Goal: Task Accomplishment & Management: Contribute content

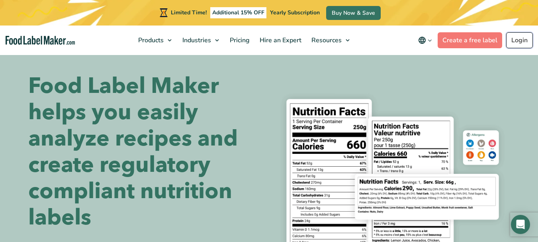
click at [520, 38] on link "Login" at bounding box center [519, 40] width 27 height 16
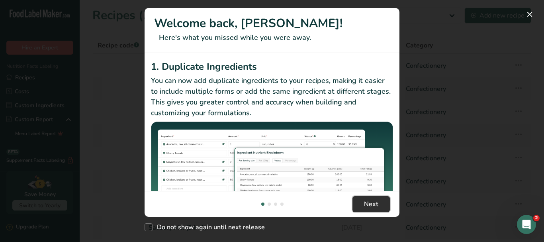
click at [378, 203] on button "Next" at bounding box center [370, 204] width 37 height 16
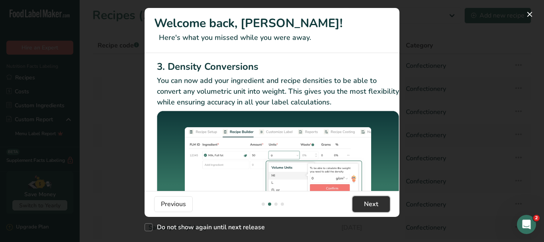
click at [378, 203] on button "Next" at bounding box center [370, 204] width 37 height 16
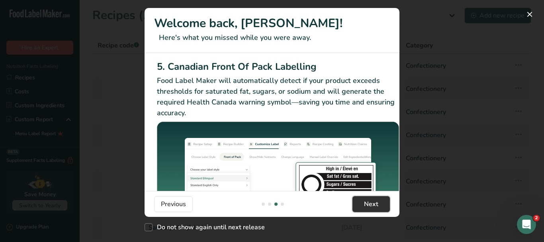
click at [380, 202] on button "Next" at bounding box center [370, 204] width 37 height 16
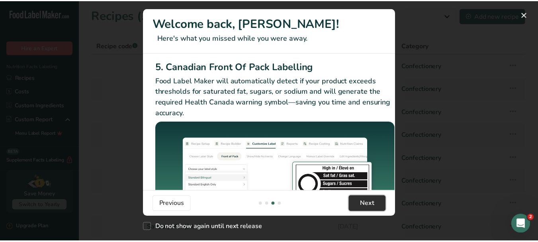
scroll to position [0, 758]
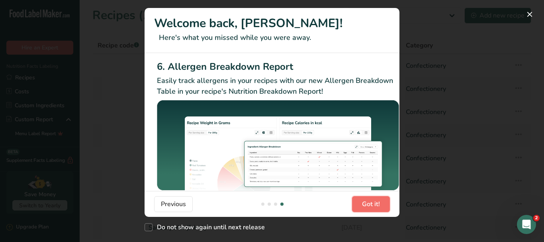
click at [382, 202] on button "Got it!" at bounding box center [371, 204] width 38 height 16
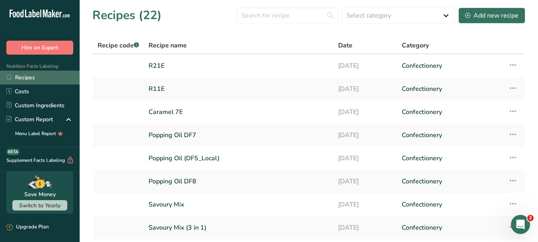
click at [42, 80] on link "Recipes" at bounding box center [40, 77] width 80 height 14
click at [28, 76] on link "Recipes" at bounding box center [40, 77] width 80 height 14
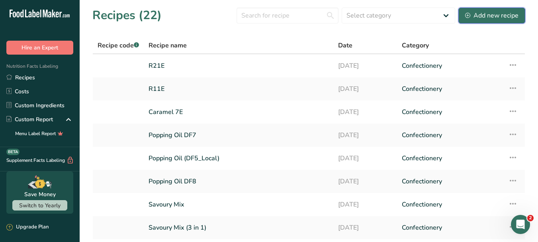
click at [490, 13] on div "Add new recipe" at bounding box center [491, 16] width 53 height 10
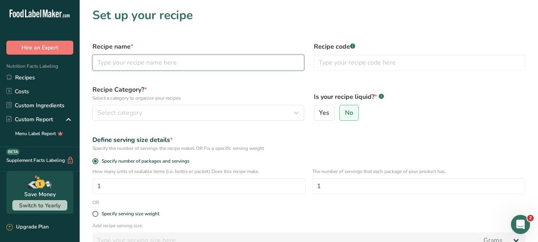
click at [130, 66] on input "text" at bounding box center [198, 63] width 212 height 16
drag, startPoint x: 97, startPoint y: 61, endPoint x: 101, endPoint y: 61, distance: 4.4
click at [101, 61] on input "neutral Mix" at bounding box center [198, 63] width 212 height 16
type input "Neutral Mix"
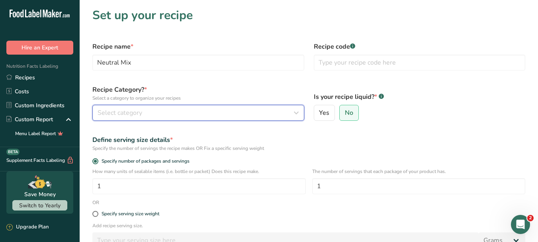
click at [299, 110] on icon "button" at bounding box center [296, 112] width 10 height 14
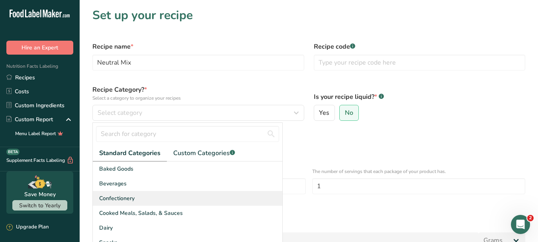
click at [151, 199] on div "Confectionery" at bounding box center [187, 198] width 189 height 15
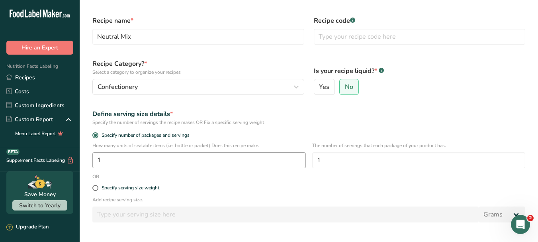
scroll to position [40, 0]
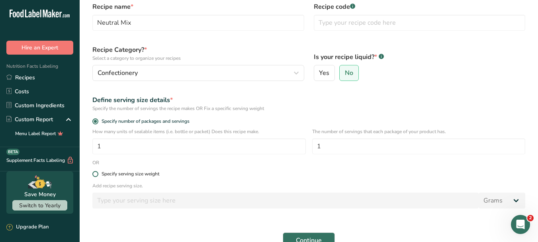
click at [96, 175] on span at bounding box center [95, 174] width 6 height 6
click at [96, 175] on input "Specify serving size weight" at bounding box center [94, 173] width 5 height 5
radio input "true"
radio input "false"
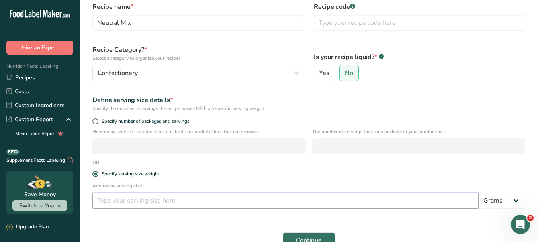
click at [121, 201] on input "number" at bounding box center [285, 200] width 386 height 16
type input "1"
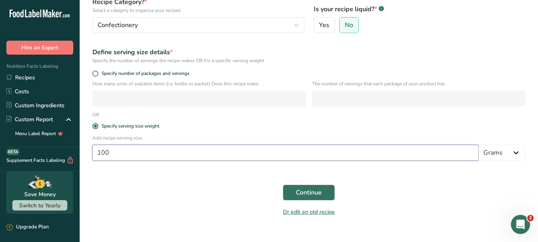
scroll to position [100, 0]
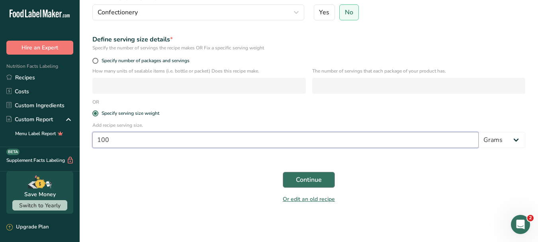
type input "100"
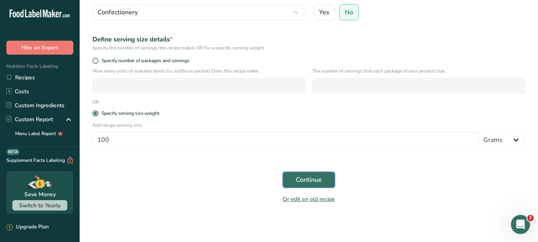
click at [306, 178] on span "Continue" at bounding box center [309, 180] width 26 height 10
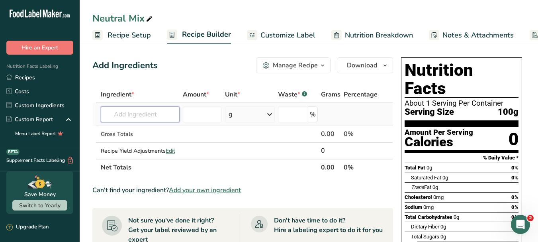
click at [138, 116] on input "text" at bounding box center [140, 114] width 79 height 16
type input "t"
type input "i"
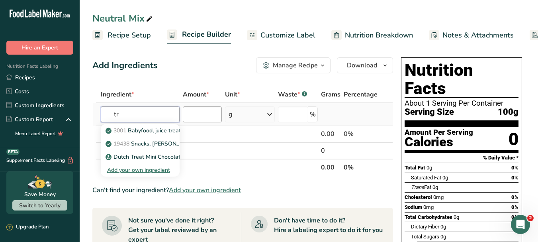
type input "t"
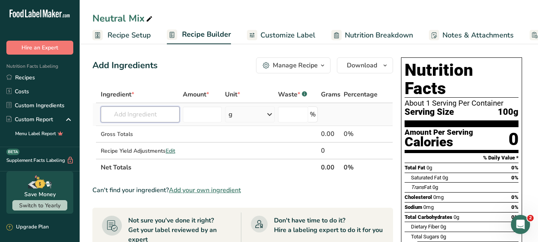
click at [144, 119] on input "text" at bounding box center [140, 114] width 79 height 16
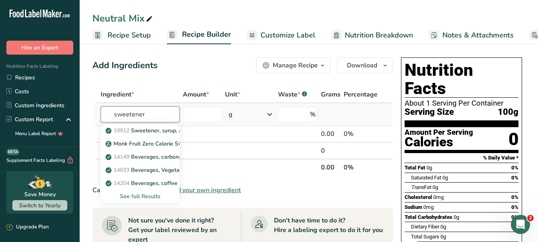
type input "sweetener"
click at [140, 197] on div "See full Results" at bounding box center [140, 196] width 66 height 8
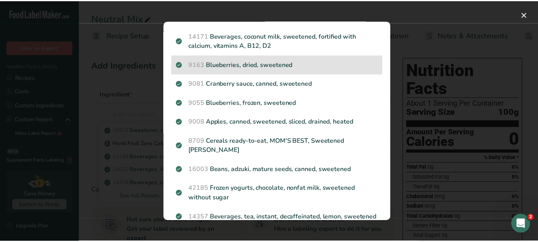
scroll to position [1025, 0]
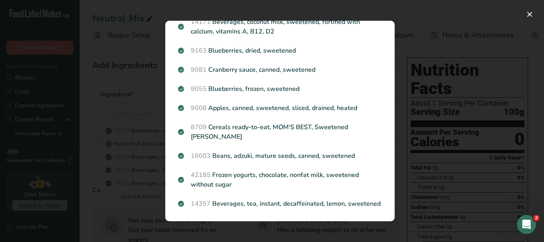
click at [502, 123] on div "Search results modal" at bounding box center [272, 121] width 544 height 242
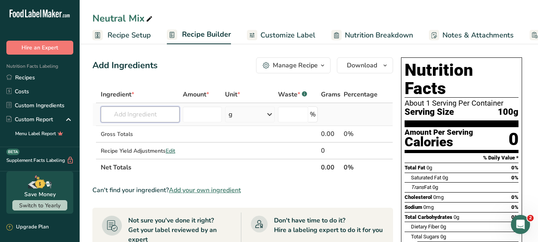
click at [146, 110] on input "text" at bounding box center [140, 114] width 79 height 16
type input "trehalose"
click at [141, 144] on div "Add your own ingredient" at bounding box center [140, 143] width 66 height 8
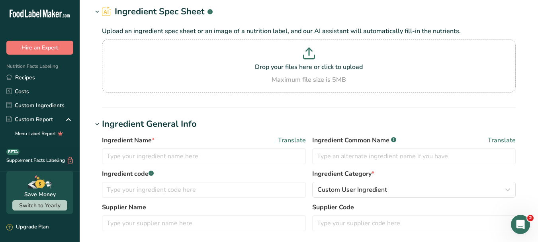
scroll to position [40, 0]
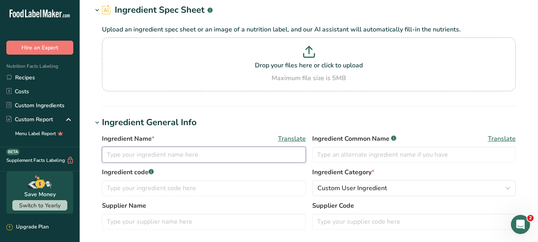
click at [267, 156] on input "text" at bounding box center [204, 154] width 204 height 16
type input "t"
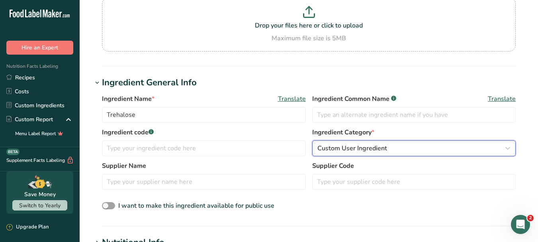
click at [508, 145] on icon "button" at bounding box center [508, 148] width 10 height 14
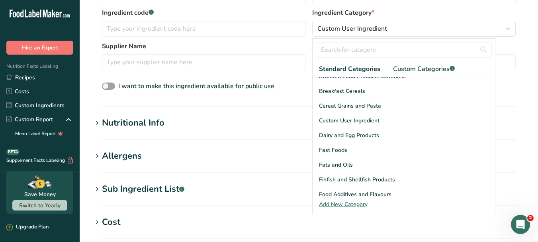
scroll to position [69, 0]
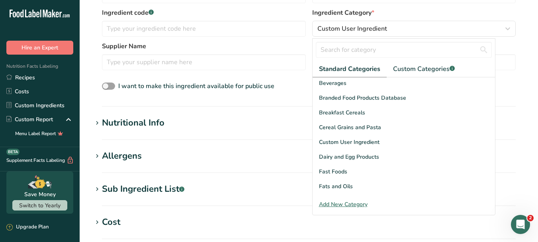
click at [516, 136] on section "Nutritional Info Serving Size .a-a{fill:#347362;}.b-a{fill:#fff;} Add ingredien…" at bounding box center [308, 127] width 433 height 23
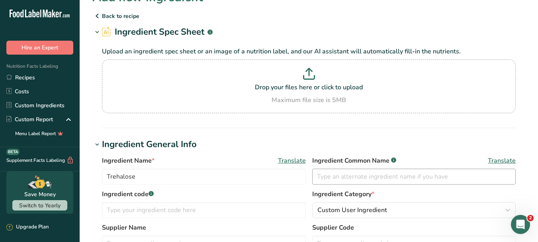
scroll to position [0, 0]
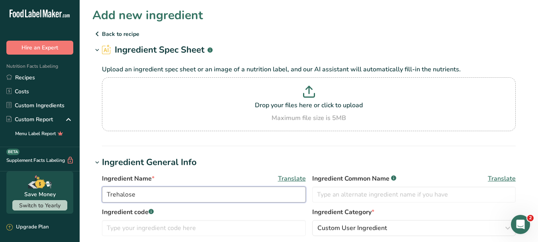
drag, startPoint x: 148, startPoint y: 196, endPoint x: 67, endPoint y: 193, distance: 80.8
type input "i"
type input "Isomalt"
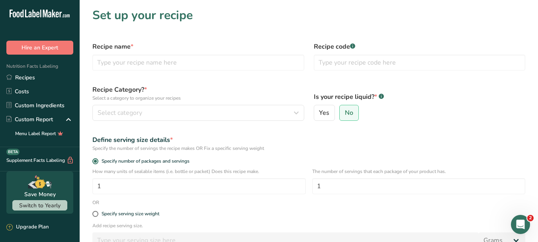
scroll to position [100, 0]
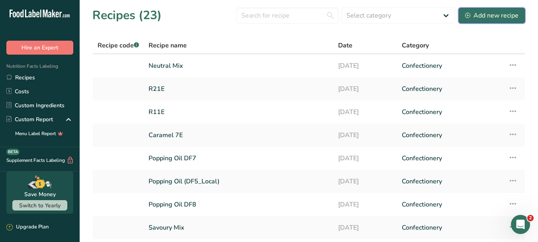
click at [485, 15] on div "Add new recipe" at bounding box center [491, 16] width 53 height 10
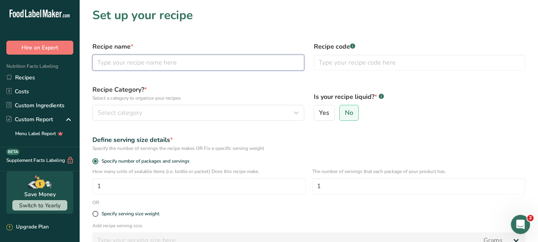
click at [165, 61] on input "text" at bounding box center [198, 63] width 212 height 16
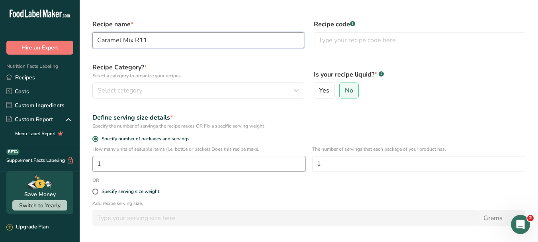
scroll to position [40, 0]
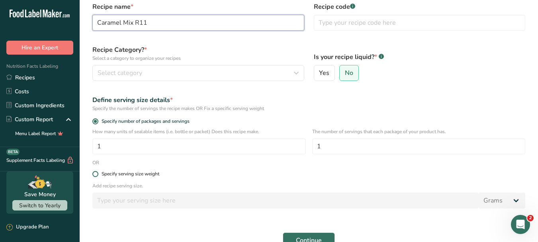
type input "Caramel Mix R11"
click at [97, 174] on span at bounding box center [95, 174] width 6 height 6
click at [97, 174] on input "Specify serving size weight" at bounding box center [94, 173] width 5 height 5
radio input "true"
radio input "false"
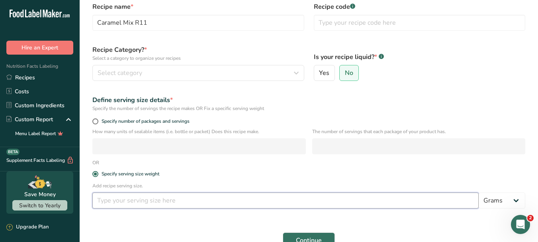
click at [124, 203] on input "number" at bounding box center [285, 200] width 386 height 16
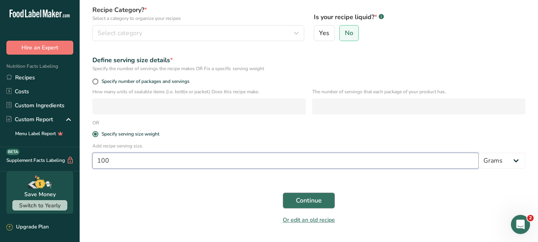
type input "100"
click at [318, 201] on span "Continue" at bounding box center [309, 200] width 26 height 10
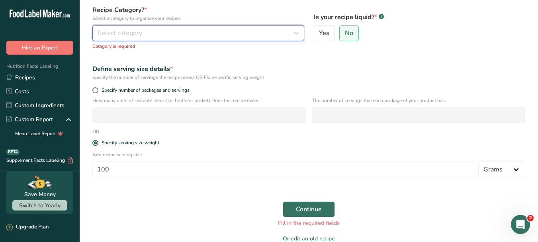
click at [238, 32] on div "Select category" at bounding box center [195, 33] width 197 height 10
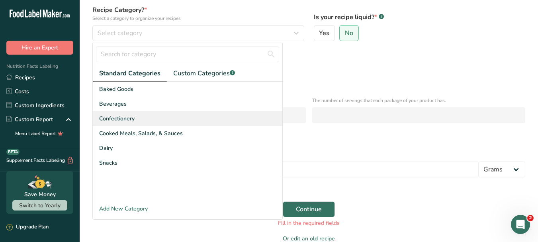
click at [145, 115] on div "Confectionery" at bounding box center [187, 118] width 189 height 15
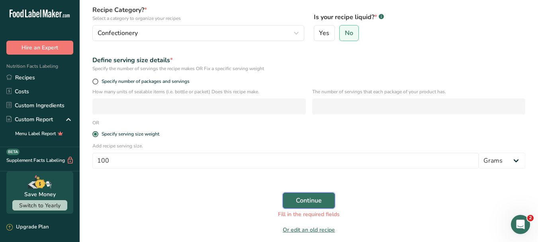
click at [311, 199] on span "Continue" at bounding box center [309, 200] width 26 height 10
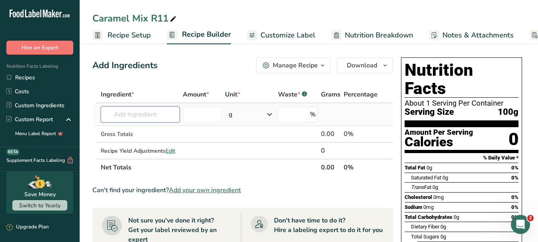
click at [148, 109] on input "text" at bounding box center [140, 114] width 79 height 16
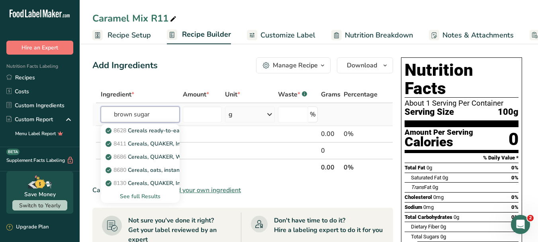
type input "brown sugar"
click at [156, 195] on div "See full Results" at bounding box center [140, 196] width 66 height 8
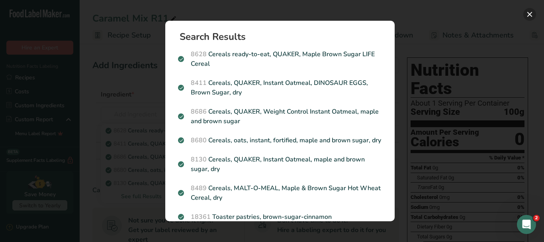
click at [530, 12] on button "Search results modal" at bounding box center [529, 14] width 13 height 13
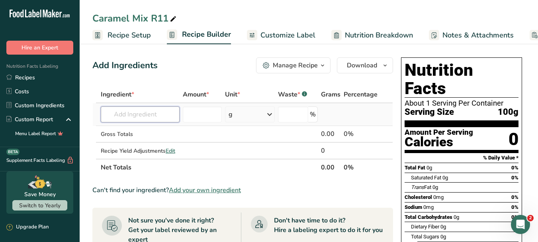
click at [131, 109] on input "text" at bounding box center [140, 114] width 79 height 16
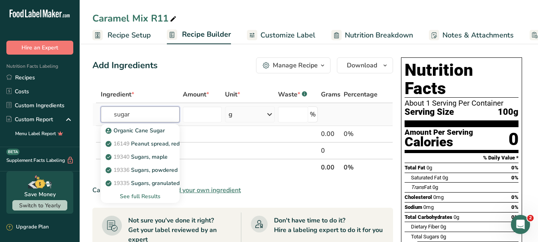
type input "sugar"
click at [156, 198] on div "See full Results" at bounding box center [140, 196] width 66 height 8
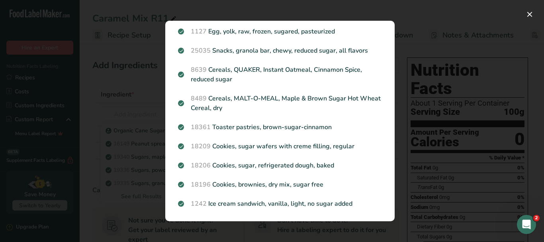
scroll to position [949, 0]
drag, startPoint x: 530, startPoint y: 13, endPoint x: 405, endPoint y: 17, distance: 124.6
click at [530, 12] on button "Search results modal" at bounding box center [529, 14] width 13 height 13
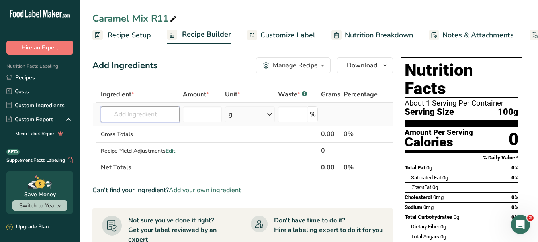
click at [146, 111] on input "text" at bounding box center [140, 114] width 79 height 16
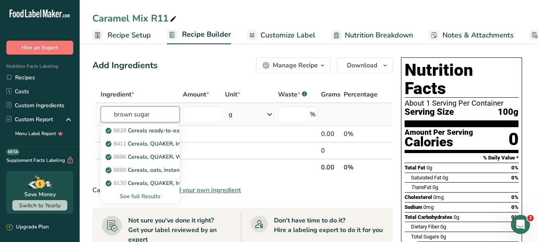
type input "brown sugar"
click at [147, 196] on div "See full Results" at bounding box center [140, 196] width 66 height 8
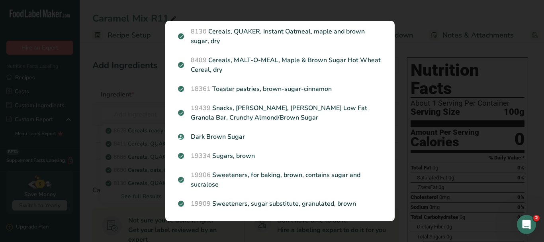
scroll to position [137, 0]
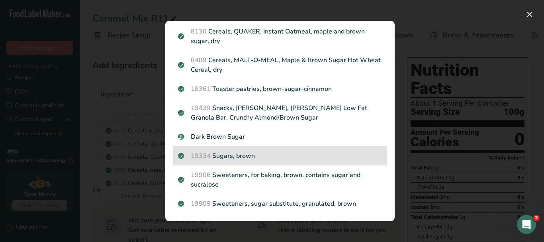
click at [248, 159] on p "19334 Sugars, brown" at bounding box center [280, 156] width 204 height 10
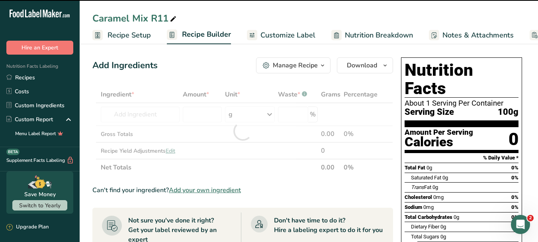
type input "0"
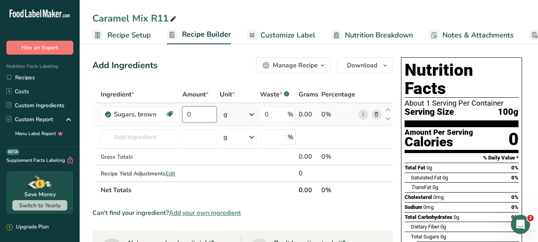
click at [198, 114] on input "0" at bounding box center [199, 114] width 34 height 16
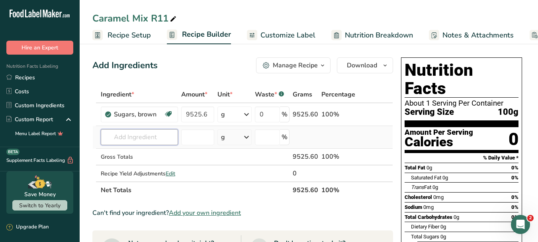
click at [167, 140] on div "Ingredient * Amount * Unit * Waste * .a-a{fill:#347362;}.b-a{fill:#fff;} Grams …" at bounding box center [242, 142] width 300 height 112
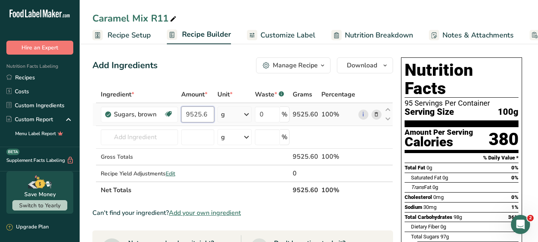
drag, startPoint x: 212, startPoint y: 113, endPoint x: 182, endPoint y: 112, distance: 29.8
click at [182, 112] on input "9525.6" at bounding box center [197, 114] width 33 height 16
type input "13608"
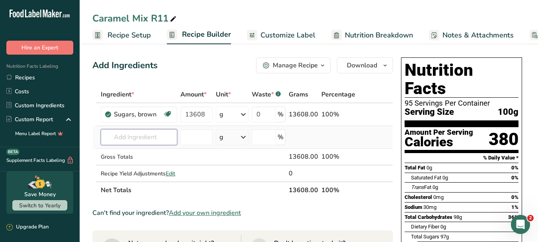
click at [154, 139] on div "Ingredient * Amount * Unit * Waste * .a-a{fill:#347362;}.b-a{fill:#fff;} Grams …" at bounding box center [242, 142] width 300 height 112
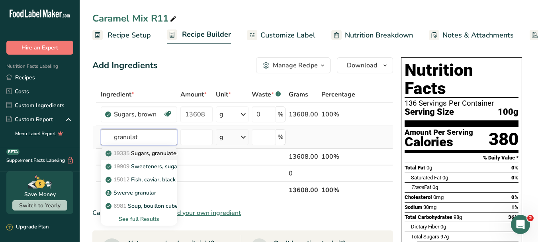
type input "granulat"
click at [160, 154] on p "19335 [GEOGRAPHIC_DATA], granulated" at bounding box center [143, 153] width 72 height 8
type input "Sugars, granulated"
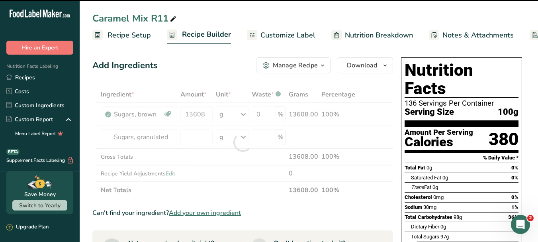
type input "0"
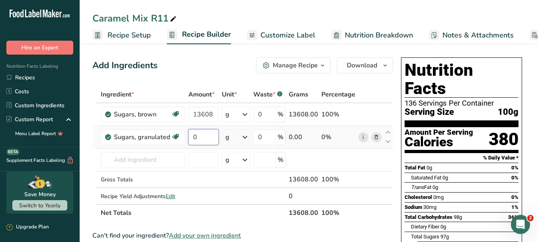
click at [205, 131] on input "0" at bounding box center [203, 137] width 30 height 16
type input "8618.4"
click at [166, 163] on div "Ingredient * Amount * Unit * Waste * .a-a{fill:#347362;}.b-a{fill:#fff;} Grams …" at bounding box center [242, 153] width 300 height 135
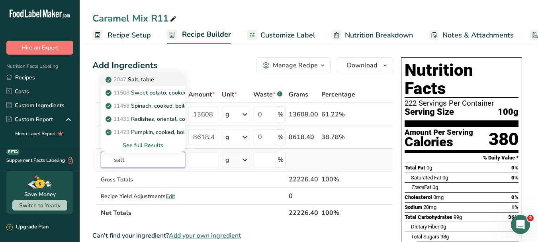
type input "salt"
click at [141, 79] on p "2047 Salt, table" at bounding box center [130, 79] width 47 height 8
type input "Salt, table"
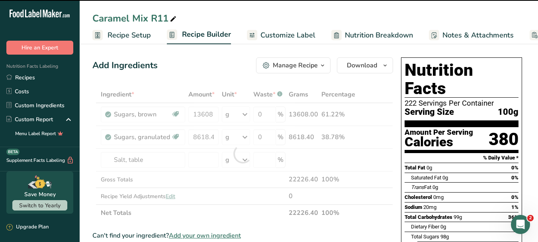
type input "0"
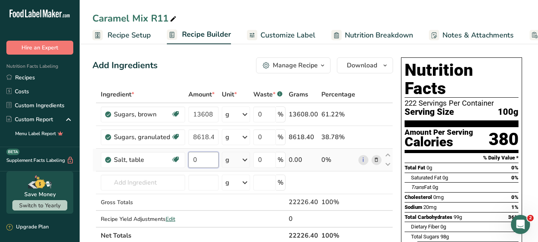
click at [211, 158] on input "0" at bounding box center [203, 160] width 30 height 16
type input "204.12"
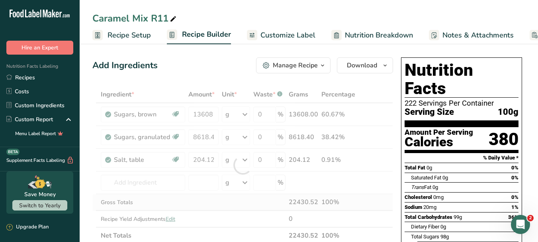
click at [383, 203] on div "Ingredient * Amount * Unit * Waste * .a-a{fill:#347362;}.b-a{fill:#fff;} Grams …" at bounding box center [242, 165] width 300 height 158
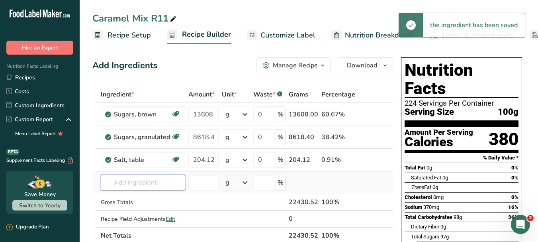
click at [163, 183] on input "text" at bounding box center [143, 182] width 84 height 16
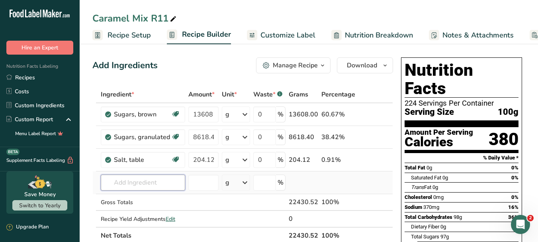
click at [168, 181] on input "text" at bounding box center [143, 182] width 84 height 16
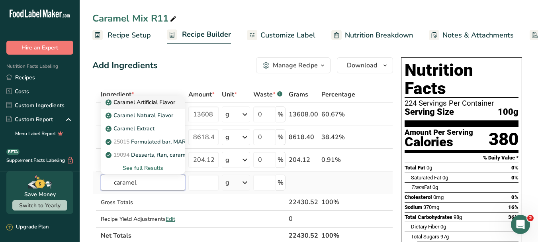
type input "caramel"
click at [179, 102] on link "Caramel Artificial Flavor" at bounding box center [143, 101] width 84 height 13
type input "Caramel Artificial Flavor"
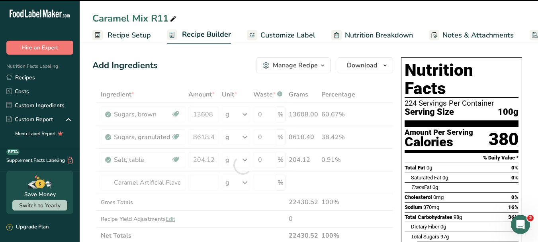
type input "0"
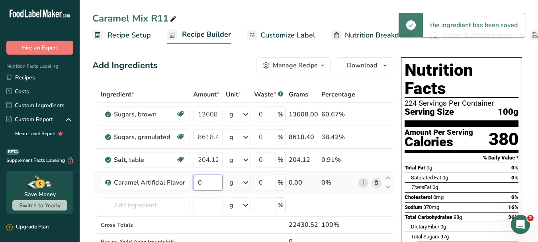
click at [214, 185] on input "0" at bounding box center [207, 182] width 29 height 16
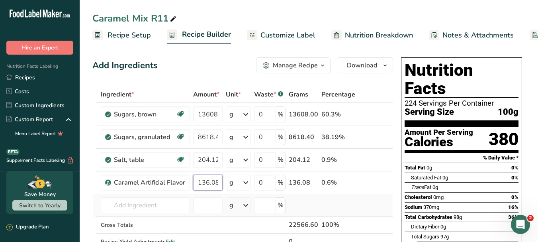
type input "136.08"
click at [364, 194] on div "Ingredient * Amount * Unit * Waste * .a-a{fill:#347362;}.b-a{fill:#fff;} Grams …" at bounding box center [242, 176] width 300 height 180
click at [136, 206] on input "text" at bounding box center [145, 205] width 89 height 16
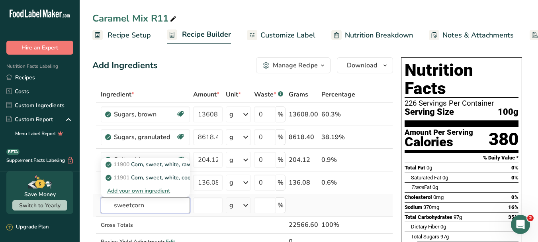
type input "sweetcorn"
click at [165, 191] on div "Add your own ingredient" at bounding box center [145, 190] width 76 height 8
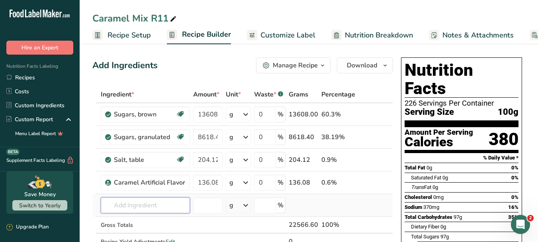
click at [170, 199] on input "text" at bounding box center [145, 205] width 89 height 16
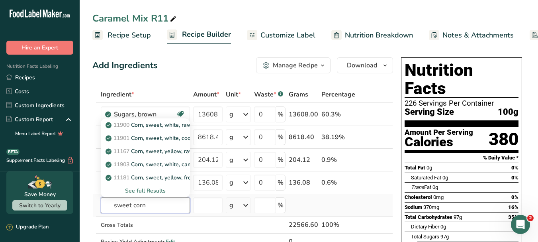
type input "sweet corn"
click at [152, 189] on div "See full Results" at bounding box center [145, 190] width 76 height 8
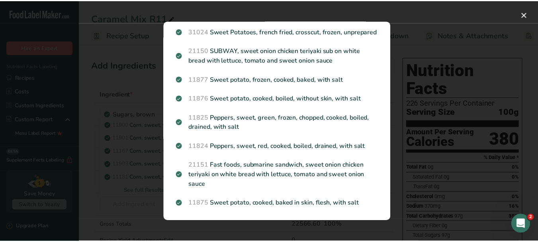
scroll to position [1064, 0]
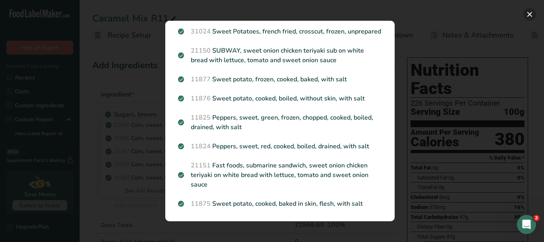
click at [527, 11] on button "Search results modal" at bounding box center [529, 14] width 13 height 13
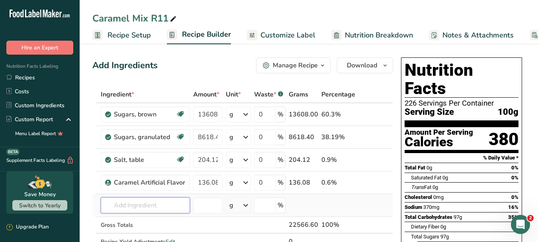
click at [156, 208] on input "text" at bounding box center [145, 205] width 89 height 16
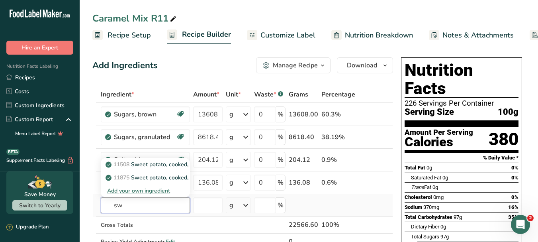
type input "s"
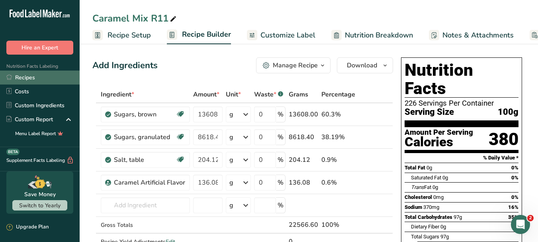
click at [23, 78] on link "Recipes" at bounding box center [40, 77] width 80 height 14
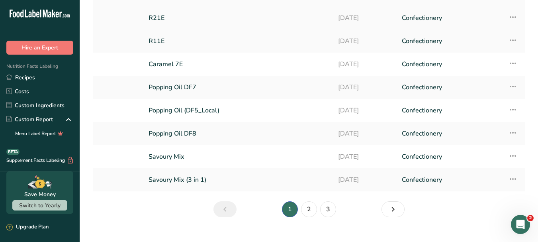
scroll to position [107, 0]
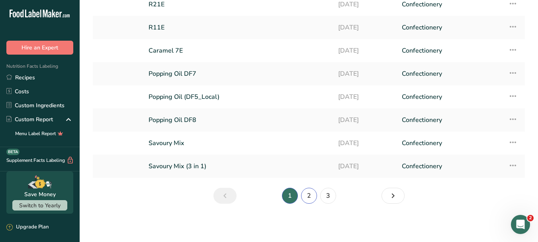
click at [313, 197] on link "2" at bounding box center [309, 195] width 16 height 16
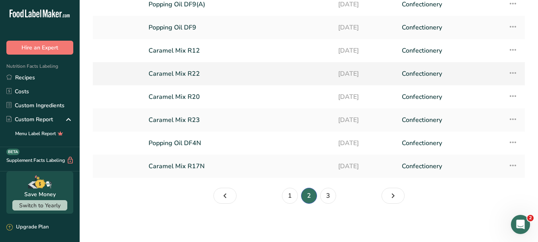
click at [196, 74] on link "Caramel Mix R22" at bounding box center [238, 73] width 180 height 17
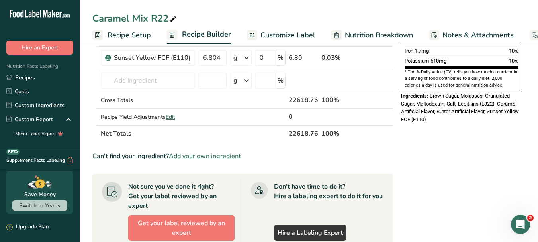
scroll to position [239, 0]
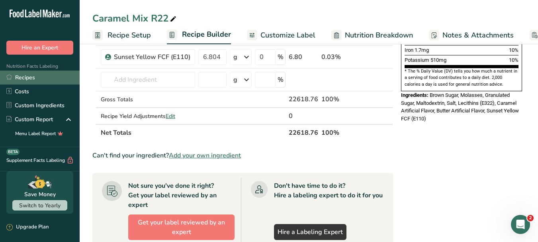
click at [29, 78] on link "Recipes" at bounding box center [40, 77] width 80 height 14
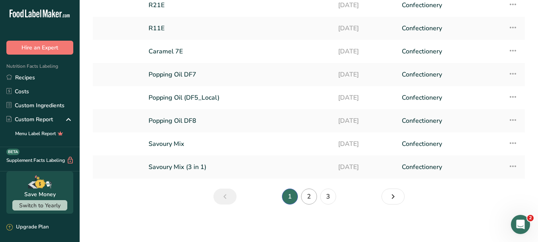
scroll to position [107, 0]
click at [312, 197] on link "2" at bounding box center [309, 195] width 16 height 16
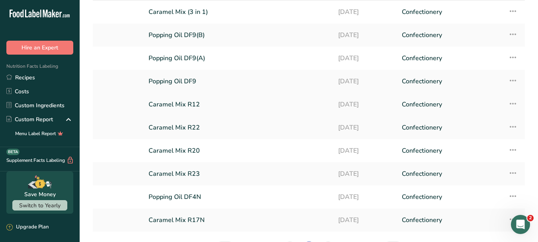
scroll to position [68, 0]
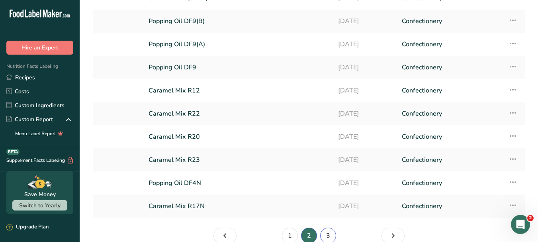
click at [327, 234] on link "3" at bounding box center [328, 235] width 16 height 16
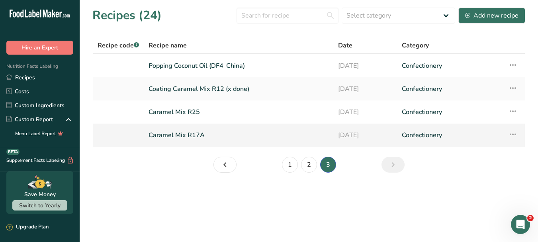
click at [193, 134] on link "Caramel Mix R17A" at bounding box center [238, 135] width 180 height 17
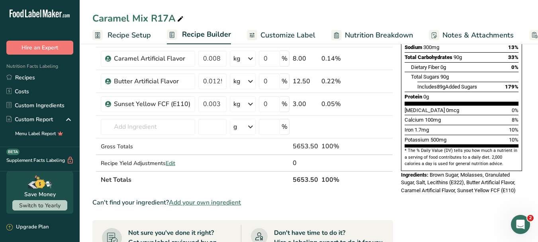
scroll to position [199, 0]
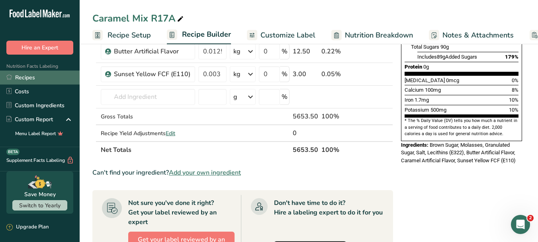
click at [34, 76] on link "Recipes" at bounding box center [40, 77] width 80 height 14
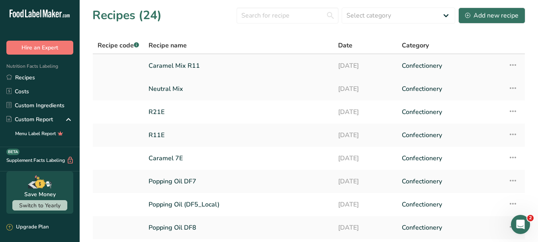
click at [195, 66] on link "Caramel Mix R11" at bounding box center [238, 65] width 180 height 17
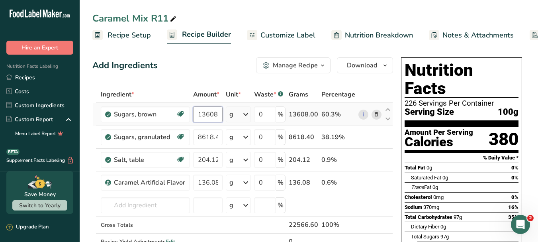
drag, startPoint x: 198, startPoint y: 114, endPoint x: 226, endPoint y: 113, distance: 27.9
click at [226, 113] on tr "Sugars, brown Dairy free Gluten free Vegan Vegetarian Soy free 13608 g Portions…" at bounding box center [243, 114] width 300 height 23
type input "11975"
click at [226, 150] on div "Ingredient * Amount * Unit * Waste * .a-a{fill:#347362;}.b-a{fill:#fff;} Grams …" at bounding box center [242, 176] width 300 height 180
click at [145, 205] on input "text" at bounding box center [145, 205] width 89 height 16
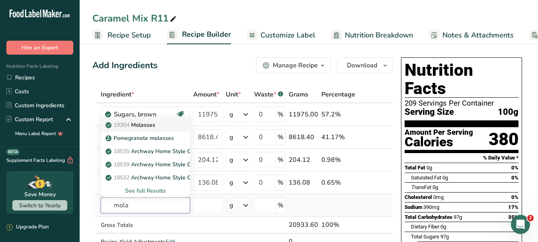
type input "mola"
click at [143, 125] on p "19304 [GEOGRAPHIC_DATA]" at bounding box center [131, 125] width 48 height 8
type input "Molasses"
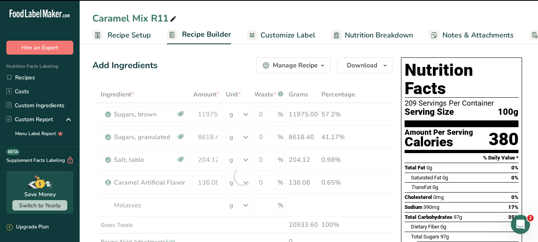
type input "0"
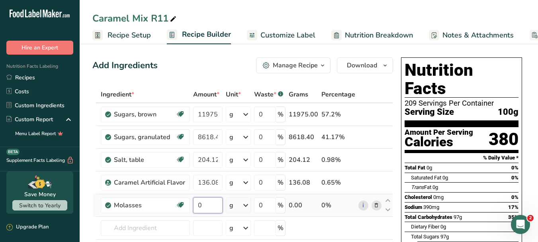
click at [209, 203] on input "0" at bounding box center [207, 205] width 29 height 16
drag, startPoint x: 209, startPoint y: 203, endPoint x: 200, endPoint y: 203, distance: 8.8
click at [197, 204] on input "0" at bounding box center [207, 205] width 29 height 16
type input "1632.96"
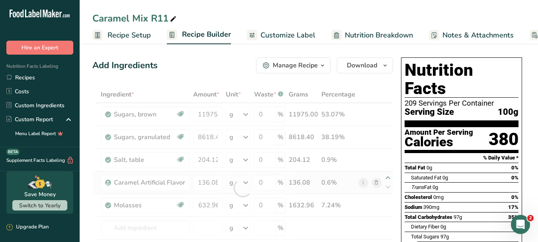
click at [385, 178] on div "Ingredient * Amount * Unit * Waste * .a-a{fill:#347362;}.b-a{fill:#fff;} Grams …" at bounding box center [242, 187] width 300 height 203
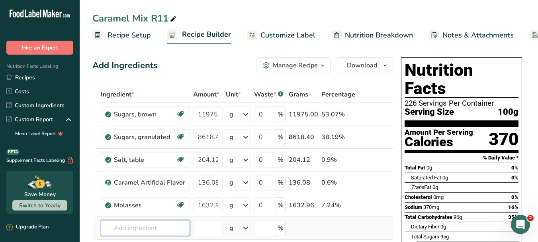
click at [146, 220] on input "text" at bounding box center [145, 228] width 89 height 16
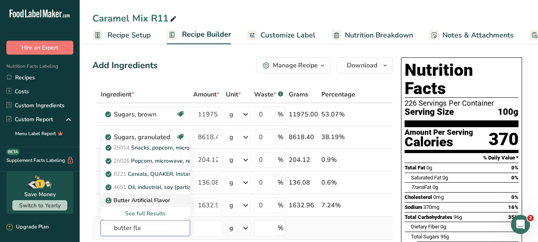
type input "butter fla"
click at [152, 201] on p "Butter Artificial Flavor" at bounding box center [138, 200] width 63 height 8
type input "Butter Artificial Flavor"
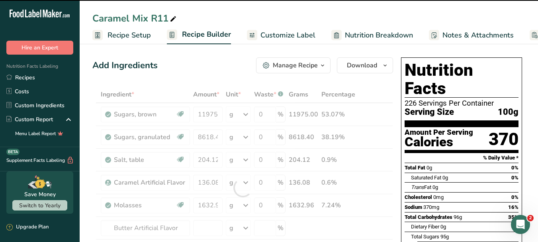
type input "0"
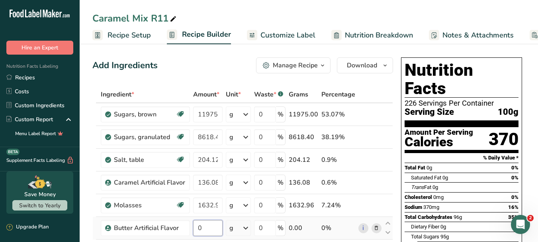
drag, startPoint x: 207, startPoint y: 229, endPoint x: 195, endPoint y: 228, distance: 11.2
click at [195, 228] on input "0" at bounding box center [207, 228] width 29 height 16
type input "68.04"
click at [384, 217] on div "Ingredient * Amount * Unit * Waste * .a-a{fill:#347362;}.b-a{fill:#fff;} Grams …" at bounding box center [242, 199] width 300 height 226
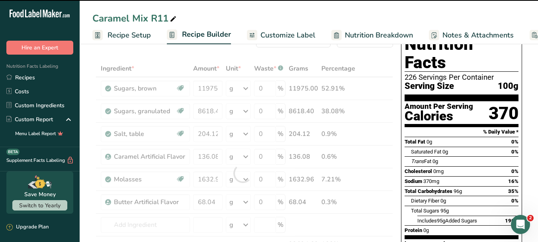
scroll to position [40, 0]
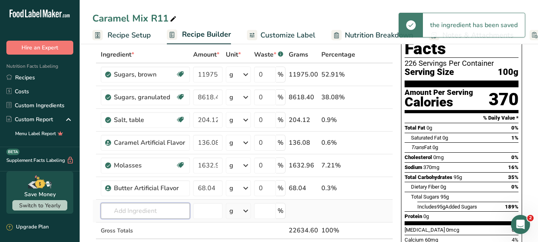
click at [133, 208] on input "text" at bounding box center [145, 211] width 89 height 16
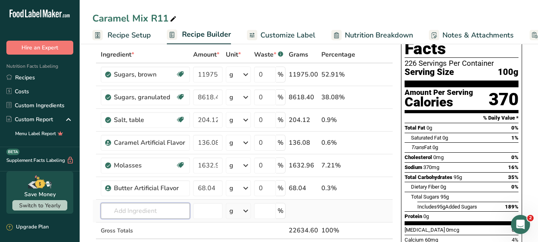
click at [153, 208] on input "text" at bounding box center [145, 211] width 89 height 16
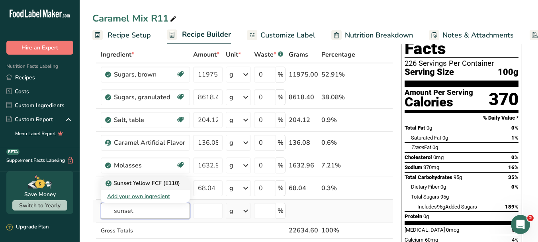
type input "sunset"
click at [164, 183] on p "Sunset Yellow FCF (E110)" at bounding box center [143, 183] width 73 height 8
type input "Sunset Yellow FCF (E110)"
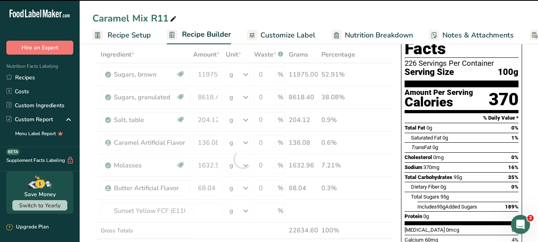
type input "0"
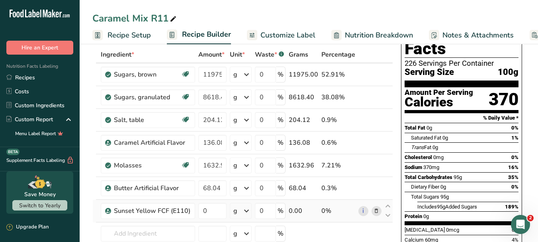
click at [377, 210] on icon at bounding box center [376, 211] width 6 height 8
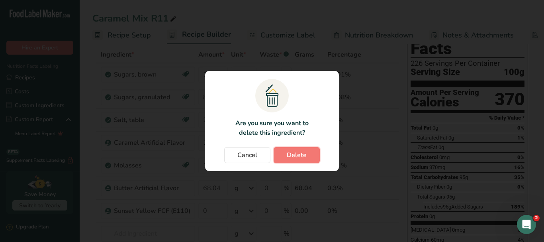
drag, startPoint x: 310, startPoint y: 157, endPoint x: 171, endPoint y: 160, distance: 138.9
click at [307, 156] on button "Delete" at bounding box center [296, 155] width 46 height 16
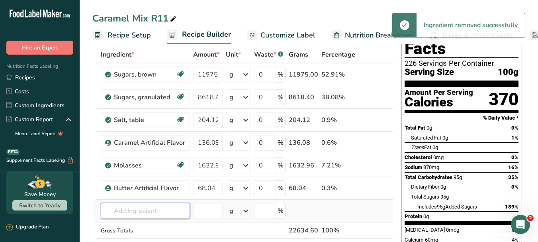
click at [139, 210] on input "text" at bounding box center [145, 211] width 89 height 16
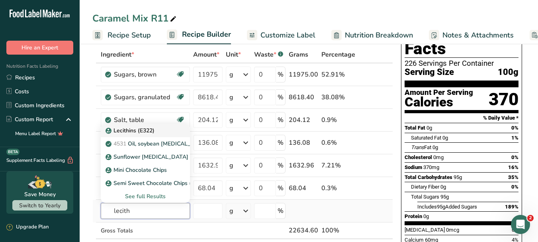
type input "lecith"
click at [147, 132] on p "Lecithins (E322)" at bounding box center [130, 130] width 47 height 8
type input "Lecithins (E322)"
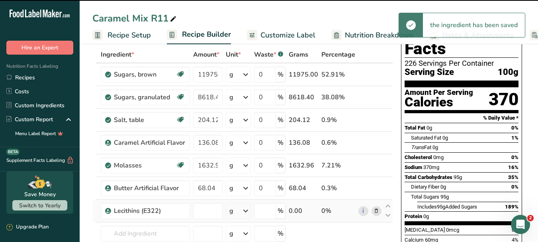
type input "0"
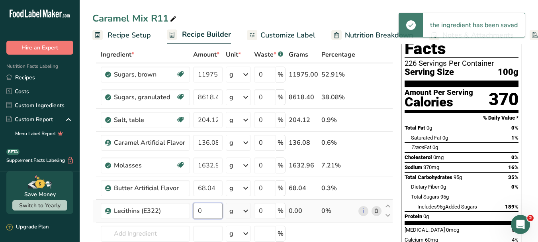
click at [205, 212] on input "0" at bounding box center [207, 211] width 29 height 16
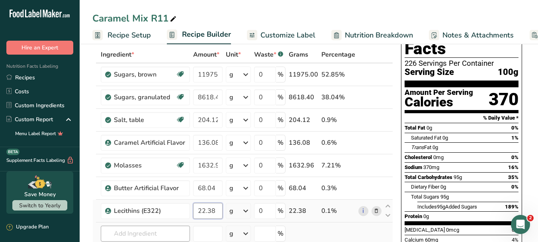
type input "22.38"
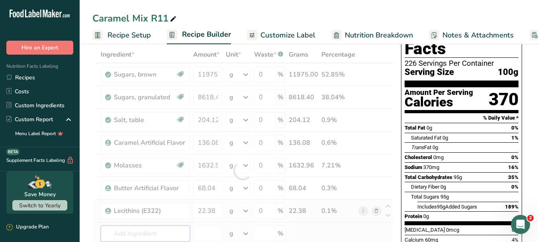
click at [163, 235] on div "Ingredient * Amount * Unit * Waste * .a-a{fill:#347362;}.b-a{fill:#fff;} Grams …" at bounding box center [242, 170] width 300 height 248
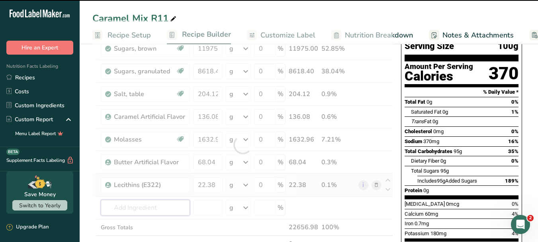
scroll to position [80, 0]
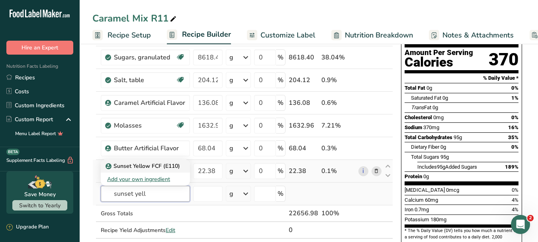
type input "sunset yell"
click at [171, 164] on p "Sunset Yellow FCF (E110)" at bounding box center [143, 166] width 73 height 8
type input "Sunset Yellow FCF (E110)"
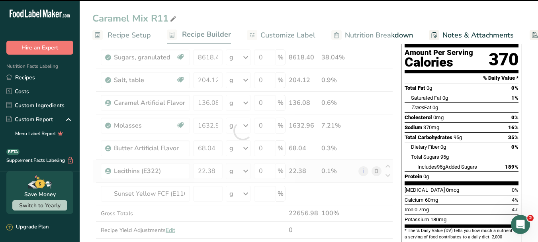
type input "0"
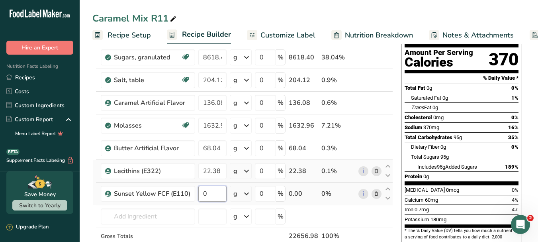
click at [217, 196] on input "0" at bounding box center [212, 193] width 28 height 16
type input "9.07"
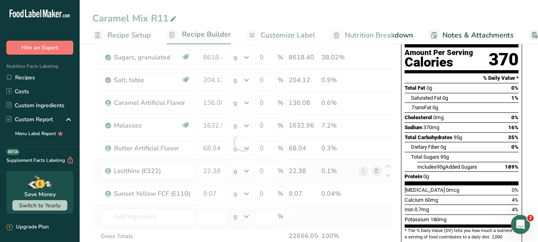
click at [350, 217] on div "Ingredient * Amount * Unit * Waste * .a-a{fill:#347362;}.b-a{fill:#fff;} Grams …" at bounding box center [242, 141] width 300 height 271
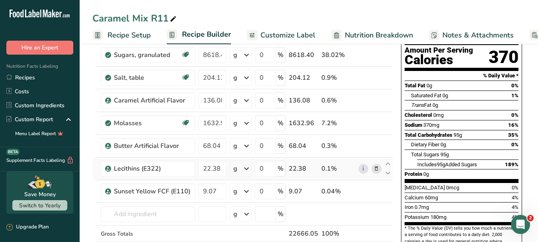
scroll to position [0, 0]
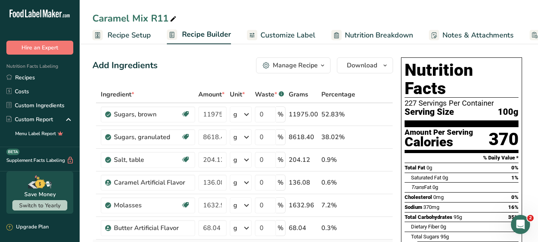
drag, startPoint x: 41, startPoint y: 77, endPoint x: 101, endPoint y: 77, distance: 60.5
click at [40, 77] on link "Recipes" at bounding box center [40, 77] width 80 height 14
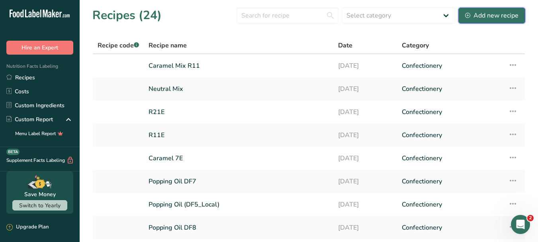
click at [485, 15] on div "Add new recipe" at bounding box center [491, 16] width 53 height 10
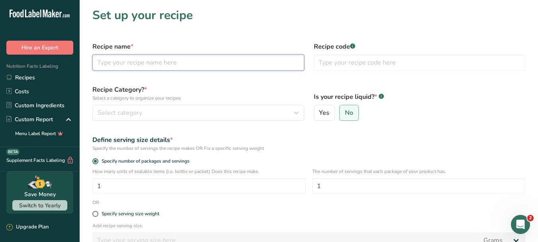
click at [177, 58] on input "text" at bounding box center [198, 63] width 212 height 16
type input "Caramel Mix R12"
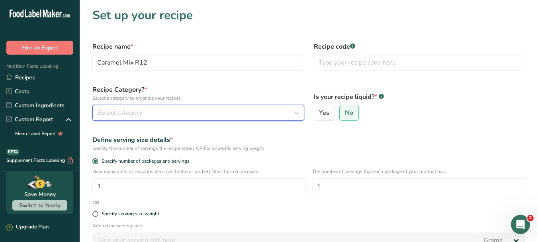
click at [298, 112] on icon "button" at bounding box center [296, 112] width 10 height 14
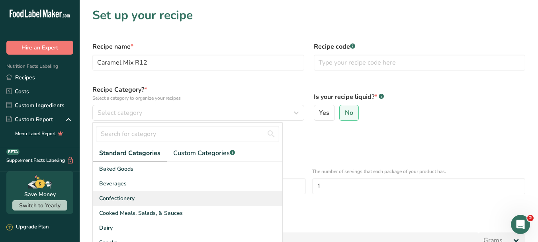
click at [135, 196] on div "Confectionery" at bounding box center [187, 198] width 189 height 15
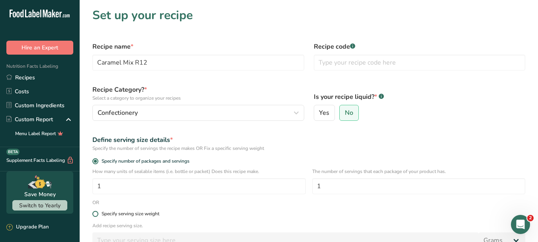
click at [95, 213] on span at bounding box center [95, 213] width 6 height 6
click at [95, 213] on input "Specify serving size weight" at bounding box center [94, 213] width 5 height 5
radio input "true"
radio input "false"
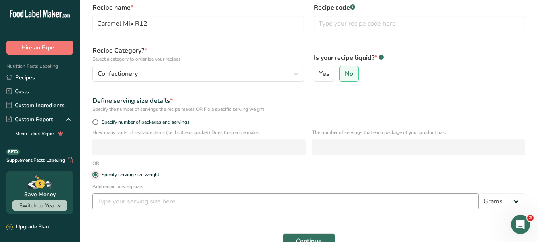
scroll to position [40, 0]
click at [170, 201] on input "number" at bounding box center [285, 200] width 386 height 16
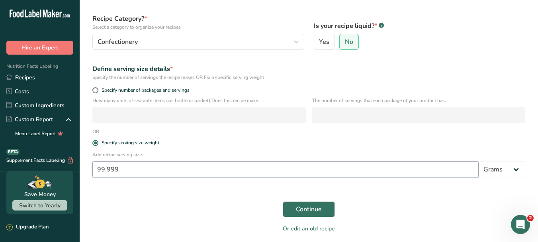
scroll to position [80, 0]
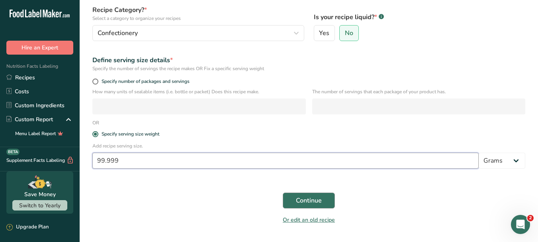
type input "99.999"
click at [318, 205] on button "Continue" at bounding box center [309, 200] width 52 height 16
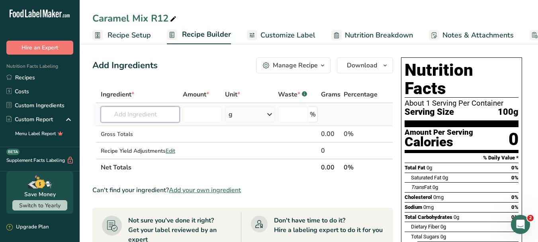
click at [142, 111] on input "text" at bounding box center [140, 114] width 79 height 16
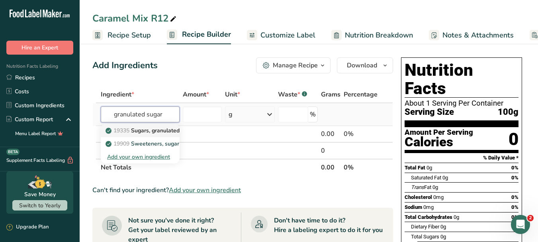
type input "granulated sugar"
click at [158, 129] on p "19335 [GEOGRAPHIC_DATA], granulated" at bounding box center [143, 130] width 72 height 8
type input "Sugars, granulated"
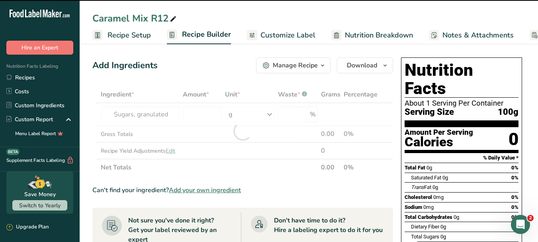
type input "0"
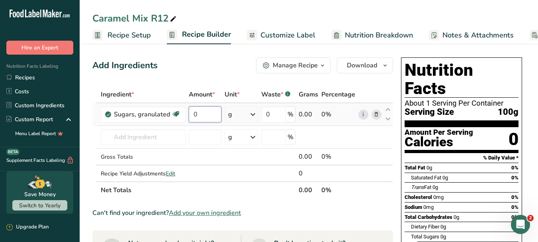
click at [204, 115] on input "0" at bounding box center [205, 114] width 33 height 16
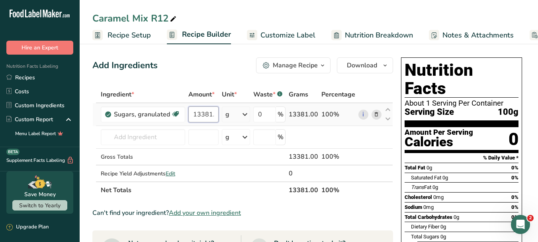
scroll to position [0, 2]
type input "13381.2"
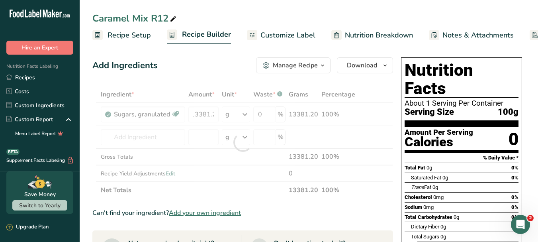
click at [218, 196] on div "Ingredient * Amount * Unit * Waste * .a-a{fill:#347362;}.b-a{fill:#fff;} Grams …" at bounding box center [242, 142] width 300 height 112
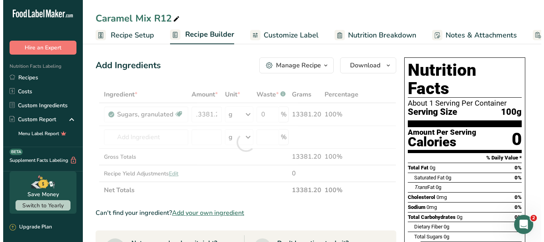
scroll to position [0, 0]
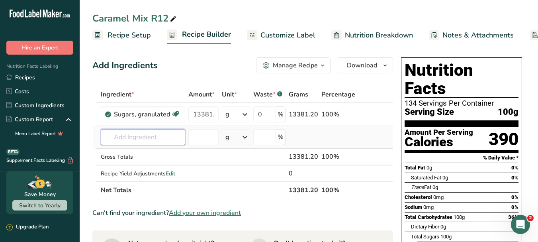
click at [162, 139] on input "text" at bounding box center [143, 137] width 84 height 16
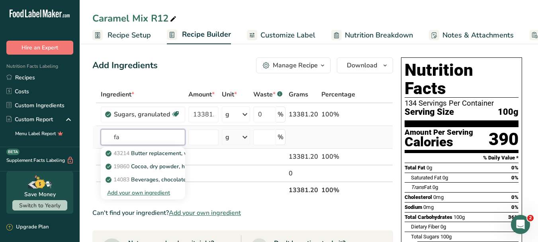
type input "f"
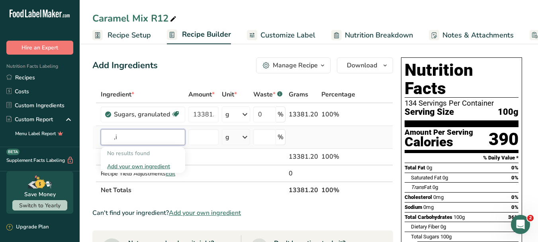
type input ","
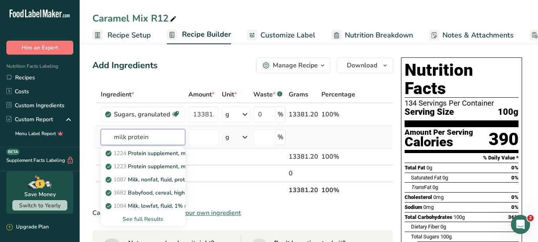
type input "milk protein"
click at [146, 221] on div "See full Results" at bounding box center [143, 218] width 72 height 8
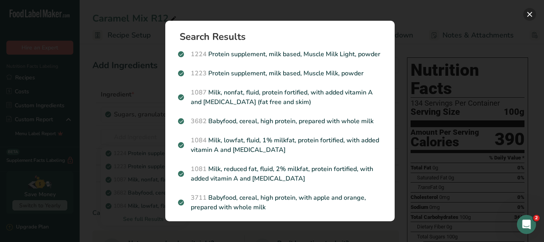
click at [531, 15] on button "Search results modal" at bounding box center [529, 14] width 13 height 13
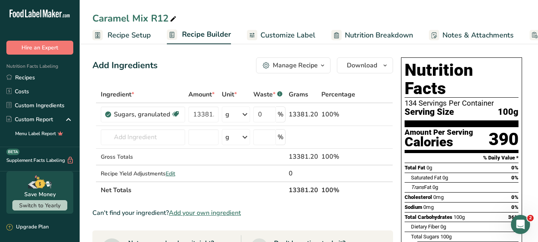
click at [27, 70] on div "Nutrition Facts Labeling Recipes Costs Custom Ingredients Custom Report Menu La…" at bounding box center [40, 101] width 80 height 92
click at [29, 78] on link "Recipes" at bounding box center [40, 77] width 80 height 14
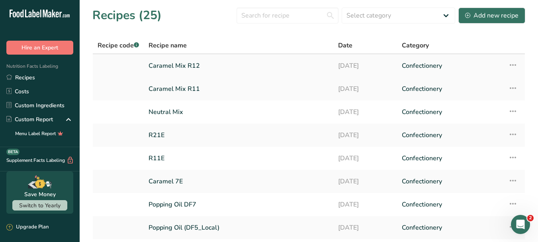
click at [513, 67] on icon at bounding box center [513, 65] width 10 height 14
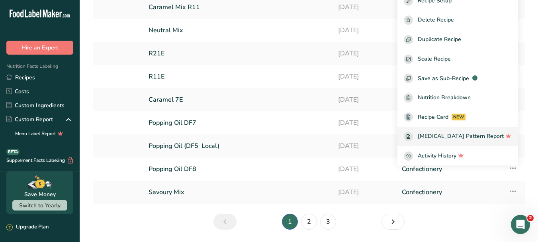
scroll to position [68, 0]
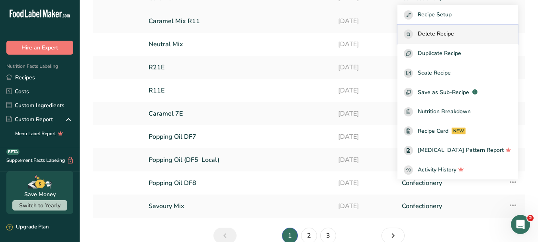
click at [454, 30] on span "Delete Recipe" at bounding box center [435, 33] width 36 height 9
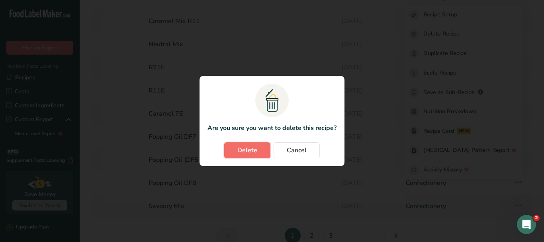
click at [259, 148] on button "Delete" at bounding box center [247, 150] width 46 height 16
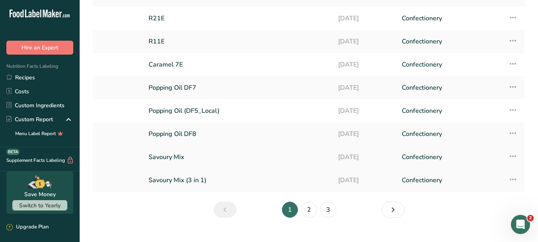
scroll to position [107, 0]
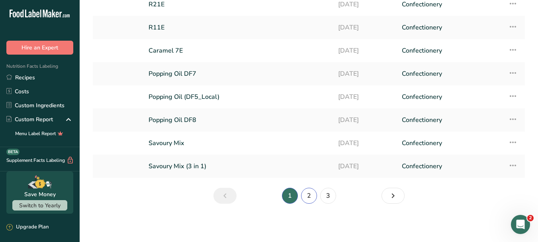
click at [308, 195] on link "2" at bounding box center [309, 195] width 16 height 16
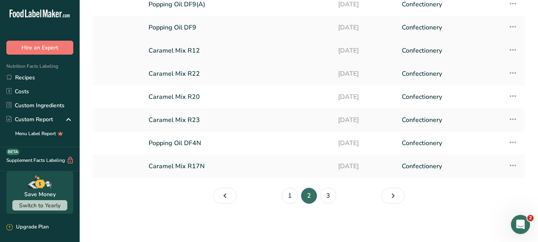
click at [194, 52] on link "Caramel Mix R12" at bounding box center [238, 50] width 180 height 17
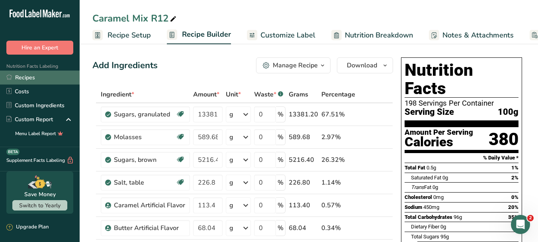
click at [30, 77] on link "Recipes" at bounding box center [40, 77] width 80 height 14
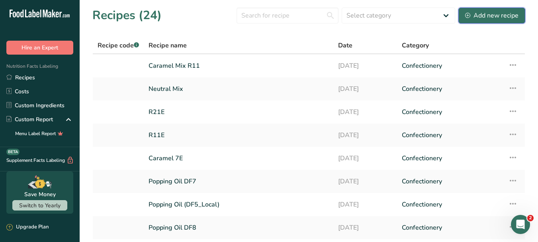
click at [489, 14] on div "Add new recipe" at bounding box center [491, 16] width 53 height 10
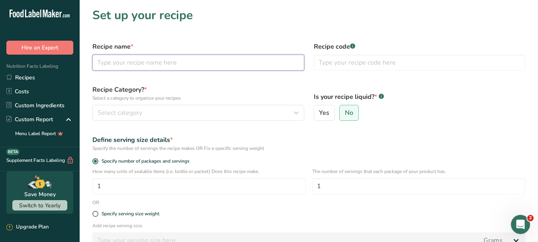
click at [177, 59] on input "text" at bounding box center [198, 63] width 212 height 16
type input "Caramel Mix R19"
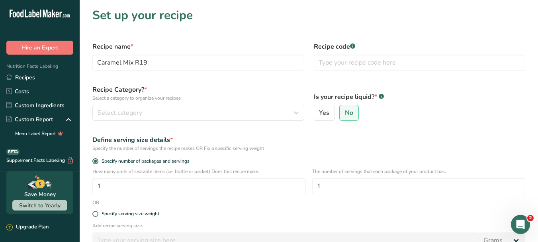
click at [485, 124] on div "Is your recipe liquid? * .a-a{fill:#347362;}.b-a{fill:#fff;} Yes No" at bounding box center [419, 102] width 221 height 45
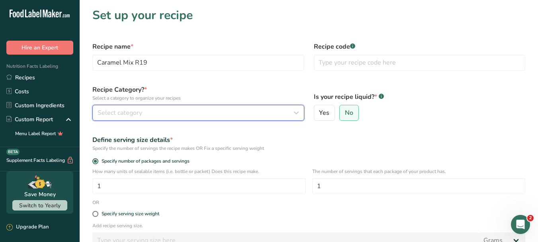
click at [216, 119] on button "Select category" at bounding box center [198, 113] width 212 height 16
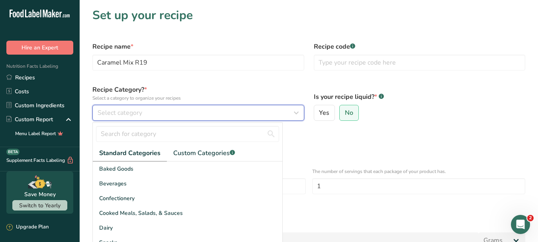
click at [292, 110] on icon "button" at bounding box center [296, 112] width 10 height 14
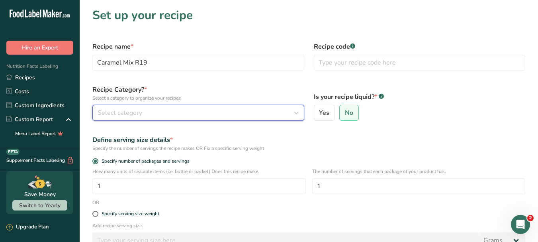
click at [298, 114] on icon "button" at bounding box center [296, 112] width 10 height 14
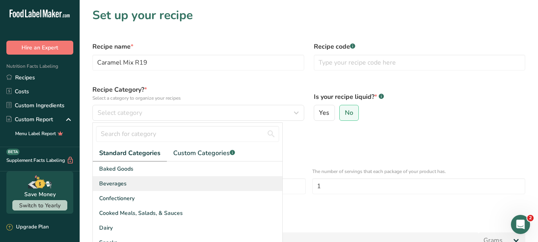
click at [131, 185] on div "Beverages" at bounding box center [187, 183] width 189 height 15
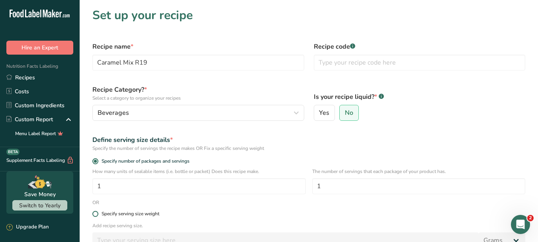
click at [99, 215] on span "Specify serving size weight" at bounding box center [128, 213] width 61 height 6
click at [97, 215] on input "Specify serving size weight" at bounding box center [94, 213] width 5 height 5
radio input "true"
radio input "false"
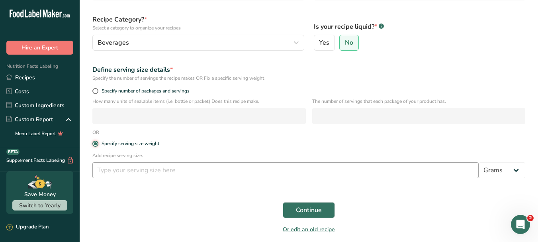
scroll to position [80, 0]
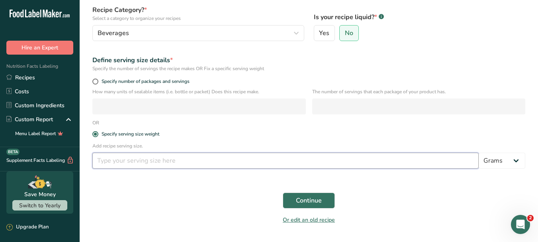
click at [172, 158] on input "number" at bounding box center [285, 160] width 386 height 16
type input "100"
click at [308, 204] on span "Continue" at bounding box center [309, 200] width 26 height 10
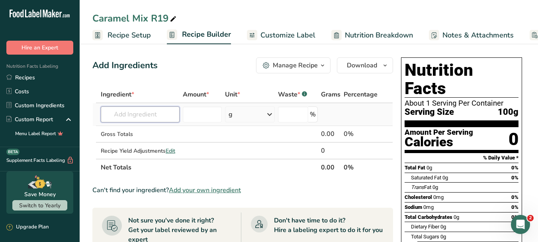
drag, startPoint x: 125, startPoint y: 113, endPoint x: 121, endPoint y: 114, distance: 4.1
click at [122, 114] on input "text" at bounding box center [140, 114] width 79 height 16
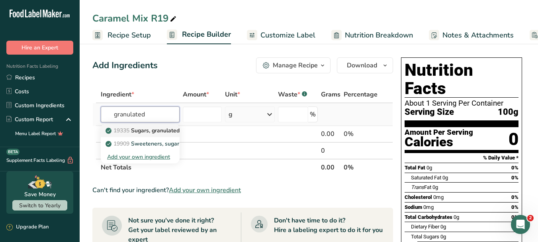
type input "granulated"
click at [144, 126] on link "19335 [GEOGRAPHIC_DATA], granulated" at bounding box center [140, 130] width 79 height 13
type input "Sugars, granulated"
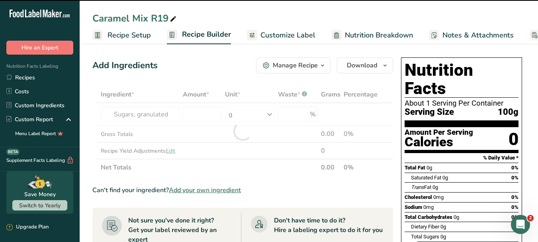
type input "0"
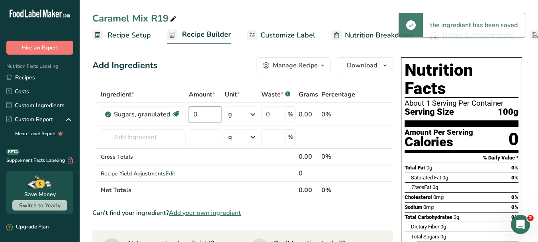
click at [209, 116] on input "0" at bounding box center [205, 114] width 33 height 16
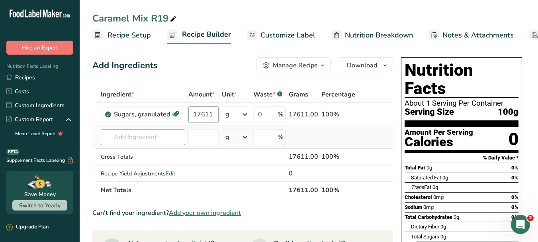
type input "17611"
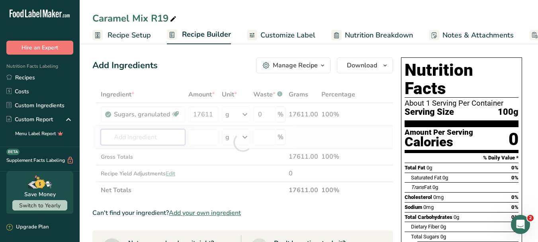
click at [163, 130] on div "Ingredient * Amount * Unit * Waste * .a-a{fill:#347362;}.b-a{fill:#fff;} Grams …" at bounding box center [242, 142] width 300 height 112
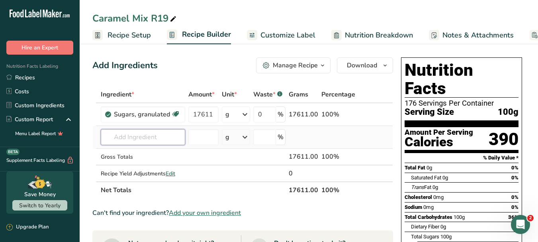
click at [167, 137] on input "text" at bounding box center [143, 137] width 84 height 16
click at [163, 141] on input "text" at bounding box center [143, 137] width 84 height 16
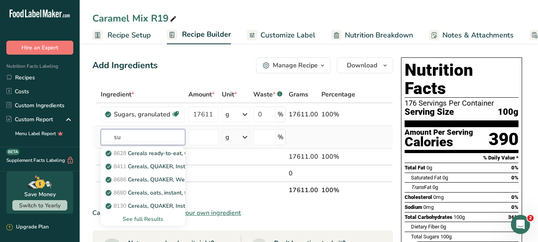
type input "s"
type input "brown sugar"
click at [148, 218] on div "See full Results" at bounding box center [143, 218] width 72 height 8
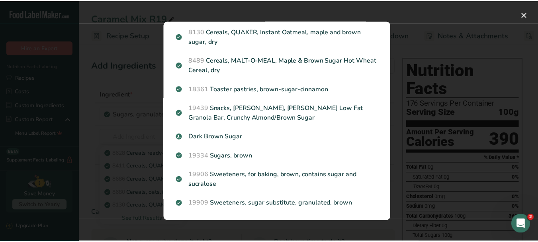
scroll to position [137, 0]
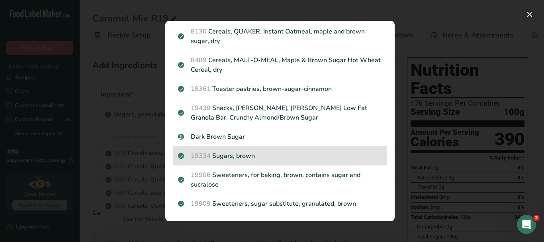
click at [249, 156] on p "19334 Sugars, brown" at bounding box center [280, 156] width 204 height 10
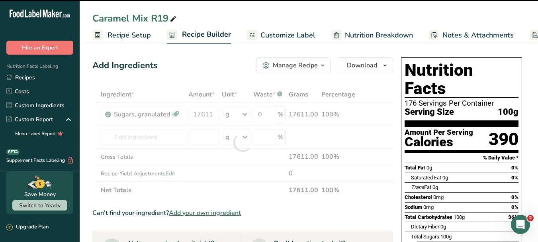
type input "0"
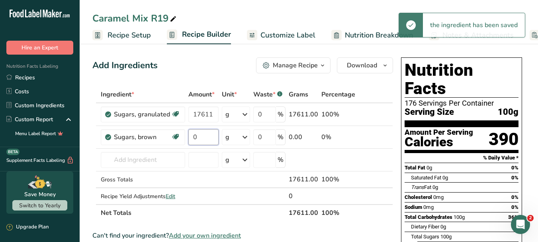
click at [201, 140] on input "0" at bounding box center [203, 137] width 30 height 16
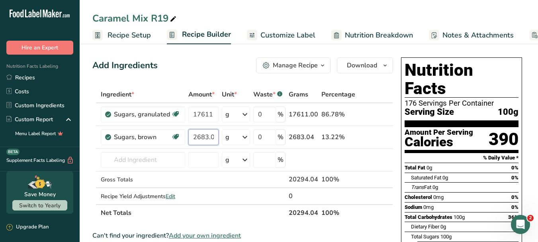
scroll to position [0, 2]
type input "2683.04"
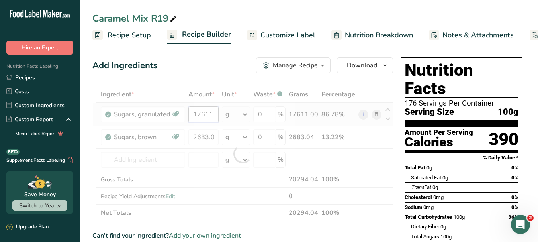
click at [217, 114] on div "Ingredient * Amount * Unit * Waste * .a-a{fill:#347362;}.b-a{fill:#fff;} Grams …" at bounding box center [242, 153] width 300 height 135
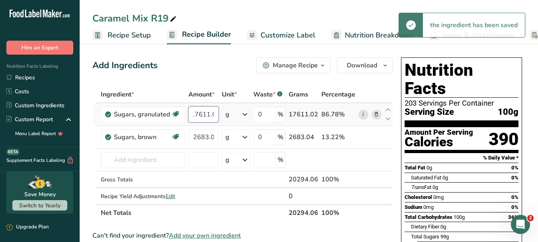
scroll to position [0, 6]
type input "17611.02"
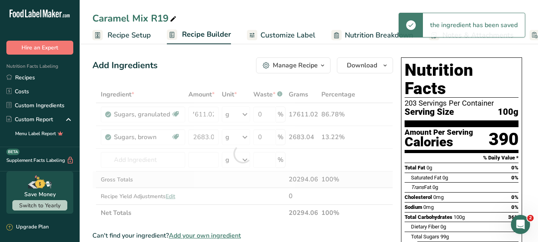
click at [242, 185] on div "Ingredient * Amount * Unit * Waste * .a-a{fill:#347362;}.b-a{fill:#fff;} Grams …" at bounding box center [242, 153] width 300 height 135
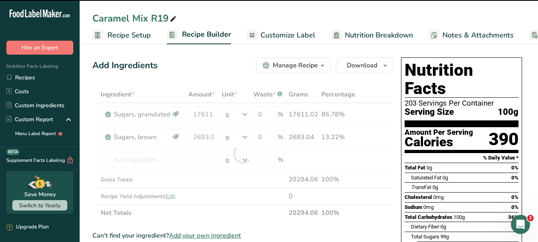
click at [157, 162] on div at bounding box center [242, 153] width 300 height 135
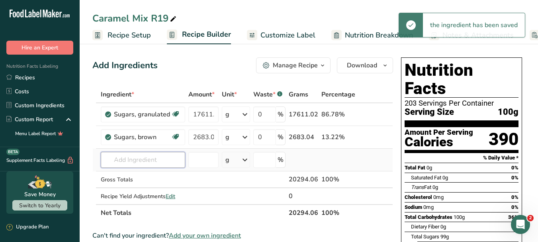
click at [158, 158] on input "text" at bounding box center [143, 160] width 84 height 16
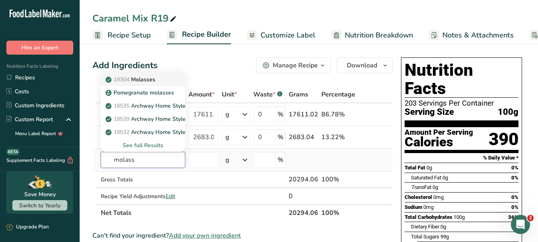
type input "molass"
click at [142, 78] on p "19304 [GEOGRAPHIC_DATA]" at bounding box center [131, 79] width 48 height 8
type input "Molasses"
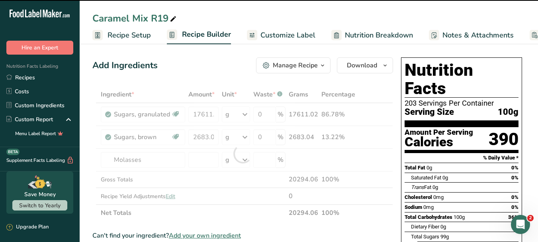
type input "0"
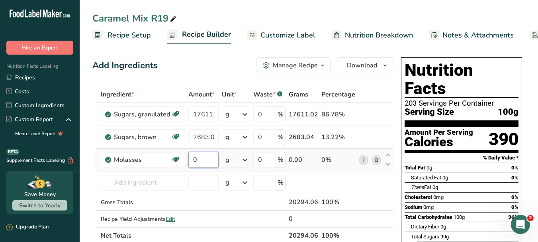
click at [204, 158] on input "0" at bounding box center [203, 160] width 30 height 16
type input "1852.96"
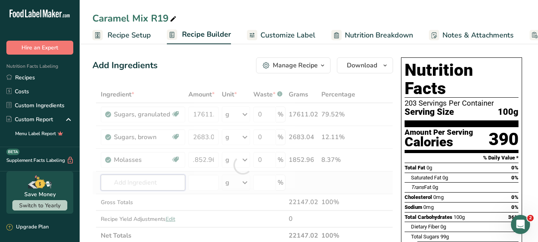
click at [133, 186] on div "Ingredient * Amount * Unit * Waste * .a-a{fill:#347362;}.b-a{fill:#fff;} Grams …" at bounding box center [242, 165] width 300 height 158
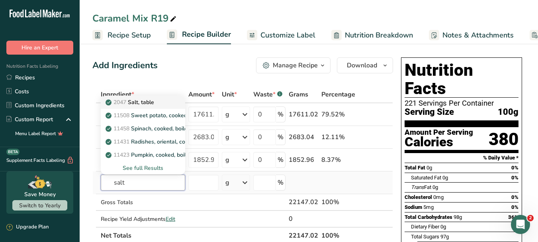
type input "salt"
click at [152, 99] on p "2047 Salt, table" at bounding box center [130, 102] width 47 height 8
type input "Salt, table"
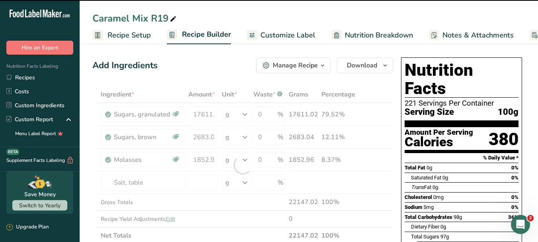
click at [200, 179] on div at bounding box center [242, 165] width 300 height 158
type input "0"
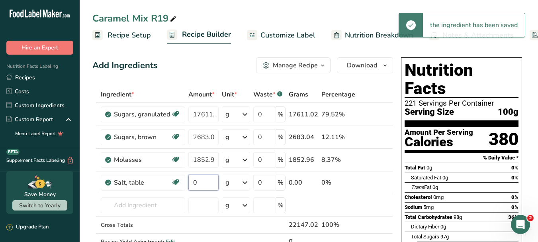
click at [207, 182] on input "0" at bounding box center [203, 182] width 30 height 16
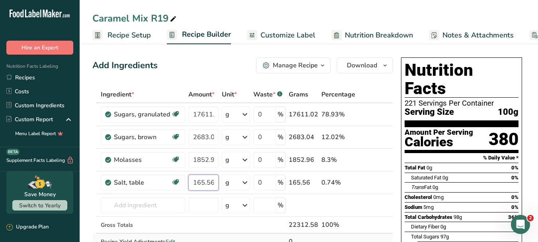
type input "165.56"
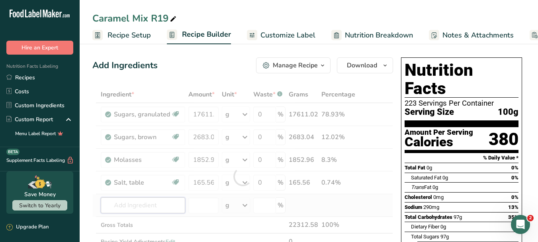
click at [145, 203] on div "Ingredient * Amount * Unit * Waste * .a-a{fill:#347362;}.b-a{fill:#fff;} Grams …" at bounding box center [242, 176] width 300 height 180
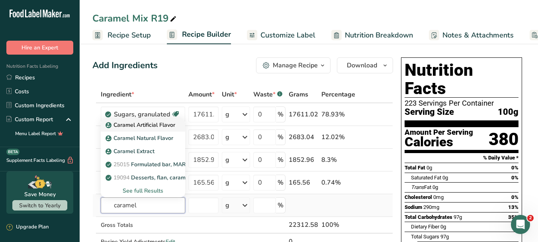
type input "caramel"
click at [166, 124] on p "Caramel Artificial Flavor" at bounding box center [141, 125] width 68 height 8
type input "Caramel Artificial Flavor"
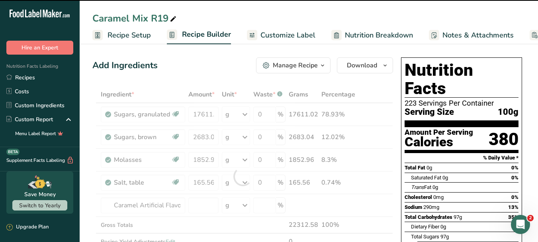
type input "0"
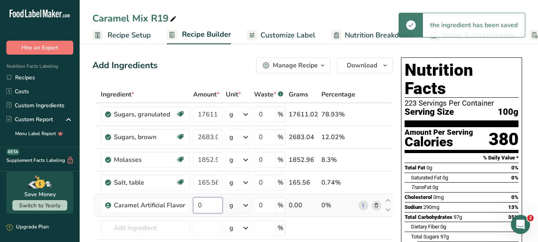
click at [210, 205] on input "0" at bounding box center [207, 205] width 29 height 16
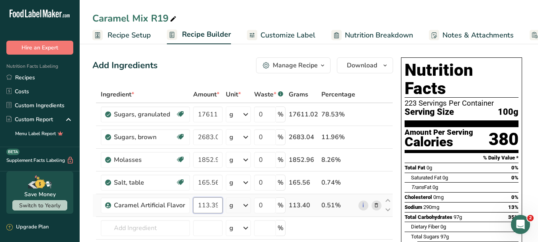
scroll to position [40, 0]
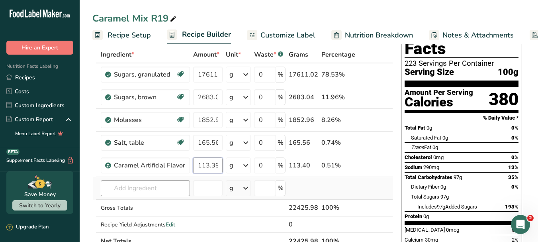
type input "113.399999"
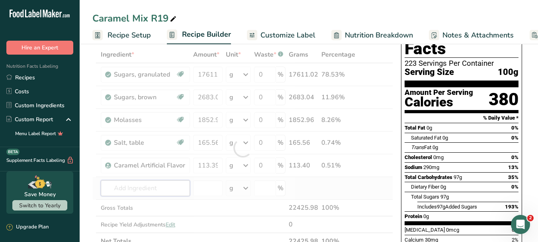
click at [158, 191] on div "Ingredient * Amount * Unit * Waste * .a-a{fill:#347362;}.b-a{fill:#fff;} Grams …" at bounding box center [242, 147] width 300 height 203
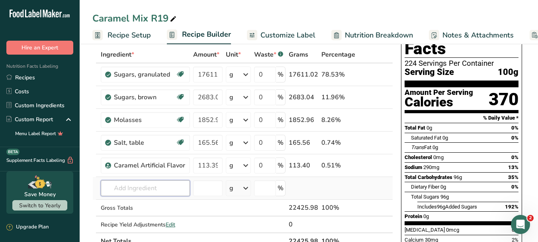
click at [159, 189] on input "text" at bounding box center [145, 188] width 89 height 16
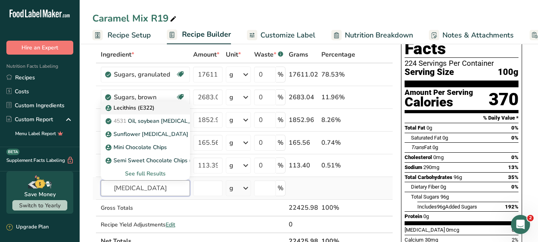
type input "[MEDICAL_DATA]"
click at [140, 110] on p "Lecithins (E322)" at bounding box center [130, 107] width 47 height 8
type input "Lecithins (E322)"
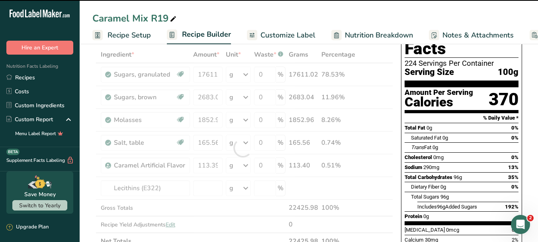
type input "0"
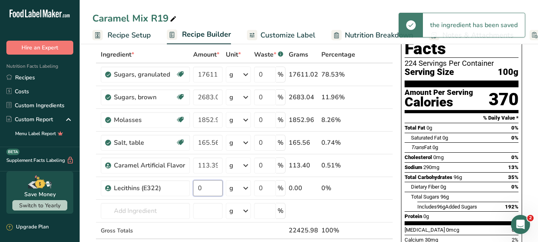
click at [214, 189] on input "0" at bounding box center [207, 188] width 29 height 16
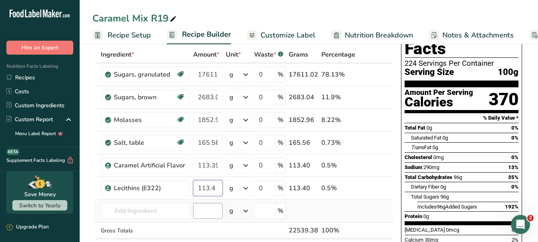
type input "113.4"
click at [207, 211] on div "Ingredient * Amount * Unit * Waste * .a-a{fill:#347362;}.b-a{fill:#fff;} Grams …" at bounding box center [242, 159] width 300 height 226
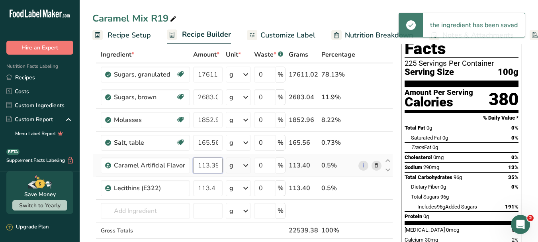
click at [221, 165] on input "113.399999" at bounding box center [207, 165] width 29 height 16
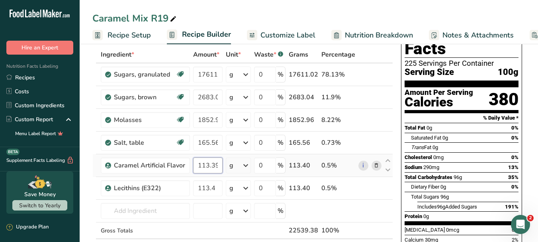
scroll to position [0, 8]
drag, startPoint x: 218, startPoint y: 165, endPoint x: 213, endPoint y: 165, distance: 5.2
click at [213, 165] on input "113.3999" at bounding box center [207, 165] width 29 height 16
drag, startPoint x: 197, startPoint y: 166, endPoint x: 224, endPoint y: 165, distance: 27.5
click at [223, 165] on td "113.3999" at bounding box center [207, 165] width 33 height 23
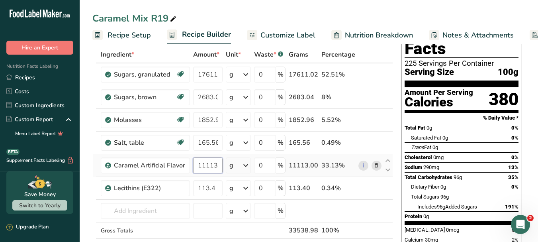
scroll to position [0, 0]
type input "1"
type input "113.4"
click at [380, 200] on div "Ingredient * Amount * Unit * Waste * .a-a{fill:#347362;}.b-a{fill:#fff;} Grams …" at bounding box center [242, 159] width 300 height 226
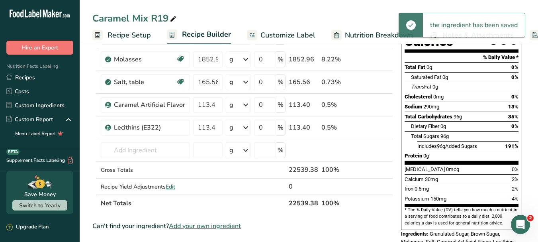
scroll to position [119, 0]
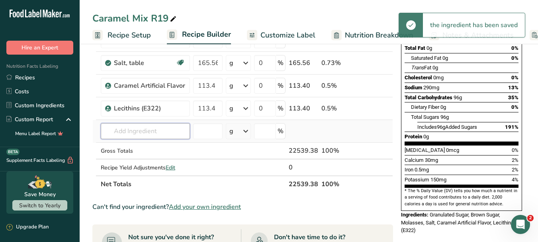
click at [163, 130] on input "text" at bounding box center [145, 131] width 89 height 16
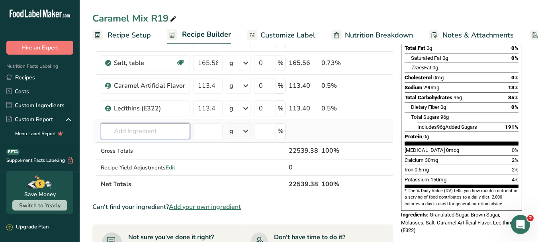
click at [154, 131] on input "text" at bounding box center [145, 131] width 89 height 16
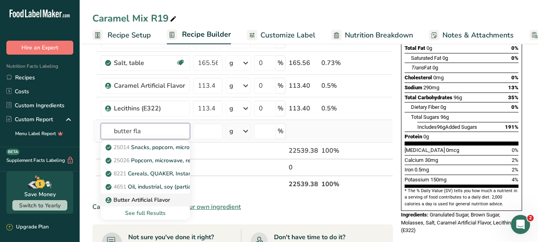
type input "butter fla"
click at [152, 202] on p "Butter Artificial Flavor" at bounding box center [138, 199] width 63 height 8
type input "Butter Artificial Flavor"
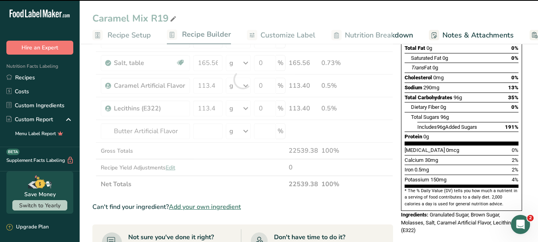
type input "0"
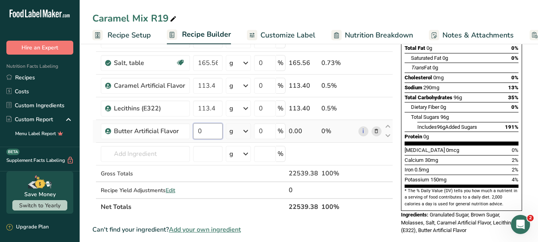
click at [212, 136] on input "0" at bounding box center [207, 131] width 29 height 16
type input "68.04"
click at [147, 151] on div "Ingredient * Amount * Unit * Waste * .a-a{fill:#347362;}.b-a{fill:#fff;} Grams …" at bounding box center [242, 91] width 300 height 248
click at [154, 156] on input "text" at bounding box center [145, 154] width 89 height 16
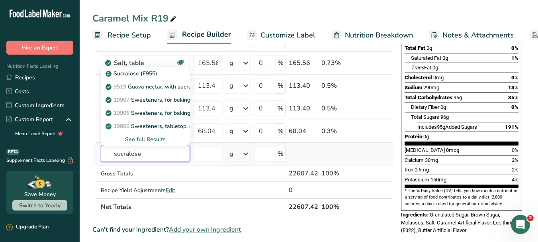
type input "sucralose"
click at [158, 140] on div "See full Results" at bounding box center [145, 139] width 76 height 8
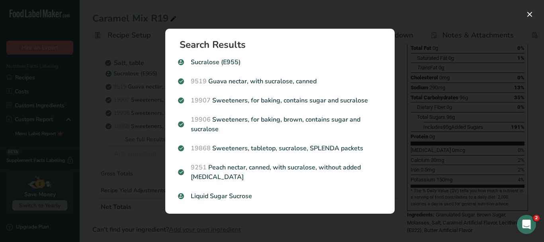
drag, startPoint x: 273, startPoint y: 61, endPoint x: 267, endPoint y: 59, distance: 6.3
click at [273, 60] on p "Sucralose (E955)" at bounding box center [280, 62] width 204 height 10
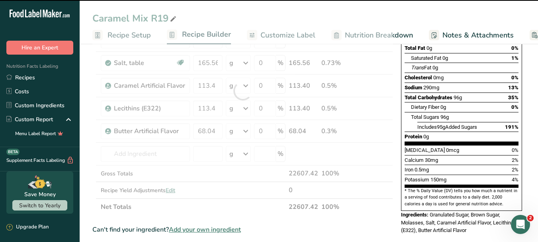
type input "0"
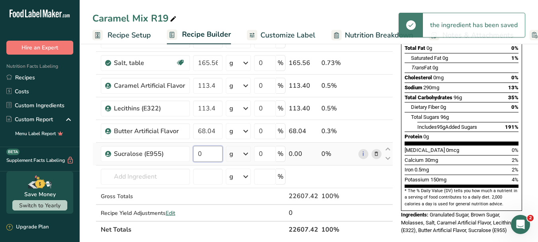
click at [211, 156] on input "0" at bounding box center [207, 154] width 29 height 16
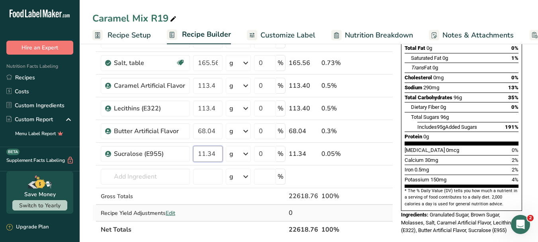
type input "11.34"
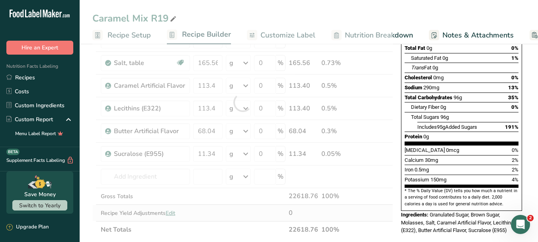
click at [385, 212] on div "Ingredient * Amount * Unit * Waste * .a-a{fill:#347362;}.b-a{fill:#fff;} Grams …" at bounding box center [242, 102] width 300 height 271
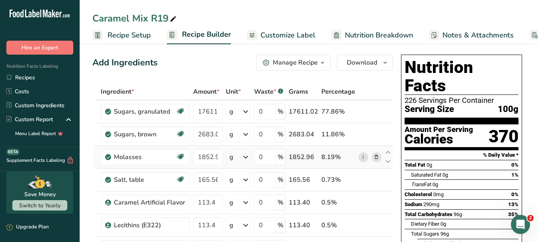
scroll to position [0, 0]
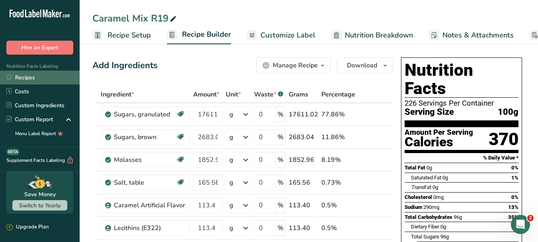
click at [35, 80] on link "Recipes" at bounding box center [40, 77] width 80 height 14
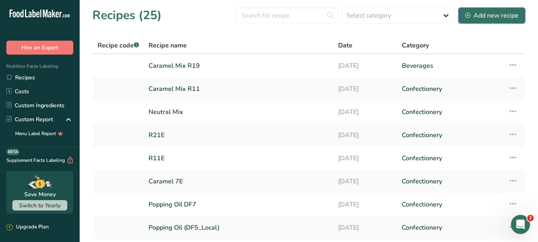
click at [493, 17] on div "Add new recipe" at bounding box center [491, 16] width 53 height 10
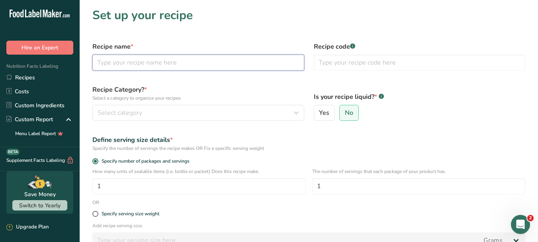
click at [293, 63] on input "text" at bounding box center [198, 63] width 212 height 16
type input "Caramel Mix R21"
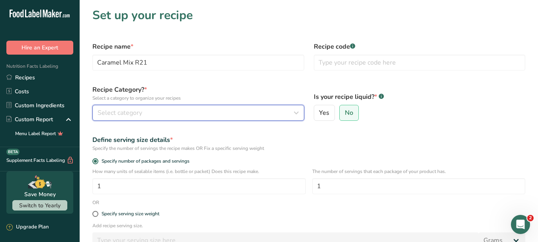
click at [298, 114] on icon "button" at bounding box center [296, 112] width 10 height 14
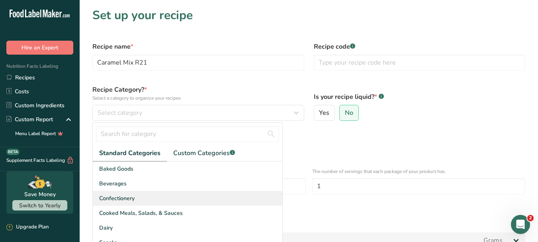
click at [133, 197] on span "Confectionery" at bounding box center [116, 198] width 35 height 8
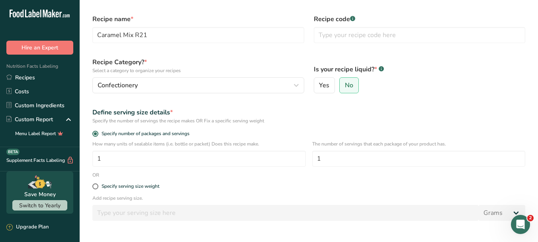
scroll to position [80, 0]
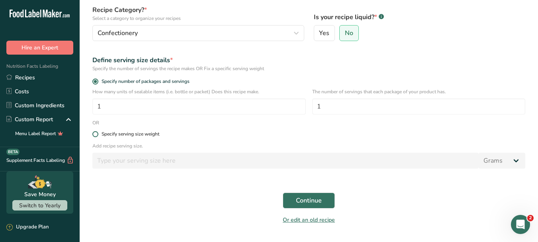
click at [93, 132] on span at bounding box center [95, 134] width 6 height 6
click at [93, 132] on input "Specify serving size weight" at bounding box center [94, 133] width 5 height 5
radio input "true"
radio input "false"
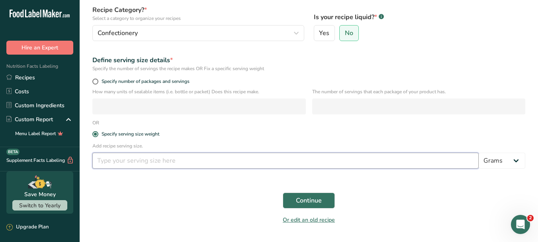
click at [118, 162] on input "number" at bounding box center [285, 160] width 386 height 16
type input "100"
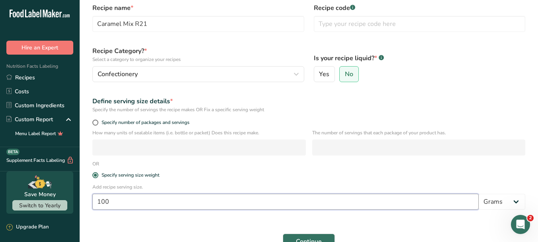
scroll to position [0, 0]
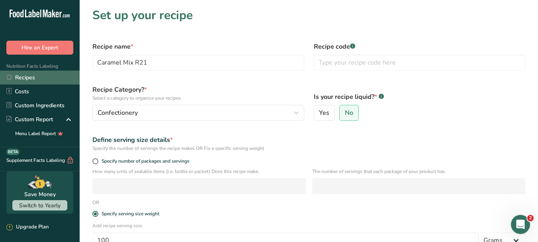
click at [38, 75] on link "Recipes" at bounding box center [40, 77] width 80 height 14
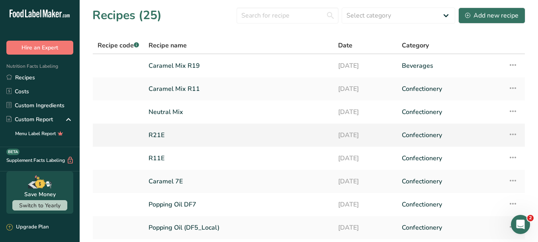
click at [156, 136] on link "R21E" at bounding box center [238, 135] width 180 height 17
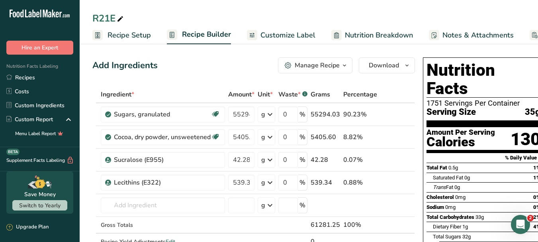
click at [120, 19] on icon at bounding box center [120, 19] width 7 height 11
click at [38, 76] on link "Recipes" at bounding box center [40, 77] width 80 height 14
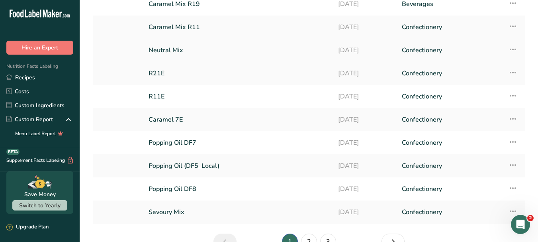
scroll to position [107, 0]
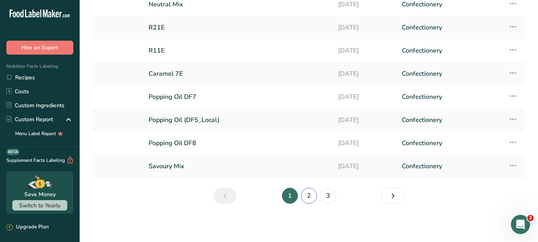
click at [309, 195] on link "2" at bounding box center [309, 195] width 16 height 16
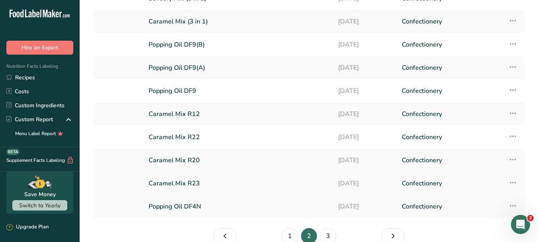
scroll to position [80, 0]
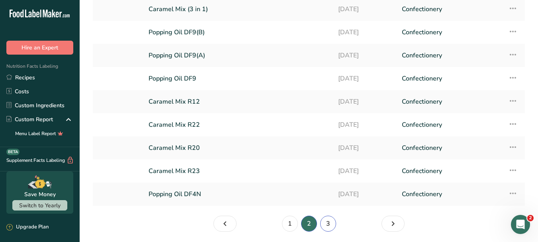
click at [332, 225] on link "3" at bounding box center [328, 223] width 16 height 16
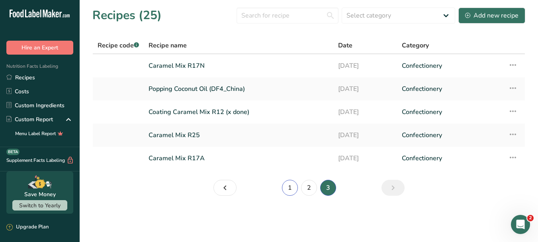
click at [290, 189] on link "1" at bounding box center [290, 187] width 16 height 16
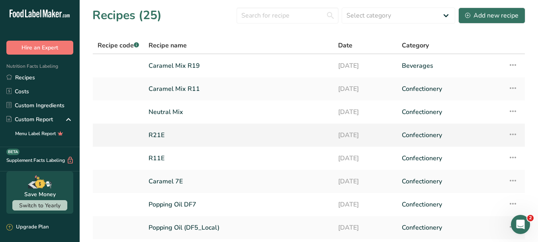
click at [178, 134] on link "R21E" at bounding box center [238, 135] width 180 height 17
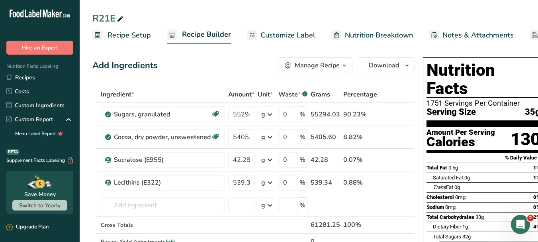
click at [121, 19] on icon at bounding box center [120, 19] width 7 height 11
type input "R21"
click at [184, 3] on div "R21 Recipe Setup Recipe Builder Customize Label Nutrition Breakdown Notes & Att…" at bounding box center [309, 22] width 458 height 44
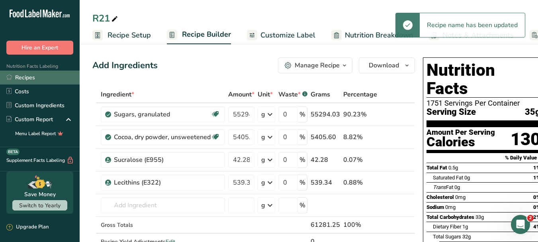
click at [35, 76] on link "Recipes" at bounding box center [40, 77] width 80 height 14
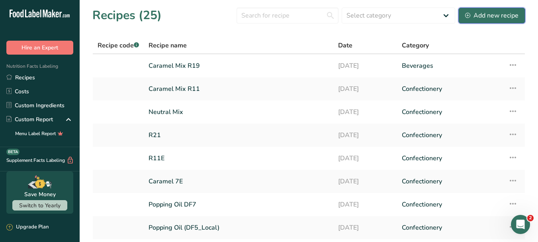
click at [471, 15] on div "Add new recipe" at bounding box center [491, 16] width 53 height 10
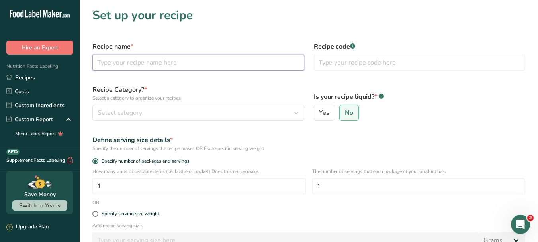
click at [149, 62] on input "text" at bounding box center [198, 63] width 212 height 16
type input "Caramel Mix R27"
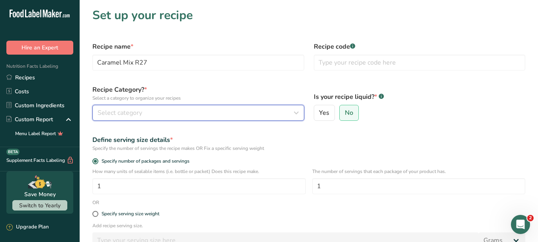
click at [298, 112] on icon "button" at bounding box center [296, 112] width 10 height 14
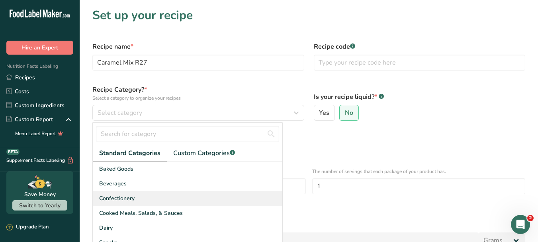
click at [132, 195] on span "Confectionery" at bounding box center [116, 198] width 35 height 8
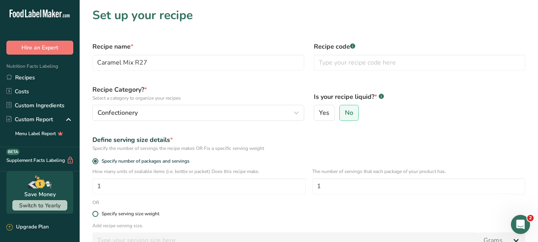
click at [95, 213] on span at bounding box center [95, 213] width 6 height 6
click at [95, 213] on input "Specify serving size weight" at bounding box center [94, 213] width 5 height 5
radio input "true"
radio input "false"
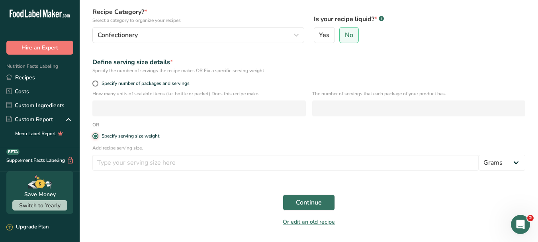
scroll to position [80, 0]
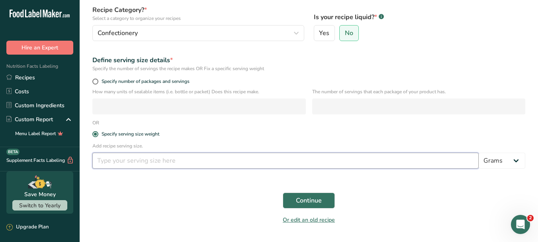
click at [174, 163] on input "number" at bounding box center [285, 160] width 386 height 16
type input "100"
click at [308, 196] on span "Continue" at bounding box center [309, 200] width 26 height 10
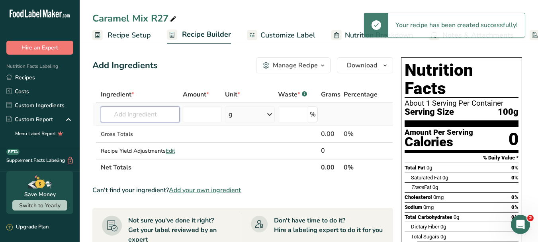
click at [140, 115] on input "text" at bounding box center [140, 114] width 79 height 16
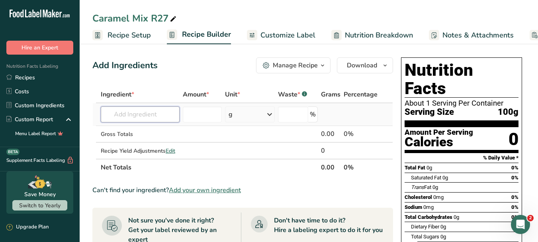
click at [136, 116] on input "text" at bounding box center [140, 114] width 79 height 16
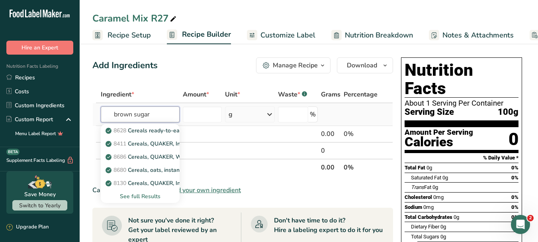
type input "brown sugar"
click at [154, 196] on div "See full Results" at bounding box center [140, 196] width 66 height 8
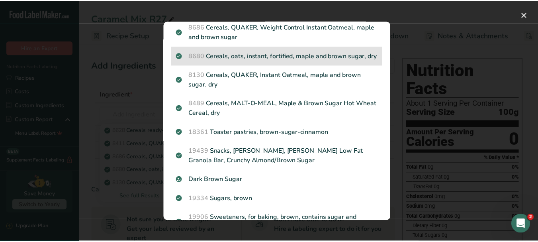
scroll to position [137, 0]
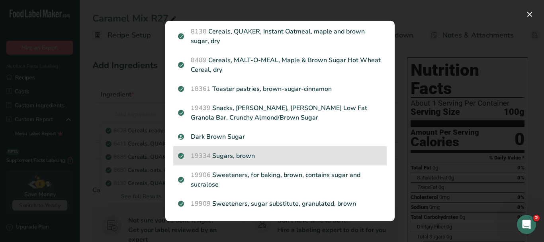
click at [253, 153] on p "19334 Sugars, brown" at bounding box center [280, 156] width 204 height 10
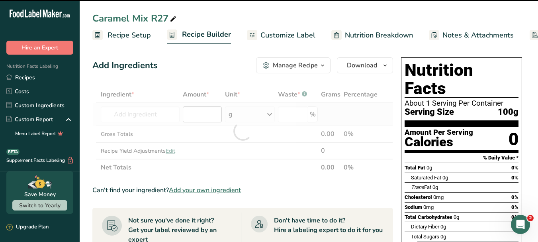
type input "0"
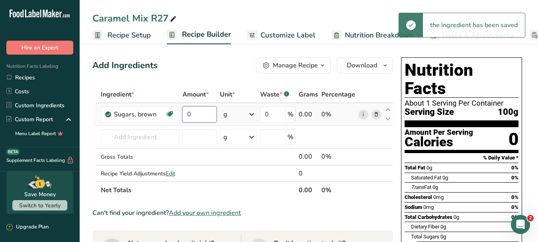
click at [206, 115] on input "0" at bounding box center [199, 114] width 34 height 16
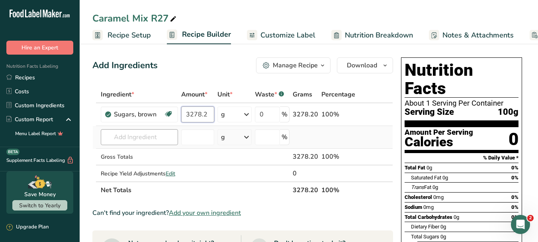
type input "3278.2"
click at [148, 139] on div "Ingredient * Amount * Unit * Waste * .a-a{fill:#347362;}.b-a{fill:#fff;} Grams …" at bounding box center [242, 142] width 300 height 112
click at [134, 140] on input "text" at bounding box center [139, 137] width 77 height 16
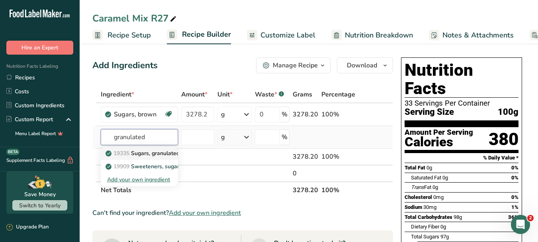
type input "granulated"
click at [145, 154] on p "19335 [GEOGRAPHIC_DATA], granulated" at bounding box center [143, 153] width 72 height 8
type input "Sugars, granulated"
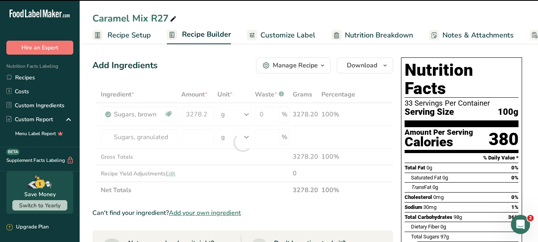
type input "0"
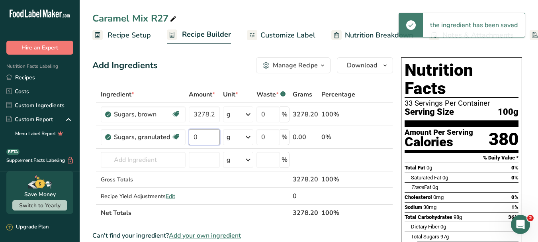
click at [190, 137] on input "0" at bounding box center [204, 137] width 31 height 16
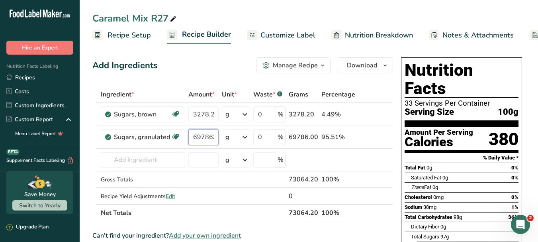
scroll to position [0, 2]
type input "697863"
click at [159, 158] on div "Ingredient * Amount * Unit * Waste * .a-a{fill:#347362;}.b-a{fill:#fff;} Grams …" at bounding box center [242, 153] width 300 height 135
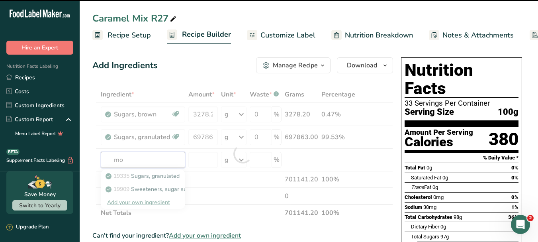
type input "mol"
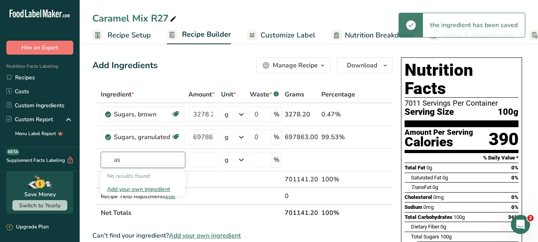
type input "a"
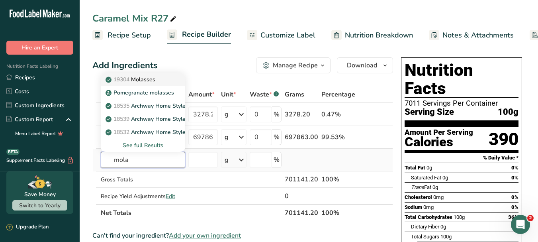
type input "mola"
click at [158, 77] on div "19304 [GEOGRAPHIC_DATA]" at bounding box center [136, 79] width 59 height 8
type input "Molasses"
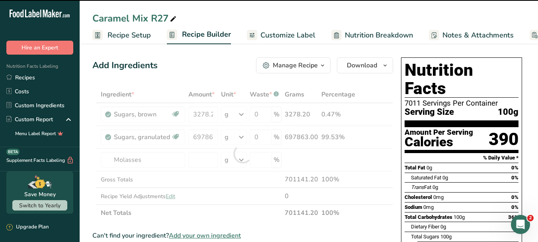
type input "0"
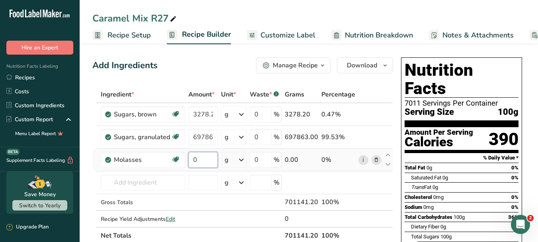
click at [196, 160] on input "0" at bounding box center [202, 160] width 29 height 16
type input "6804"
click at [209, 214] on div "Ingredient * Amount * Unit * Waste * .a-a{fill:#347362;}.b-a{fill:#fff;} Grams …" at bounding box center [242, 165] width 300 height 158
click at [150, 179] on input "text" at bounding box center [143, 182] width 84 height 16
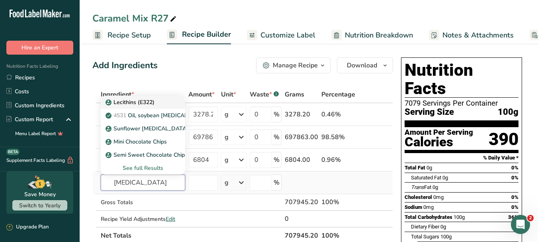
type input "[MEDICAL_DATA]"
click at [157, 102] on div "Lecithins (E322)" at bounding box center [136, 102] width 59 height 8
type input "Lecithins (E322)"
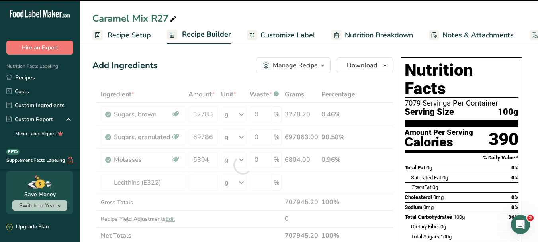
type input "0"
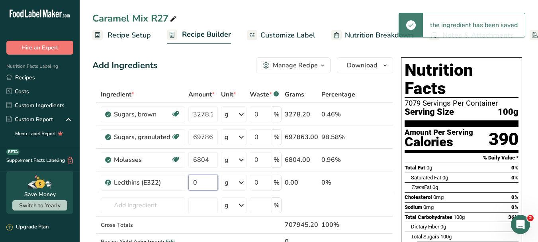
click at [203, 181] on input "0" at bounding box center [202, 182] width 29 height 16
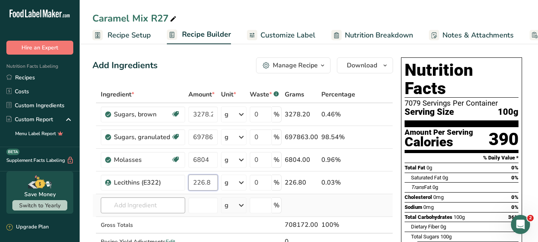
type input "226.8"
click at [134, 204] on div "Ingredient * Amount * Unit * Waste * .a-a{fill:#347362;}.b-a{fill:#fff;} Grams …" at bounding box center [242, 176] width 300 height 180
click at [154, 209] on input "text" at bounding box center [143, 205] width 84 height 16
type input "d"
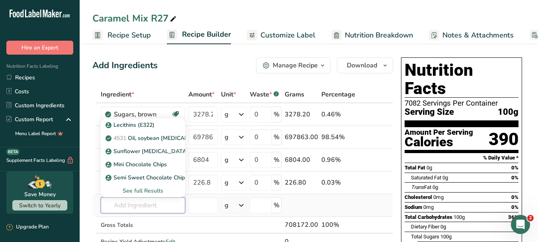
type input "\"
type input "salt"
click at [136, 125] on p "2047 Salt, table" at bounding box center [130, 125] width 47 height 8
type input "Salt, table"
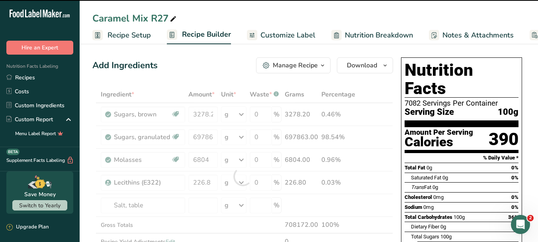
type input "0"
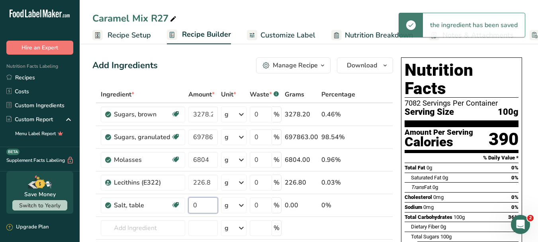
click at [205, 207] on input "0" at bounding box center [202, 205] width 29 height 16
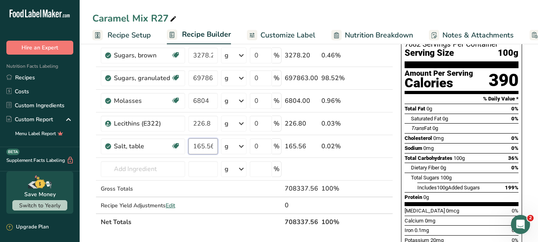
scroll to position [80, 0]
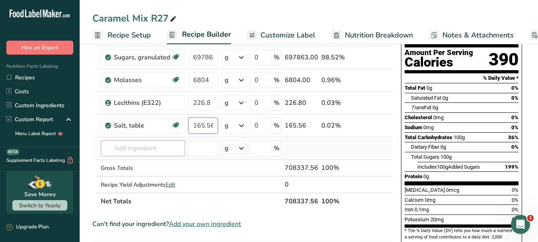
type input "165.56"
click at [150, 148] on div "Ingredient * Amount * Unit * Waste * .a-a{fill:#347362;}.b-a{fill:#fff;} Grams …" at bounding box center [242, 107] width 300 height 203
click at [377, 123] on icon at bounding box center [376, 125] width 6 height 8
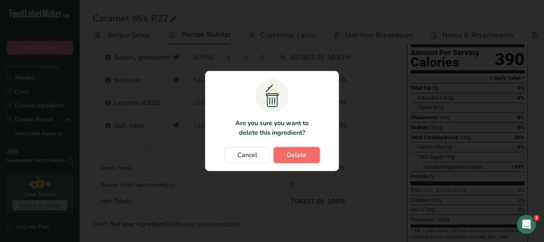
click at [290, 155] on span "Delete" at bounding box center [296, 155] width 20 height 10
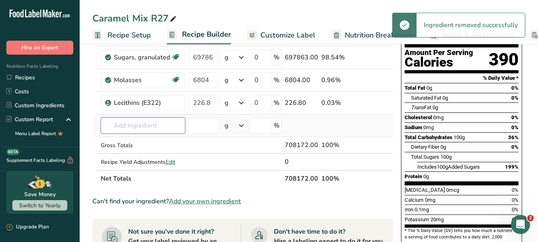
click at [145, 123] on input "text" at bounding box center [143, 125] width 84 height 16
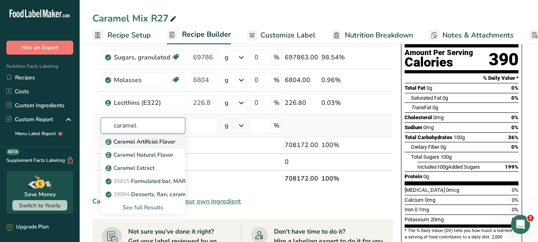
type input "caramel"
click at [152, 142] on p "Caramel Artificial Flavor" at bounding box center [141, 141] width 68 height 8
type input "Caramel Artificial Flavor"
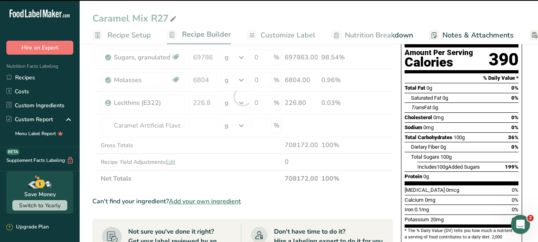
type input "0"
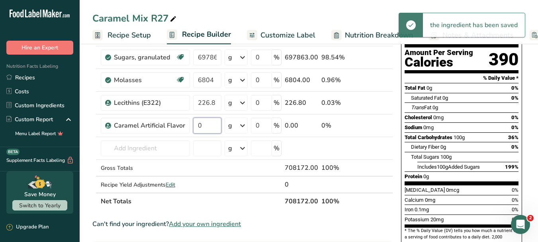
click at [206, 125] on input "0" at bounding box center [207, 125] width 28 height 16
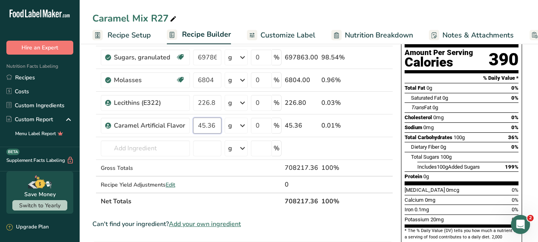
type input "45.36"
click at [374, 195] on div "Ingredient * Amount * Unit * Waste * .a-a{fill:#347362;}.b-a{fill:#fff;} Grams …" at bounding box center [242, 107] width 300 height 203
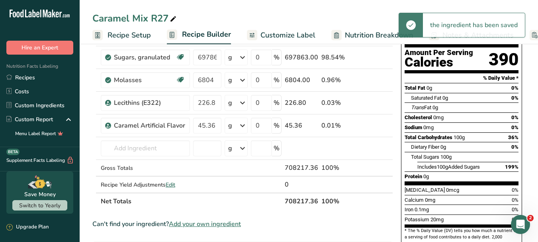
scroll to position [40, 0]
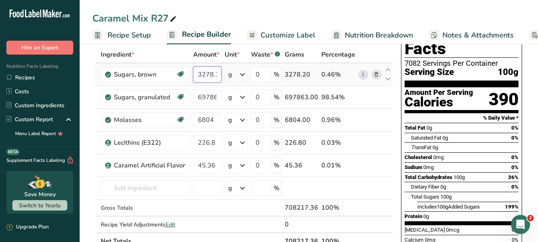
click at [212, 78] on input "3278.2" at bounding box center [207, 74] width 28 height 16
drag, startPoint x: 197, startPoint y: 74, endPoint x: 231, endPoint y: 74, distance: 33.8
click at [231, 74] on tr "Sugars, brown Dairy free Gluten free Vegan Vegetarian Soy free 3278.2 g Portion…" at bounding box center [243, 74] width 300 height 23
type input "8278.2"
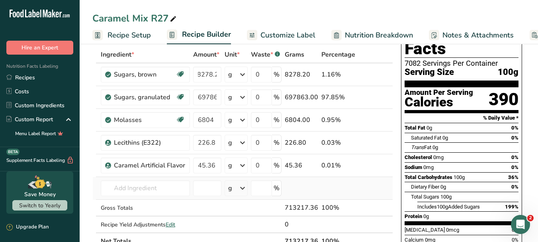
click at [370, 195] on div "Ingredient * Amount * Unit * Waste * .a-a{fill:#347362;}.b-a{fill:#fff;} Grams …" at bounding box center [242, 147] width 300 height 203
click at [363, 193] on td at bounding box center [370, 188] width 26 height 23
click at [208, 71] on input "8278.2" at bounding box center [207, 74] width 28 height 16
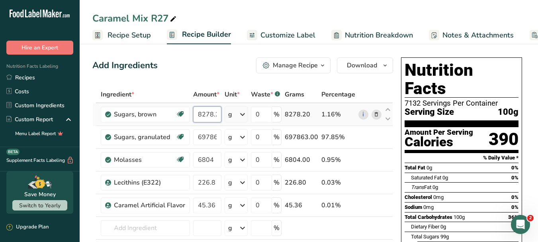
scroll to position [0, 1]
drag, startPoint x: 195, startPoint y: 114, endPoint x: 235, endPoint y: 113, distance: 39.4
click at [235, 113] on tr "Sugars, brown Dairy free Gluten free Vegan Vegetarian Soy free 8278.2 g Portion…" at bounding box center [243, 114] width 300 height 23
type input "8278.2"
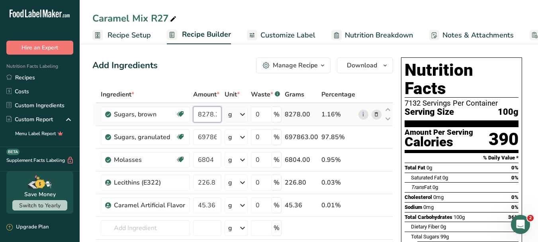
scroll to position [0, 1]
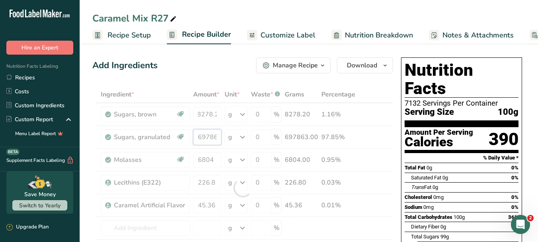
click at [219, 136] on div "Ingredient * Amount * Unit * Waste * .a-a{fill:#347362;}.b-a{fill:#fff;} Grams …" at bounding box center [242, 187] width 300 height 203
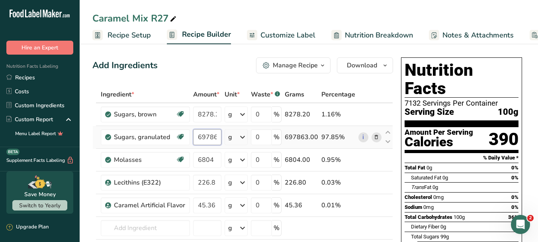
scroll to position [0, 3]
drag, startPoint x: 199, startPoint y: 132, endPoint x: 228, endPoint y: 135, distance: 29.5
click at [228, 135] on tr "Sugars, granulated Dairy free Gluten free Vegan Vegetarian Soy free 697863 g Po…" at bounding box center [243, 137] width 300 height 23
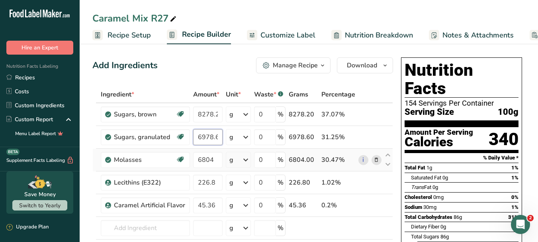
type input "6978.6"
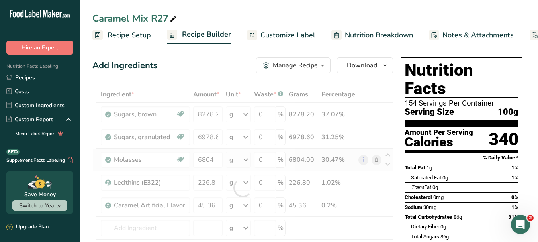
click at [376, 159] on div "Ingredient * Amount * Unit * Waste * .a-a{fill:#347362;}.b-a{fill:#fff;} Grams …" at bounding box center [242, 187] width 300 height 203
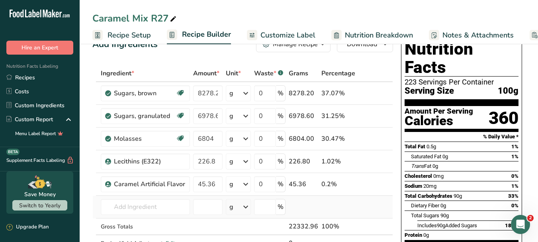
scroll to position [40, 0]
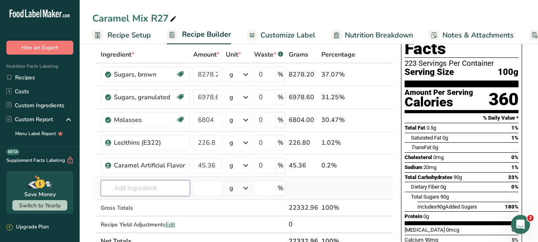
click at [138, 188] on input "text" at bounding box center [145, 188] width 89 height 16
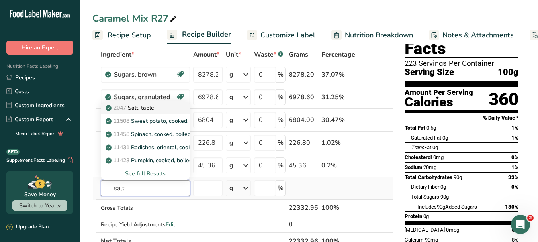
type input "salt"
click at [153, 107] on p "2047 Salt, table" at bounding box center [130, 107] width 47 height 8
type input "Salt, table"
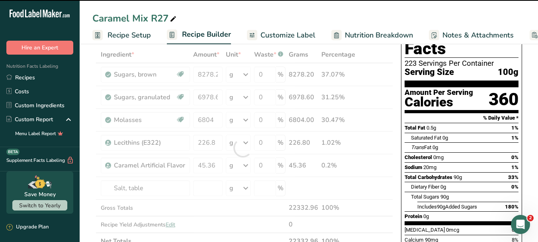
type input "0"
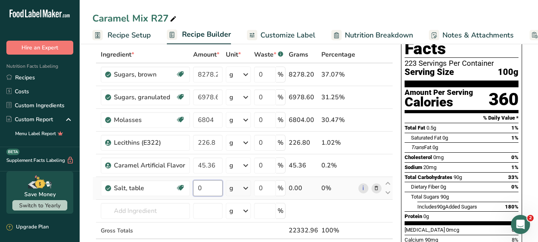
drag, startPoint x: 206, startPoint y: 188, endPoint x: 195, endPoint y: 188, distance: 11.1
click at [195, 188] on input "0" at bounding box center [207, 188] width 29 height 16
type input "165.56"
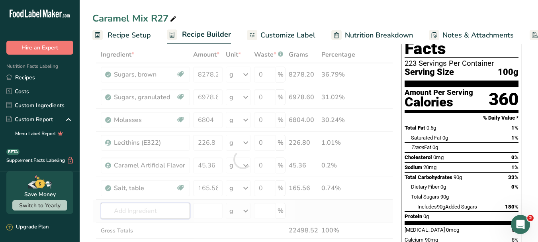
click at [173, 212] on div "Ingredient * Amount * Unit * Waste * .a-a{fill:#347362;}.b-a{fill:#fff;} Grams …" at bounding box center [242, 159] width 300 height 226
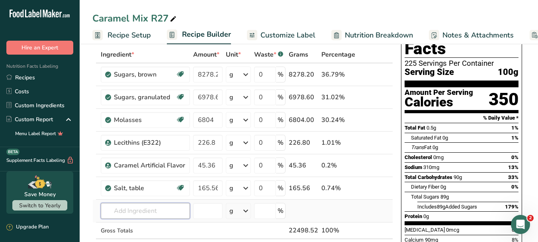
click at [152, 215] on input "text" at bounding box center [145, 211] width 89 height 16
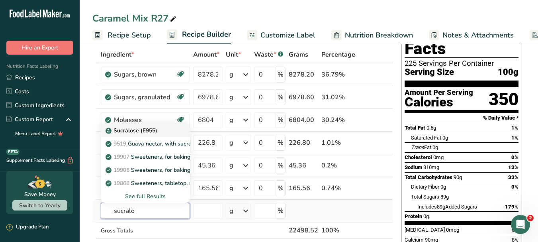
type input "sucralo"
click at [154, 128] on p "Sucralose (E955)" at bounding box center [132, 130] width 50 height 8
type input "Sucralose (E955)"
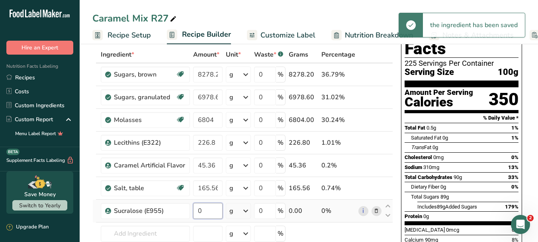
click at [206, 208] on input "0" at bounding box center [207, 211] width 29 height 16
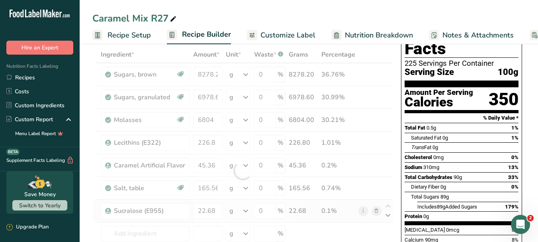
click at [387, 212] on div "Ingredient * Amount * Unit * Waste * .a-a{fill:#347362;}.b-a{fill:#fff;} Grams …" at bounding box center [242, 170] width 300 height 248
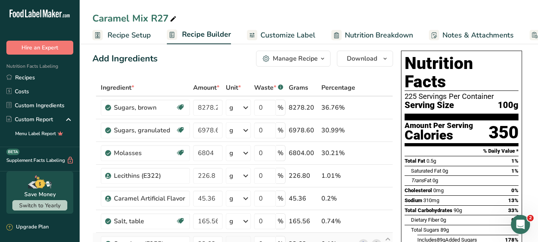
scroll to position [0, 0]
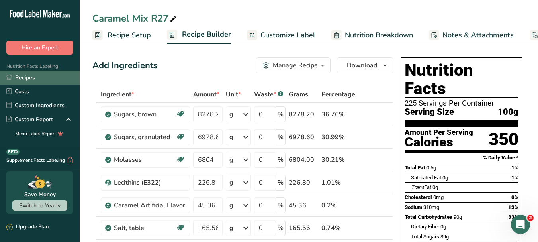
click at [30, 76] on link "Recipes" at bounding box center [40, 77] width 80 height 14
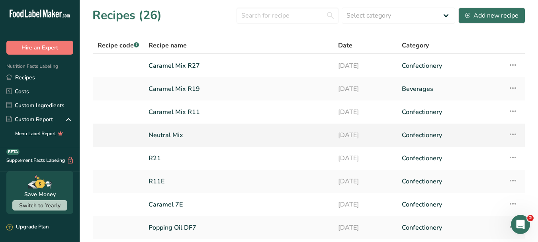
click at [168, 132] on link "Neutral Mix" at bounding box center [238, 135] width 180 height 17
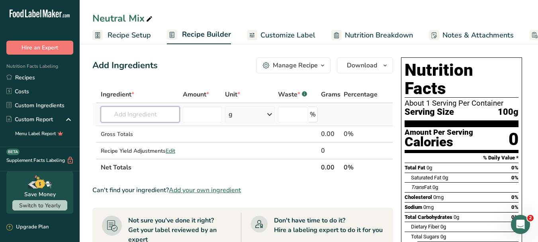
click at [161, 118] on input "text" at bounding box center [140, 114] width 79 height 16
click at [139, 115] on input "text" at bounding box center [140, 114] width 79 height 16
click at [155, 144] on div "Add your own ingredient" at bounding box center [140, 143] width 66 height 8
click at [167, 119] on input "text" at bounding box center [140, 114] width 79 height 16
click at [134, 141] on div "Add your own ingredient" at bounding box center [140, 143] width 66 height 8
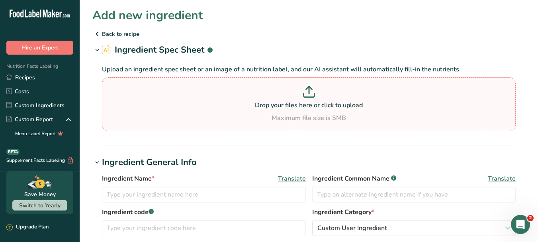
click at [312, 88] on icon at bounding box center [309, 92] width 12 height 12
click at [312, 88] on input "Drop your files here or click to upload Maximum file size is 5MB" at bounding box center [308, 104] width 413 height 54
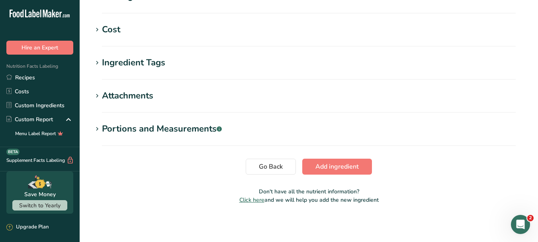
scroll to position [353, 0]
click at [334, 166] on span "Add ingredient" at bounding box center [336, 166] width 43 height 10
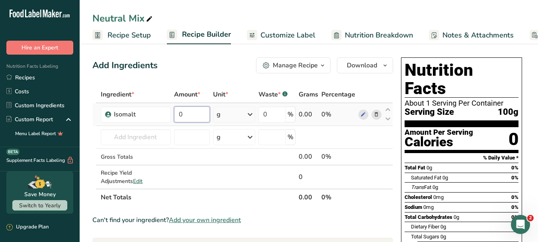
click at [191, 116] on input "0" at bounding box center [192, 114] width 36 height 16
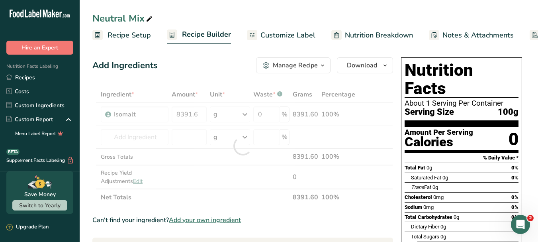
drag, startPoint x: 248, startPoint y: 217, endPoint x: 204, endPoint y: 173, distance: 62.7
click at [249, 215] on div "Can't find your ingredient? Add your own ingredient" at bounding box center [242, 220] width 300 height 10
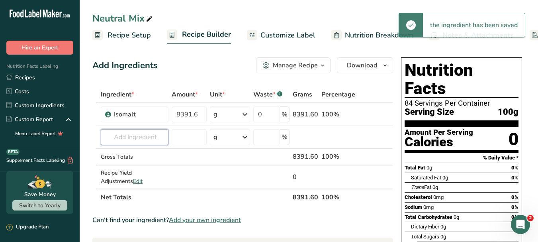
click at [144, 135] on input "text" at bounding box center [135, 137] width 68 height 16
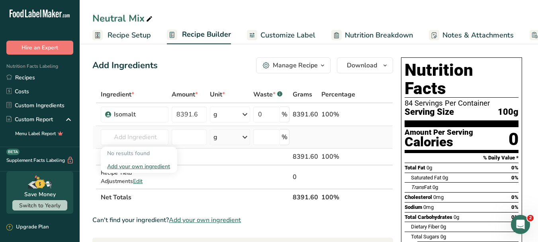
click at [160, 168] on div "Add your own ingredient" at bounding box center [139, 166] width 64 height 8
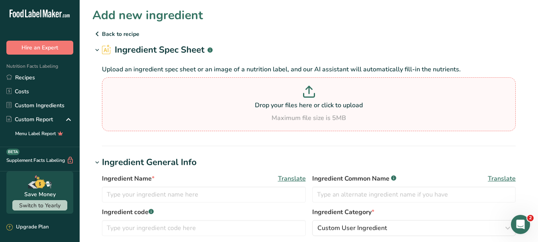
click at [303, 95] on icon at bounding box center [309, 92] width 12 height 12
click at [302, 95] on input "Drop your files here or click to upload Maximum file size is 5MB" at bounding box center [308, 104] width 413 height 54
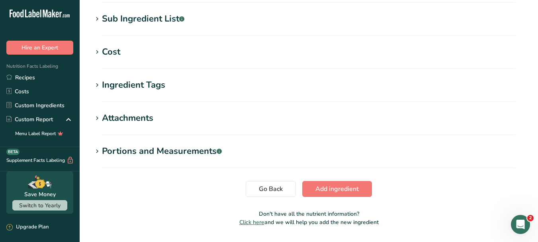
scroll to position [353, 0]
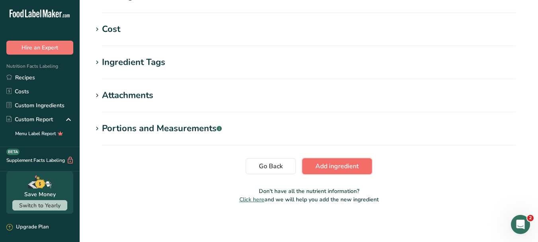
click at [347, 167] on span "Add ingredient" at bounding box center [336, 166] width 43 height 10
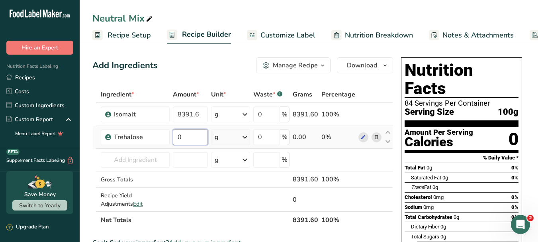
click at [199, 134] on input "0" at bounding box center [190, 137] width 35 height 16
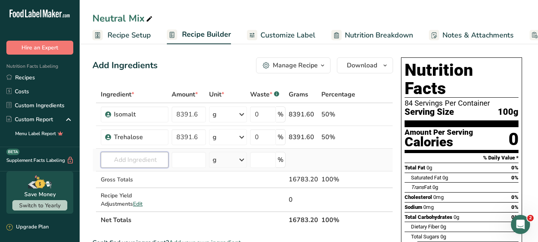
click at [144, 162] on div "Ingredient * Amount * Unit * Waste * .a-a{fill:#347362;}.b-a{fill:#fff;} Grams …" at bounding box center [242, 157] width 300 height 142
click at [156, 158] on input "text" at bounding box center [135, 160] width 68 height 16
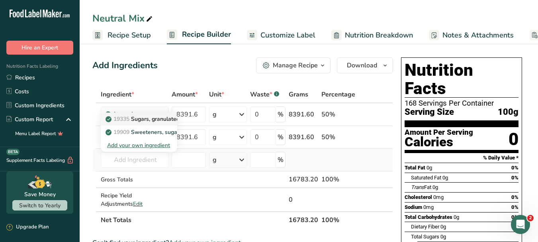
click at [158, 116] on p "19335 [GEOGRAPHIC_DATA], granulated" at bounding box center [143, 119] width 72 height 8
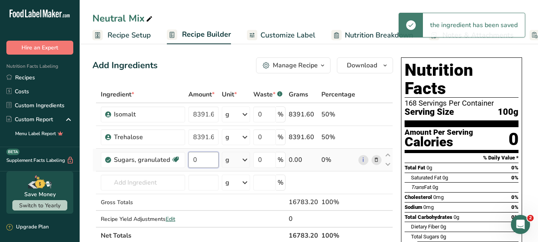
click at [193, 158] on input "0" at bounding box center [203, 160] width 30 height 16
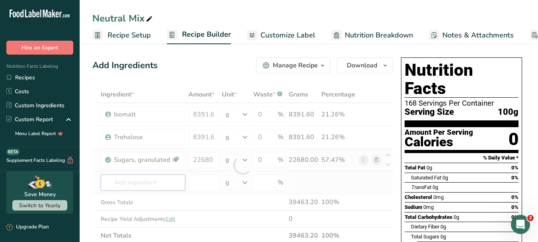
click at [149, 185] on div "Ingredient * Amount * Unit * Waste * .a-a{fill:#347362;}.b-a{fill:#fff;} Grams …" at bounding box center [242, 165] width 300 height 158
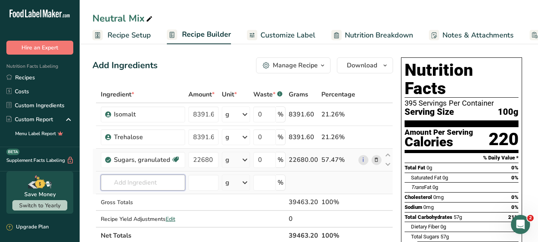
click at [142, 183] on input "text" at bounding box center [143, 182] width 84 height 16
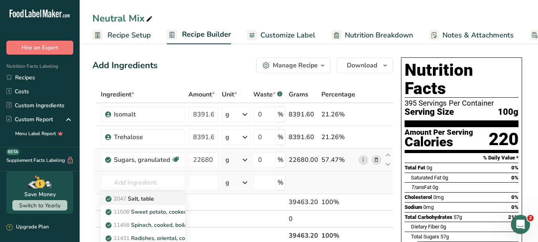
click at [149, 200] on p "2047 Salt, table" at bounding box center [130, 198] width 47 height 8
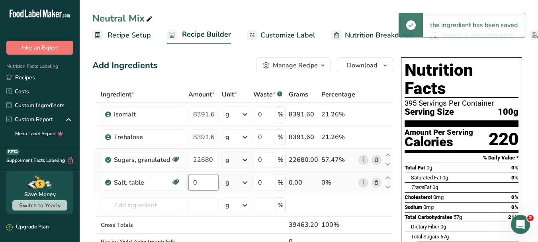
click at [202, 182] on input "0" at bounding box center [203, 182] width 30 height 16
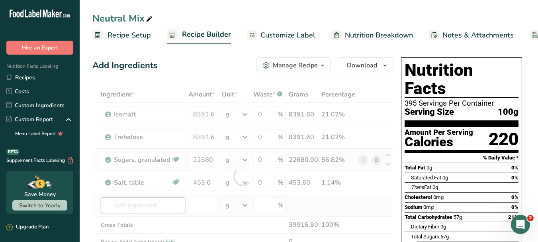
click at [140, 206] on div "Ingredient * Amount * Unit * Waste * .a-a{fill:#347362;}.b-a{fill:#fff;} Grams …" at bounding box center [242, 176] width 300 height 180
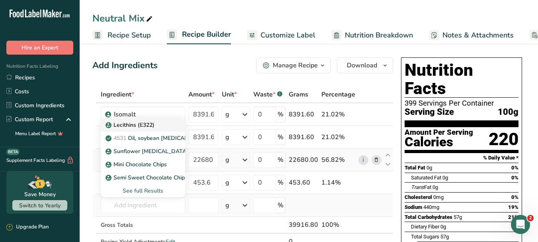
click at [163, 126] on div "Lecithins (E322)" at bounding box center [136, 125] width 59 height 8
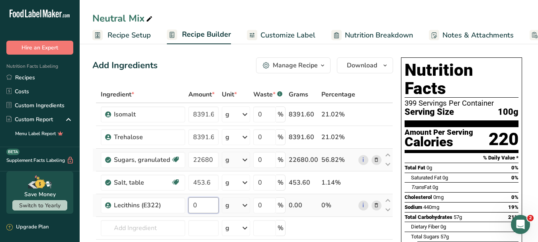
click at [207, 206] on input "0" at bounding box center [203, 205] width 30 height 16
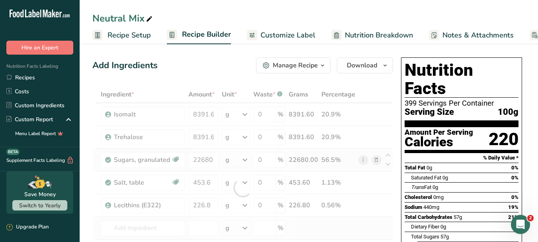
click at [378, 229] on div "Ingredient * Amount * Unit * Waste * .a-a{fill:#347362;}.b-a{fill:#fff;} Grams …" at bounding box center [242, 187] width 300 height 203
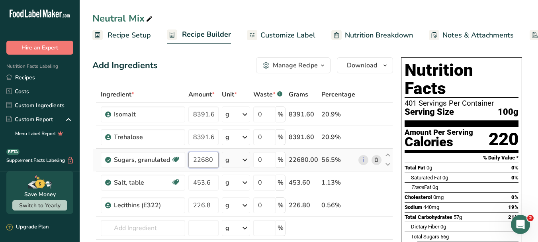
drag, startPoint x: 204, startPoint y: 159, endPoint x: 218, endPoint y: 159, distance: 14.3
click at [204, 159] on input "22680" at bounding box center [203, 160] width 30 height 16
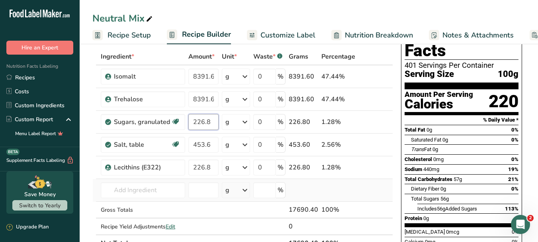
scroll to position [40, 0]
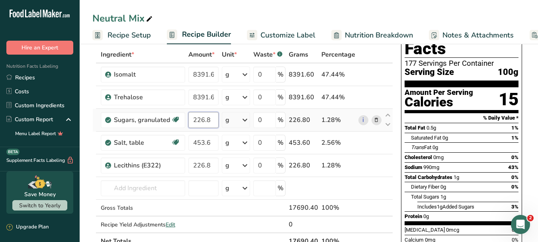
drag, startPoint x: 214, startPoint y: 119, endPoint x: 192, endPoint y: 119, distance: 21.9
click at [192, 119] on input "226.8" at bounding box center [203, 120] width 30 height 16
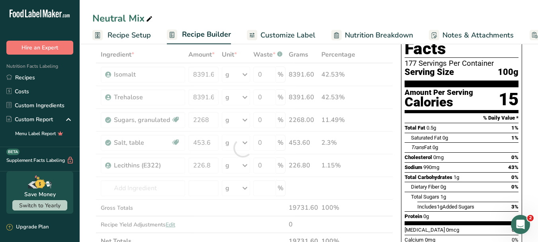
drag, startPoint x: 381, startPoint y: 177, endPoint x: 355, endPoint y: 238, distance: 66.9
click at [381, 177] on div "Ingredient * Amount * Unit * Waste * .a-a{fill:#347362;}.b-a{fill:#fff;} Grams …" at bounding box center [242, 147] width 300 height 203
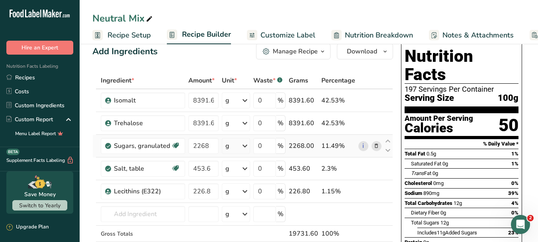
scroll to position [0, 0]
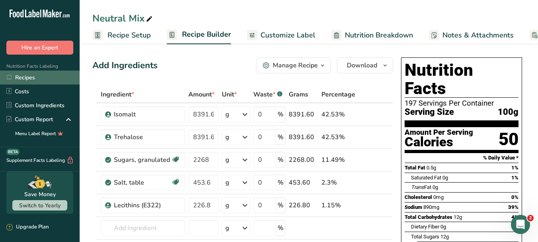
click at [33, 78] on link "Recipes" at bounding box center [40, 77] width 80 height 14
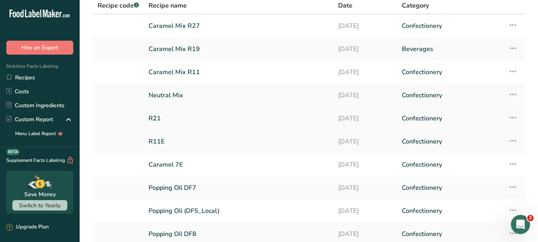
scroll to position [80, 0]
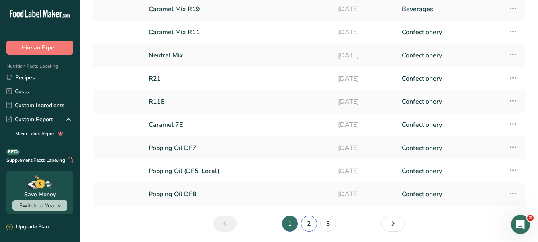
click at [308, 219] on link "2" at bounding box center [309, 223] width 16 height 16
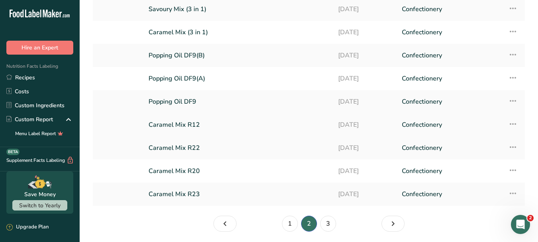
click at [198, 127] on link "Caramel Mix R12" at bounding box center [238, 124] width 180 height 17
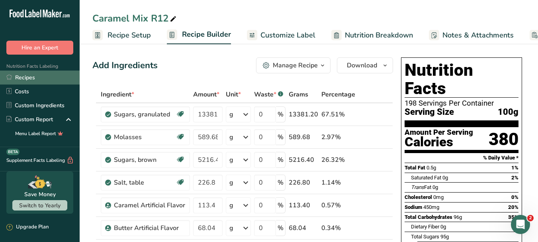
click at [28, 78] on link "Recipes" at bounding box center [40, 77] width 80 height 14
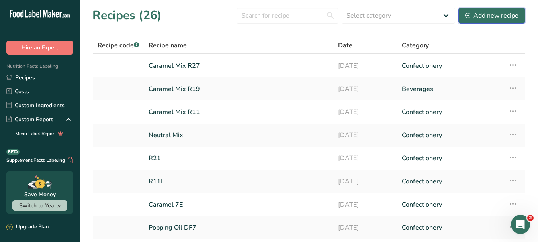
click at [483, 18] on div "Add new recipe" at bounding box center [491, 16] width 53 height 10
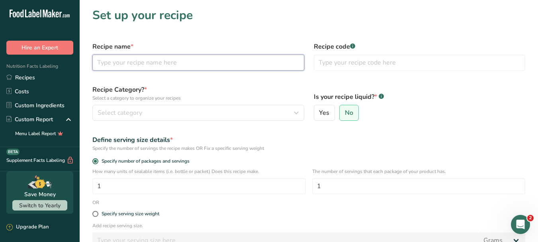
click at [257, 67] on input "text" at bounding box center [198, 63] width 212 height 16
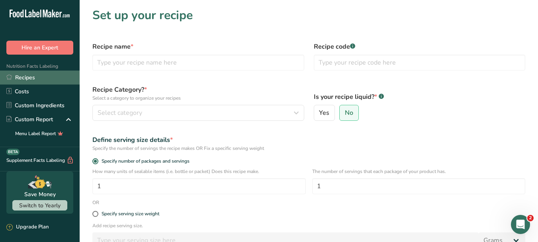
click at [32, 73] on link "Recipes" at bounding box center [40, 77] width 80 height 14
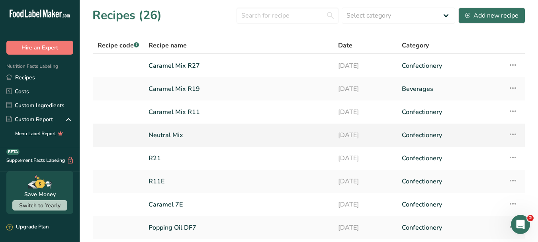
click at [515, 132] on icon at bounding box center [513, 134] width 10 height 14
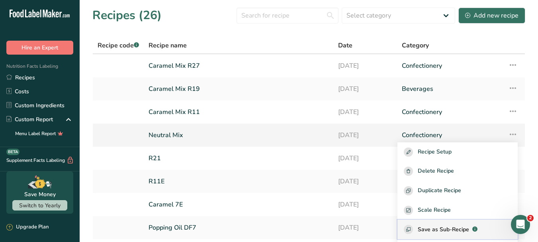
click at [460, 231] on span "Save as Sub-Recipe" at bounding box center [442, 229] width 51 height 8
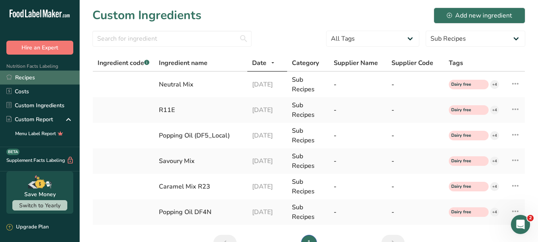
click at [33, 73] on link "Recipes" at bounding box center [40, 77] width 80 height 14
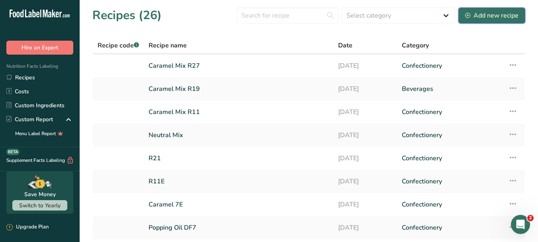
click at [486, 13] on div "Add new recipe" at bounding box center [491, 16] width 53 height 10
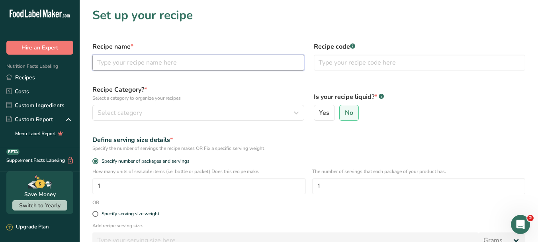
click at [170, 64] on input "text" at bounding box center [198, 63] width 212 height 16
drag, startPoint x: 125, startPoint y: 62, endPoint x: 111, endPoint y: 60, distance: 14.5
click at [113, 61] on input "Mix [PERSON_NAME] Gourmet" at bounding box center [198, 63] width 212 height 16
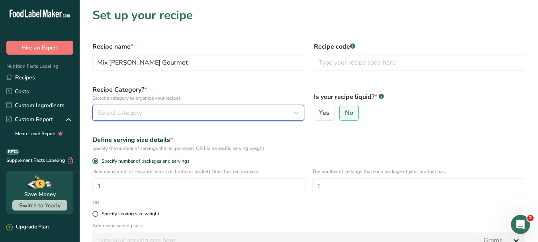
click at [297, 112] on icon "button" at bounding box center [296, 112] width 10 height 14
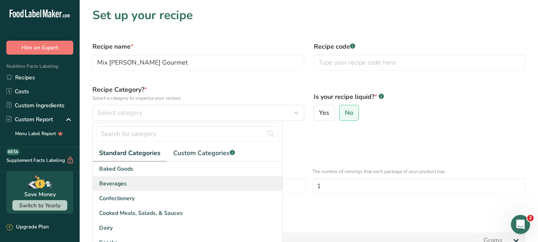
drag, startPoint x: 131, startPoint y: 198, endPoint x: 176, endPoint y: 189, distance: 45.5
click at [132, 198] on span "Confectionery" at bounding box center [116, 198] width 35 height 8
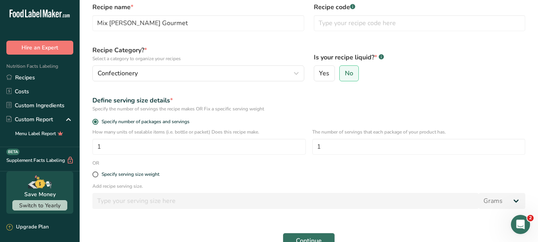
scroll to position [40, 0]
click at [99, 173] on span "Specify serving size weight" at bounding box center [128, 174] width 61 height 6
click at [97, 173] on input "Specify serving size weight" at bounding box center [94, 173] width 5 height 5
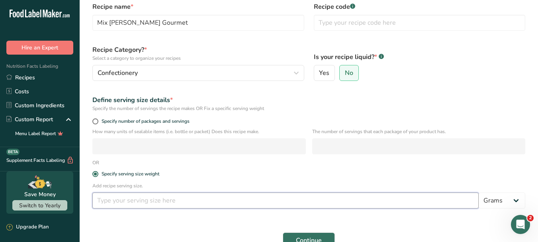
click at [134, 197] on input "number" at bounding box center [285, 200] width 386 height 16
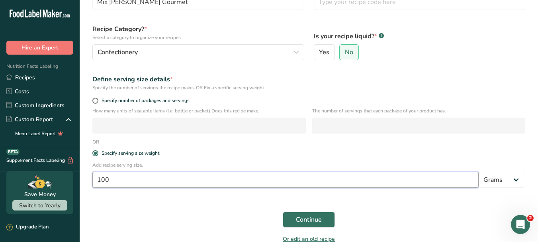
scroll to position [80, 0]
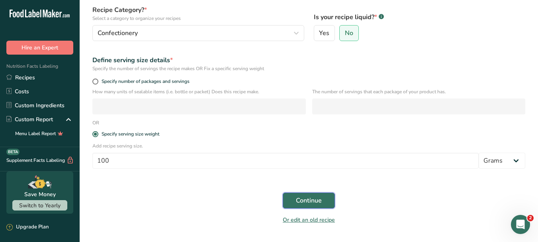
click at [320, 202] on span "Continue" at bounding box center [309, 200] width 26 height 10
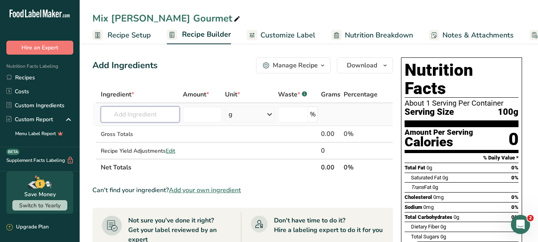
click at [155, 116] on input "text" at bounding box center [140, 114] width 79 height 16
click at [128, 143] on div "Add your own ingredient" at bounding box center [140, 143] width 66 height 8
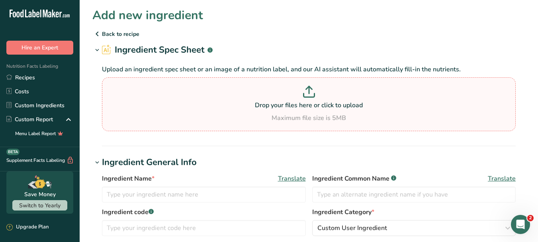
click at [320, 99] on p at bounding box center [308, 93] width 409 height 15
click at [320, 99] on input "Drop your files here or click to upload Maximum file size is 5MB" at bounding box center [308, 104] width 413 height 54
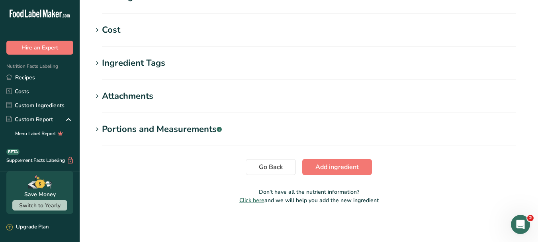
scroll to position [353, 0]
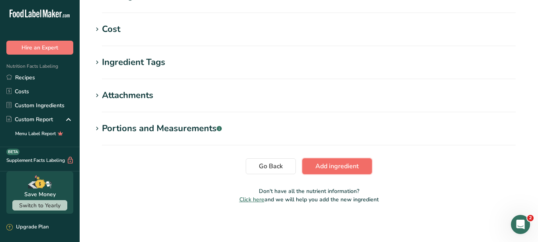
click at [340, 169] on span "Add ingredient" at bounding box center [336, 166] width 43 height 10
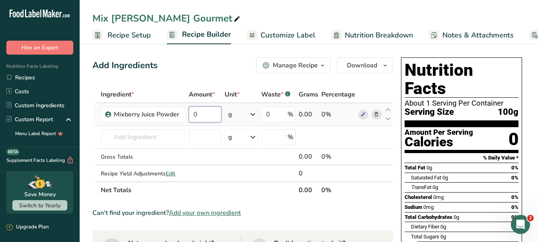
click at [207, 113] on input "0" at bounding box center [205, 114] width 33 height 16
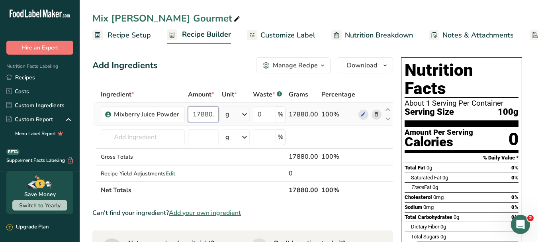
scroll to position [0, 3]
click at [170, 136] on div "Ingredient * Amount * Unit * Waste * .a-a{fill:#347362;}.b-a{fill:#fff;} Grams …" at bounding box center [242, 142] width 300 height 112
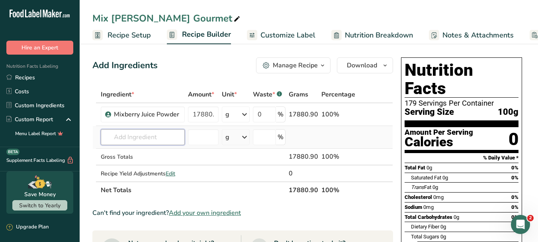
click at [127, 139] on input "text" at bounding box center [143, 137] width 84 height 16
click at [164, 167] on div "Add your own ingredient" at bounding box center [142, 166] width 71 height 8
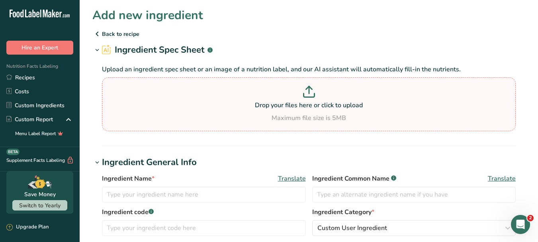
click at [303, 103] on p "Drop your files here or click to upload" at bounding box center [308, 105] width 409 height 10
click at [303, 103] on input "Drop your files here or click to upload Maximum file size is 5MB" at bounding box center [308, 104] width 413 height 54
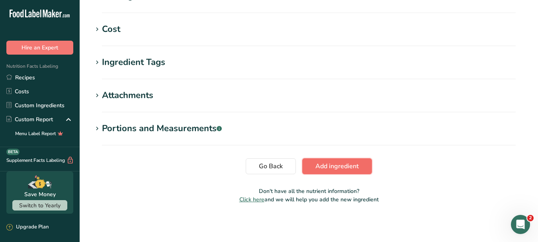
click at [347, 166] on span "Add ingredient" at bounding box center [336, 166] width 43 height 10
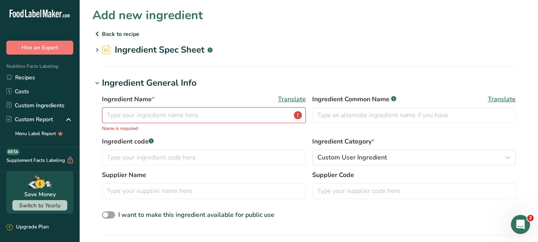
click at [121, 49] on h2 "Ingredient Spec Sheet .a-a{fill:#347362;}.b-a{fill:#fff;}" at bounding box center [157, 49] width 111 height 13
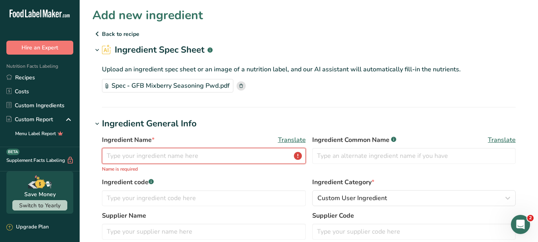
click at [215, 153] on input "text" at bounding box center [204, 156] width 204 height 16
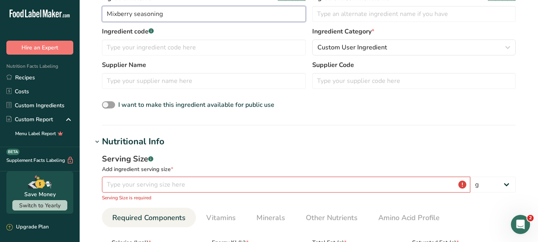
scroll to position [159, 0]
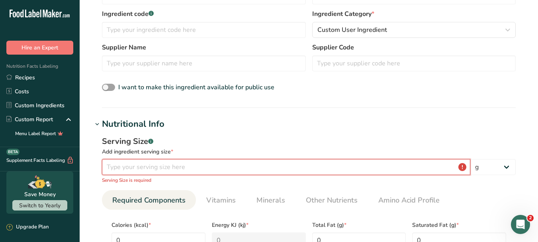
click at [219, 160] on input "number" at bounding box center [286, 167] width 368 height 16
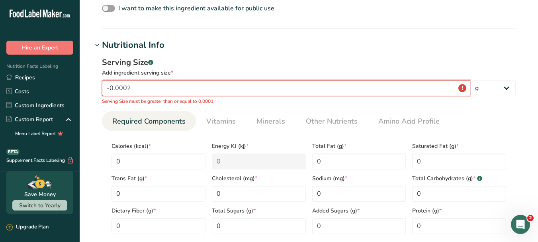
scroll to position [239, 0]
drag, startPoint x: 144, startPoint y: 86, endPoint x: 98, endPoint y: 89, distance: 46.3
click at [98, 89] on div "Serving Size .a-a{fill:#347362;}.b-a{fill:#fff;} Add ingredient serving size * …" at bounding box center [308, 147] width 433 height 193
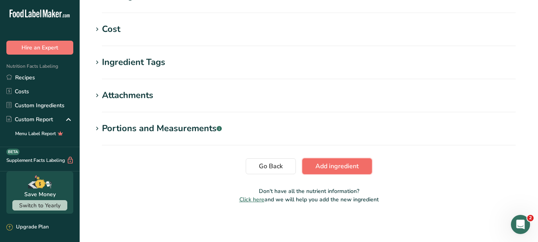
click at [325, 166] on span "Add ingredient" at bounding box center [336, 166] width 43 height 10
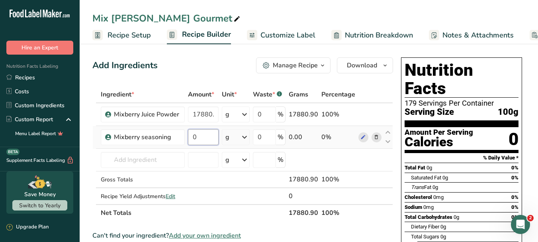
click at [209, 137] on input "0" at bounding box center [203, 137] width 30 height 16
click at [373, 192] on div "Ingredient * Amount * Unit * Waste * .a-a{fill:#347362;}.b-a{fill:#fff;} Grams …" at bounding box center [242, 153] width 300 height 135
click at [164, 157] on input "text" at bounding box center [143, 160] width 84 height 16
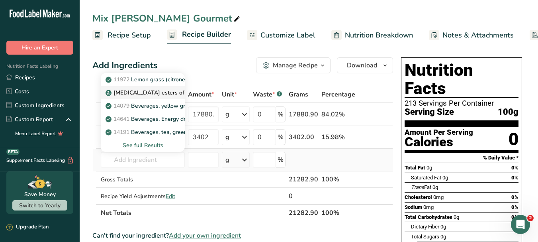
click at [168, 94] on p "[MEDICAL_DATA] esters of mono- and diglycerides of fatty acids (E472c)" at bounding box center [204, 92] width 195 height 8
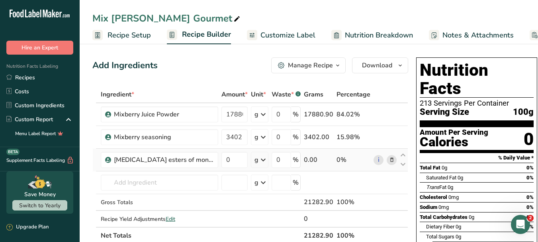
click at [391, 160] on icon at bounding box center [392, 160] width 6 height 8
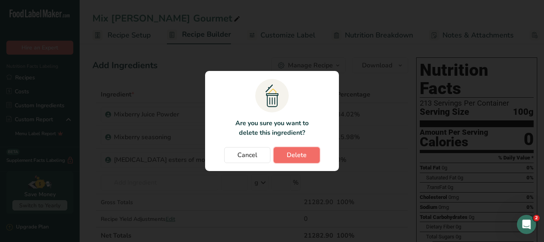
click at [292, 159] on span "Delete" at bounding box center [296, 155] width 20 height 10
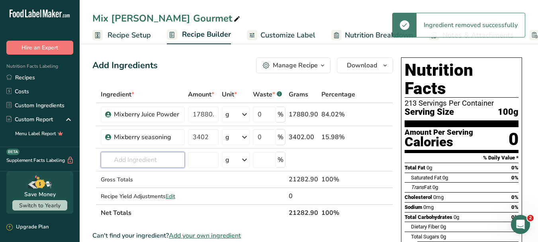
click at [180, 160] on input "text" at bounding box center [143, 160] width 84 height 16
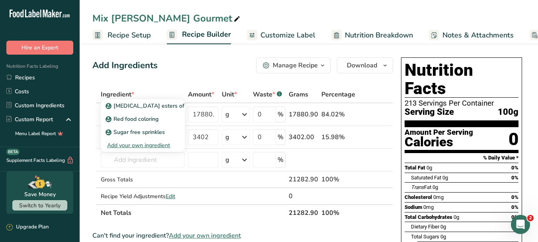
click at [158, 145] on div "Add your own ingredient" at bounding box center [142, 145] width 71 height 8
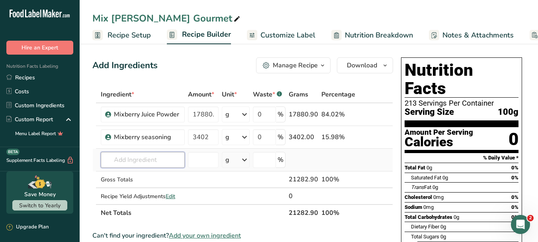
click at [161, 164] on input "text" at bounding box center [143, 160] width 84 height 16
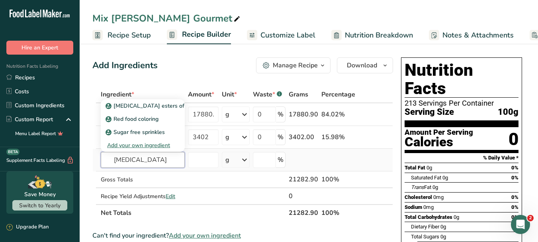
drag, startPoint x: 145, startPoint y: 160, endPoint x: 96, endPoint y: 157, distance: 49.0
click at [96, 157] on tr "[MEDICAL_DATA] [MEDICAL_DATA] esters of mono- and diglycerides of fatty acids (…" at bounding box center [243, 159] width 300 height 23
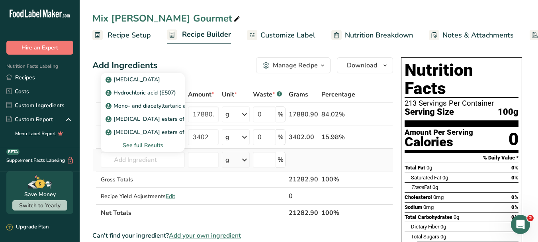
click at [150, 145] on div "See full Results" at bounding box center [142, 145] width 71 height 8
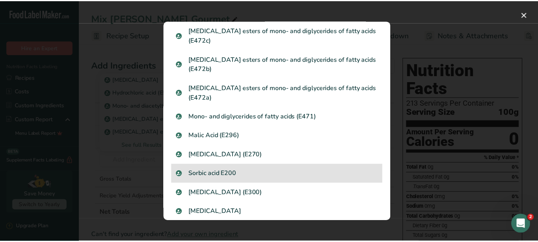
scroll to position [159, 0]
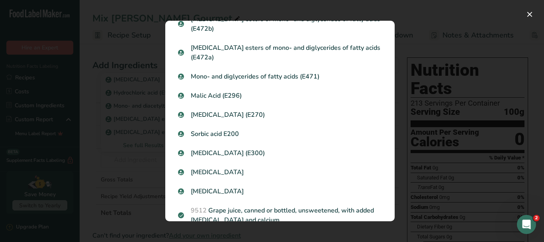
click at [475, 16] on div "Search results modal" at bounding box center [272, 121] width 544 height 242
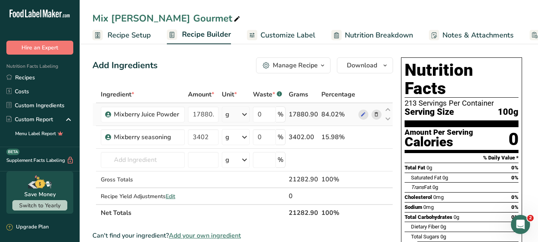
click at [378, 112] on icon at bounding box center [376, 114] width 6 height 8
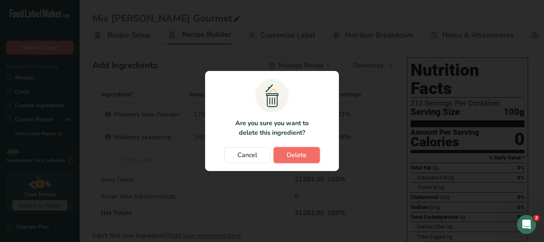
click at [305, 155] on span "Delete" at bounding box center [296, 155] width 20 height 10
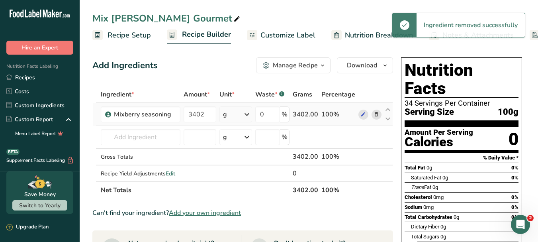
click at [379, 115] on icon at bounding box center [376, 114] width 6 height 8
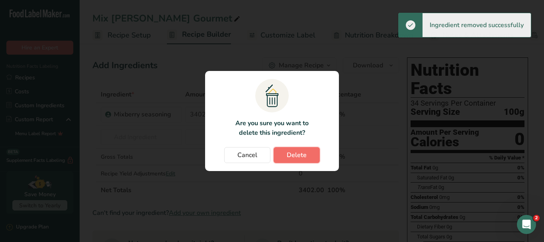
click at [287, 152] on span "Delete" at bounding box center [296, 155] width 20 height 10
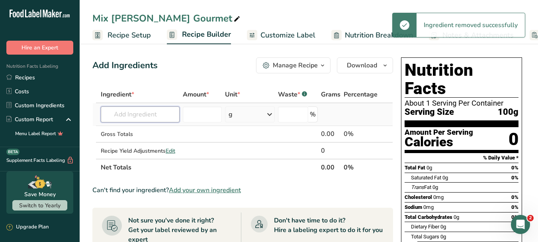
click at [166, 114] on input "text" at bounding box center [140, 114] width 79 height 16
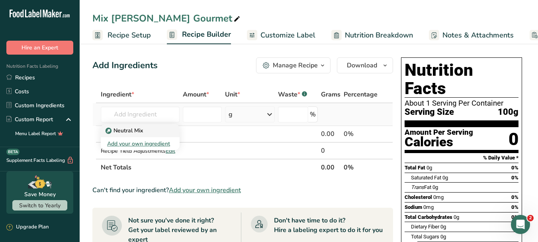
click at [140, 129] on p "Neutral Mix" at bounding box center [125, 130] width 36 height 8
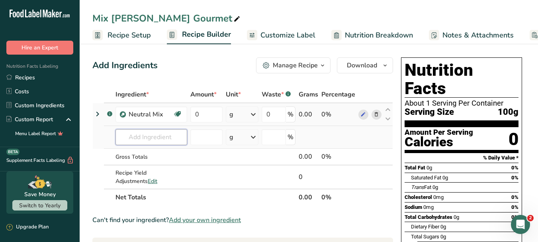
click at [149, 136] on input "text" at bounding box center [151, 137] width 72 height 16
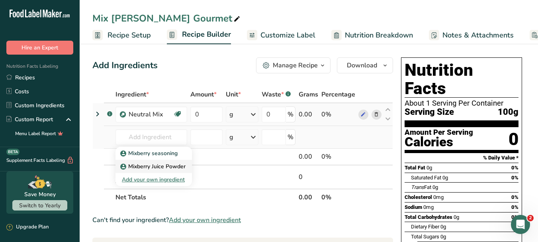
click at [159, 166] on p "Mixberry Juice Powder" at bounding box center [154, 166] width 64 height 8
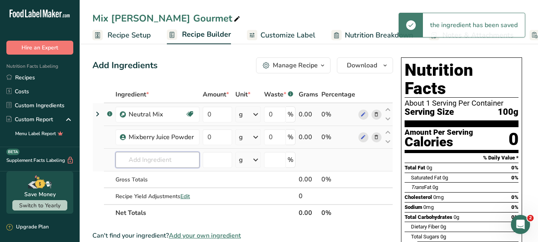
click at [167, 156] on input "text" at bounding box center [157, 160] width 84 height 16
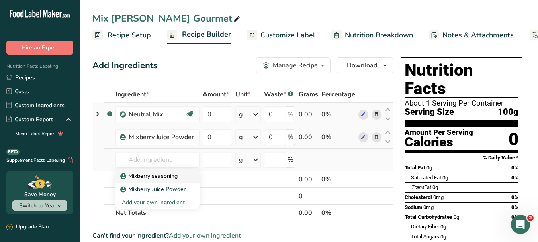
click at [167, 177] on p "Mixberry seasoning" at bounding box center [150, 175] width 56 height 8
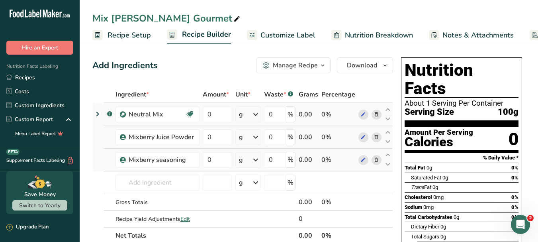
click at [378, 114] on icon at bounding box center [376, 114] width 6 height 8
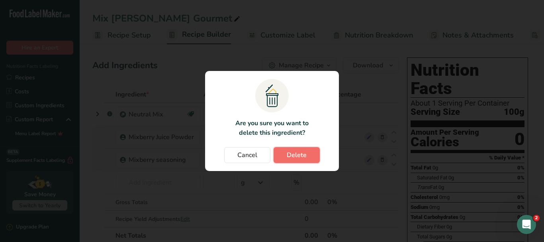
click at [295, 159] on span "Delete" at bounding box center [296, 155] width 20 height 10
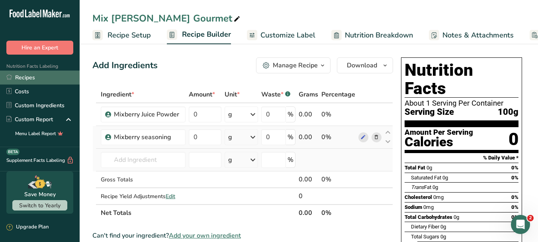
click at [34, 77] on link "Recipes" at bounding box center [40, 77] width 80 height 14
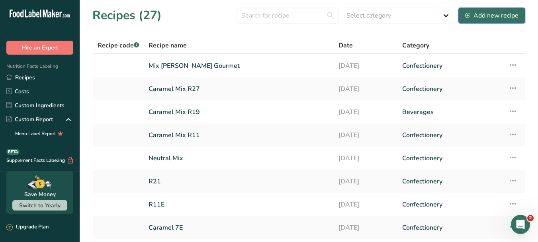
click at [493, 14] on div "Add new recipe" at bounding box center [491, 16] width 53 height 10
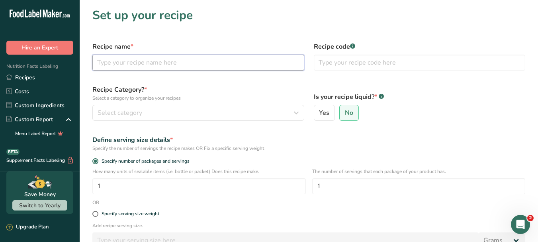
click at [283, 60] on input "text" at bounding box center [198, 63] width 212 height 16
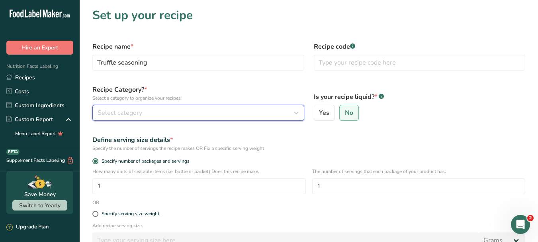
click at [298, 107] on icon "button" at bounding box center [296, 112] width 10 height 14
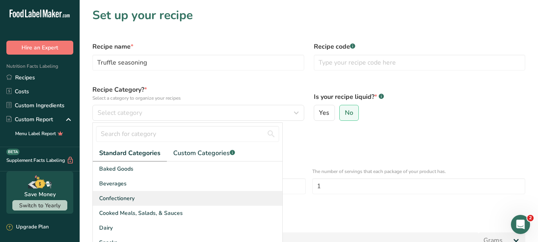
click at [174, 194] on div "Confectionery" at bounding box center [187, 198] width 189 height 15
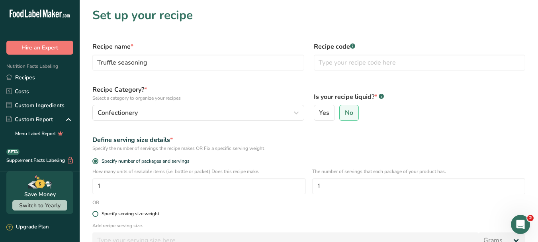
click at [111, 213] on div "Specify serving size weight" at bounding box center [130, 213] width 58 height 6
click at [97, 213] on input "Specify serving size weight" at bounding box center [94, 213] width 5 height 5
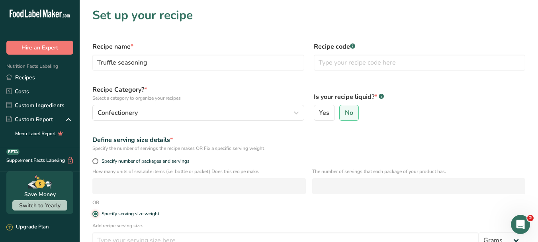
scroll to position [40, 0]
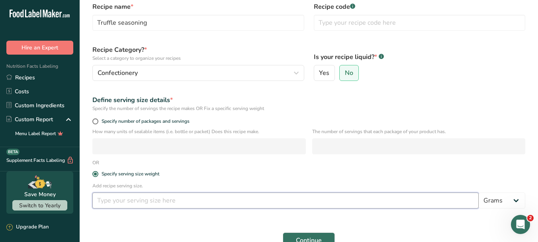
click at [158, 201] on input "number" at bounding box center [285, 200] width 386 height 16
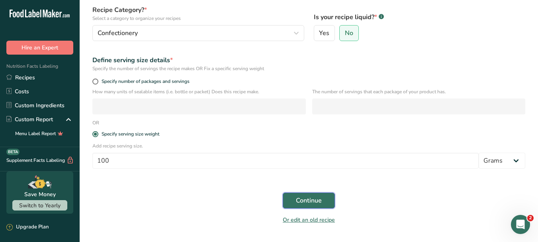
click at [320, 202] on span "Continue" at bounding box center [309, 200] width 26 height 10
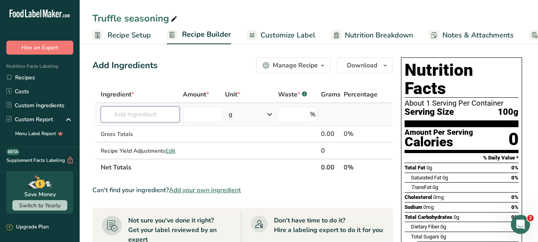
click at [144, 110] on input "text" at bounding box center [140, 114] width 79 height 16
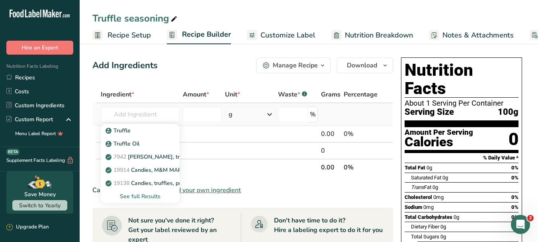
click at [150, 197] on div "See full Results" at bounding box center [140, 196] width 66 height 8
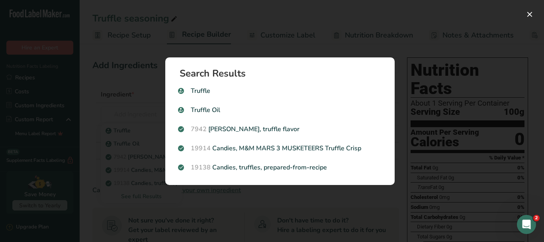
drag, startPoint x: 356, startPoint y: 30, endPoint x: 299, endPoint y: 55, distance: 61.8
click at [355, 29] on div "Search results modal" at bounding box center [272, 121] width 544 height 242
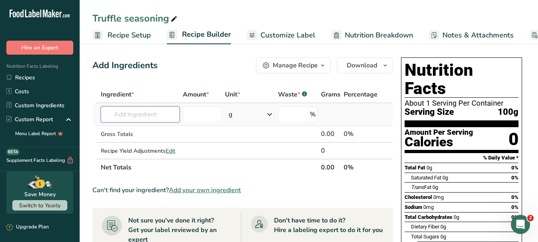
click at [144, 114] on input "text" at bounding box center [140, 114] width 79 height 16
click at [144, 142] on div "Add your own ingredient" at bounding box center [140, 143] width 66 height 8
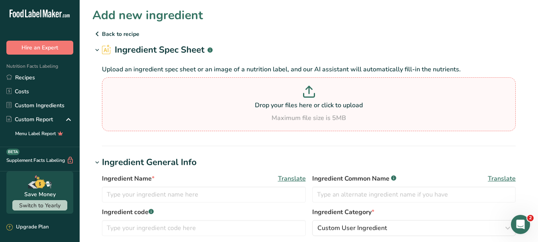
click at [326, 86] on p at bounding box center [308, 93] width 409 height 15
click at [326, 86] on input "Drop your files here or click to upload Maximum file size is 5MB" at bounding box center [308, 104] width 413 height 54
drag, startPoint x: 40, startPoint y: 76, endPoint x: 54, endPoint y: 87, distance: 17.9
click at [39, 76] on link "Recipes" at bounding box center [40, 77] width 80 height 14
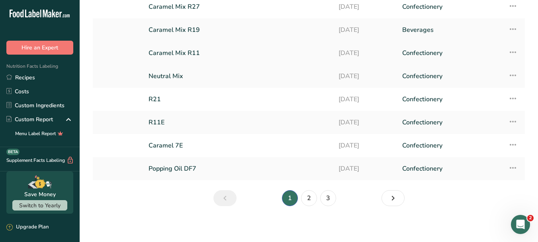
scroll to position [107, 0]
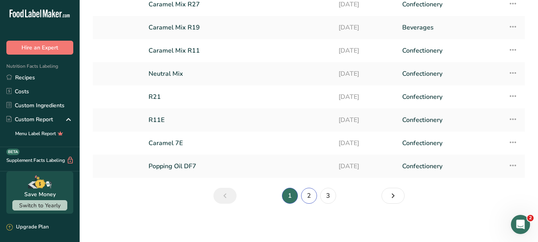
click at [310, 195] on link "2" at bounding box center [309, 195] width 16 height 16
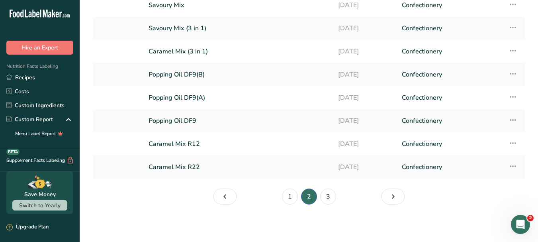
scroll to position [107, 0]
click at [332, 200] on link "3" at bounding box center [328, 195] width 16 height 16
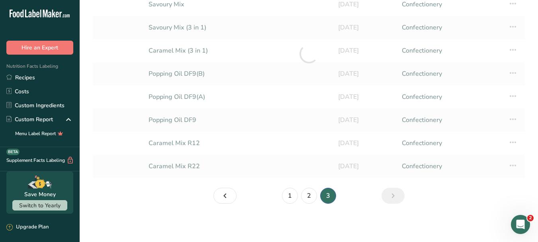
scroll to position [61, 0]
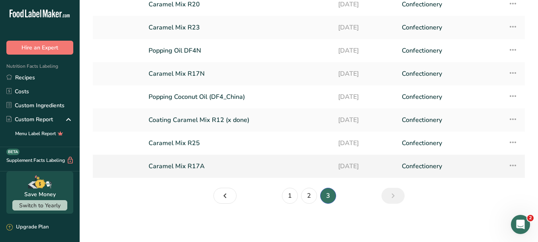
click at [204, 168] on link "Caramel Mix R17A" at bounding box center [238, 166] width 180 height 17
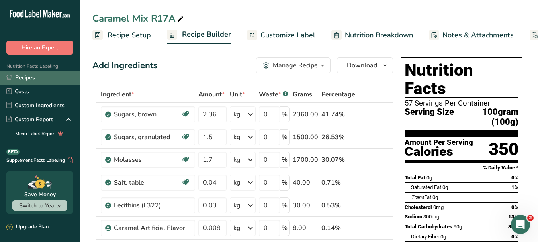
click at [30, 78] on link "Recipes" at bounding box center [40, 77] width 80 height 14
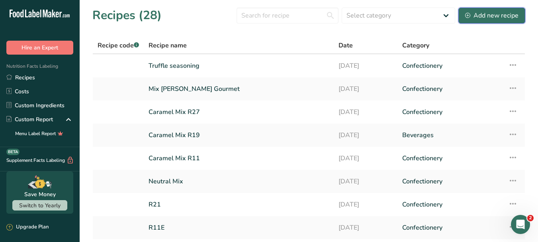
click at [474, 14] on div "Add new recipe" at bounding box center [491, 16] width 53 height 10
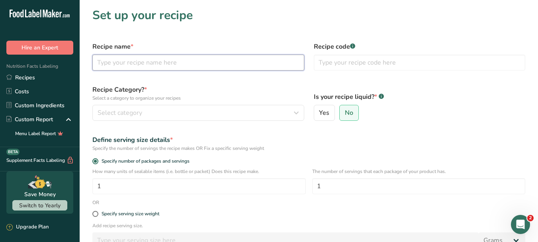
click at [236, 58] on input "text" at bounding box center [198, 63] width 212 height 16
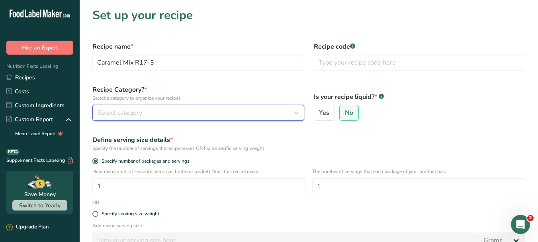
click at [292, 110] on icon "button" at bounding box center [296, 112] width 10 height 14
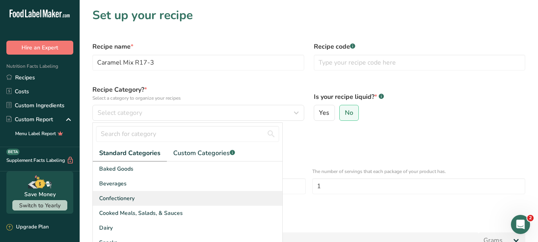
click at [148, 197] on div "Confectionery" at bounding box center [187, 198] width 189 height 15
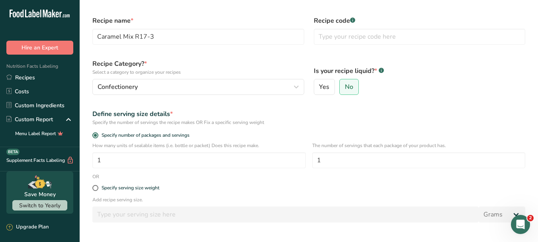
scroll to position [40, 0]
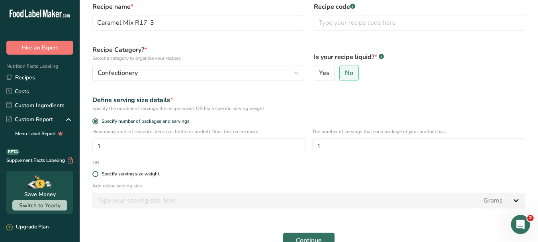
click at [97, 174] on span at bounding box center [95, 174] width 6 height 6
click at [97, 174] on input "Specify serving size weight" at bounding box center [94, 173] width 5 height 5
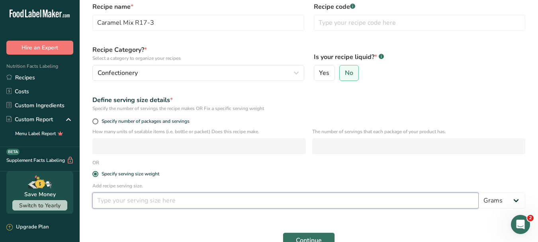
click at [108, 195] on input "number" at bounding box center [285, 200] width 386 height 16
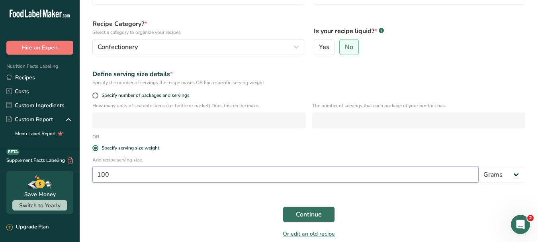
scroll to position [80, 0]
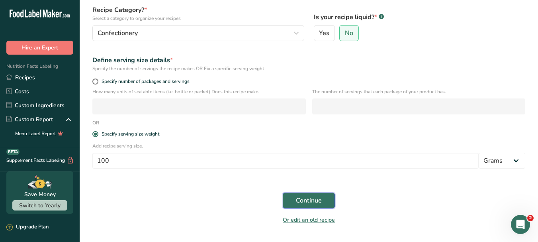
click at [319, 202] on span "Continue" at bounding box center [309, 200] width 26 height 10
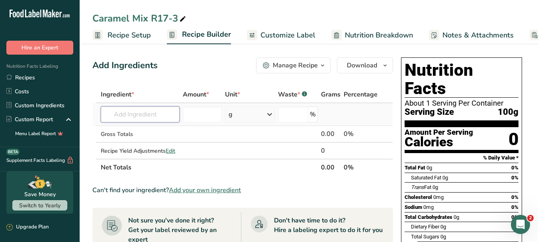
click at [154, 118] on input "text" at bounding box center [140, 114] width 79 height 16
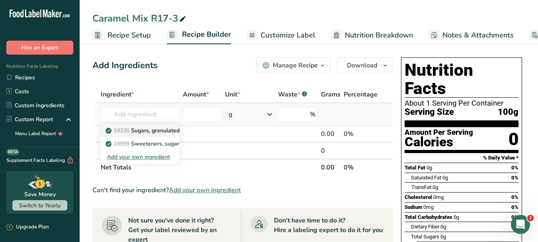
click at [156, 131] on p "19335 [GEOGRAPHIC_DATA], granulated" at bounding box center [143, 130] width 72 height 8
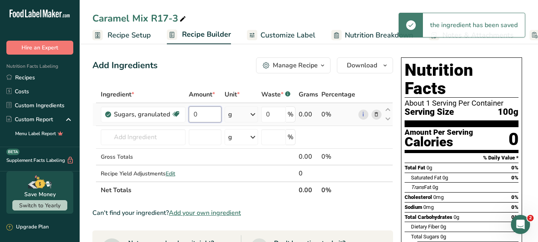
click at [206, 114] on input "0" at bounding box center [205, 114] width 33 height 16
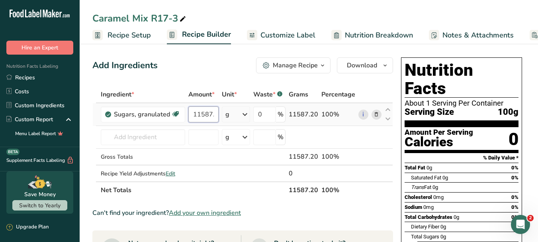
scroll to position [0, 2]
click at [150, 138] on div "Ingredient * Amount * Unit * Waste * .a-a{fill:#347362;}.b-a{fill:#fff;} Grams …" at bounding box center [242, 142] width 300 height 112
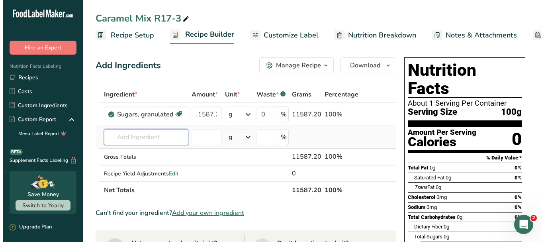
scroll to position [0, 0]
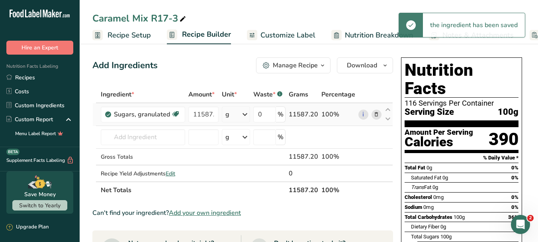
click at [378, 115] on icon at bounding box center [376, 114] width 6 height 8
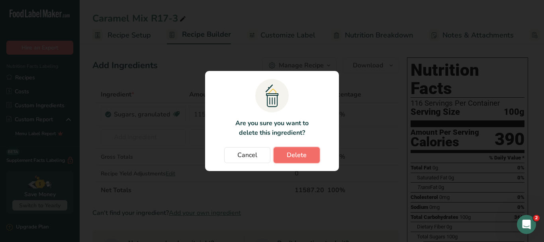
click at [312, 158] on button "Delete" at bounding box center [296, 155] width 46 height 16
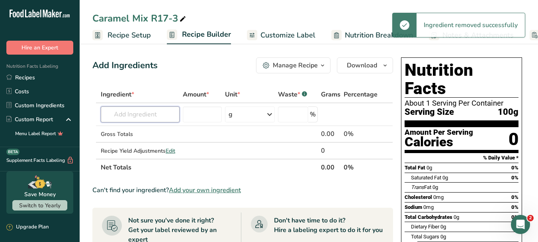
click at [128, 115] on input "text" at bounding box center [140, 114] width 79 height 16
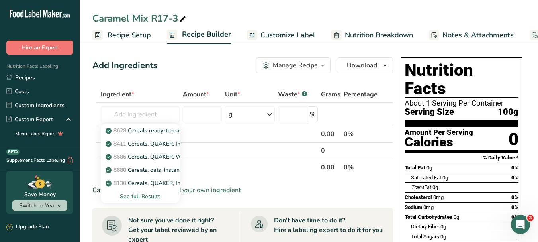
click at [157, 195] on div "See full Results" at bounding box center [140, 196] width 66 height 8
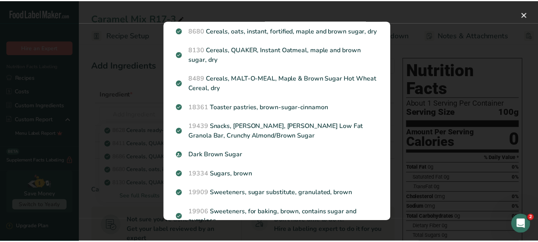
scroll to position [156, 0]
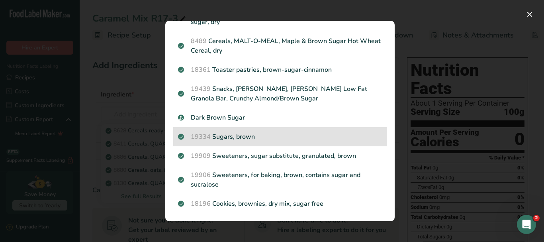
click at [301, 136] on p "19334 Sugars, brown" at bounding box center [280, 137] width 204 height 10
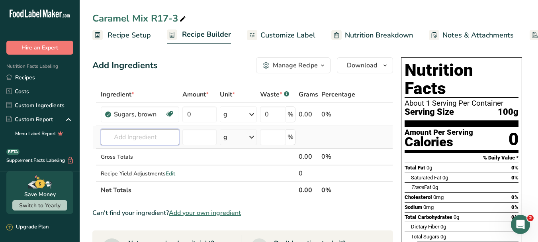
click at [173, 141] on input "text" at bounding box center [140, 137] width 78 height 16
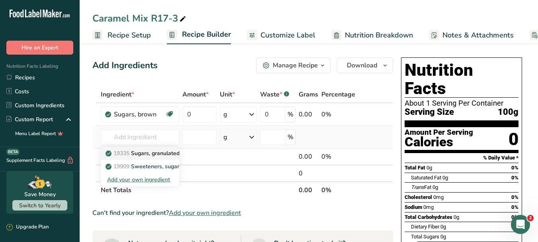
click at [168, 156] on p "19335 [GEOGRAPHIC_DATA], granulated" at bounding box center [143, 153] width 72 height 8
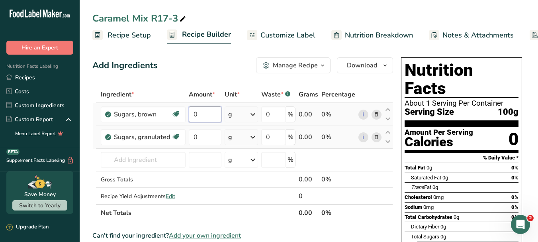
click at [202, 113] on input "0" at bounding box center [205, 114] width 33 height 16
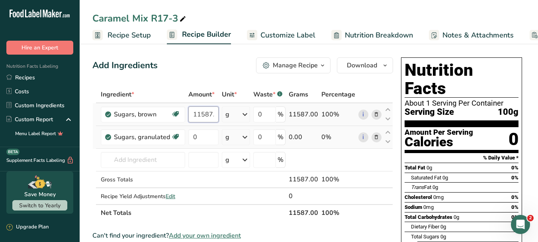
scroll to position [0, 2]
click at [211, 139] on div "Ingredient * Amount * Unit * Waste * .a-a{fill:#347362;}.b-a{fill:#fff;} Grams …" at bounding box center [242, 153] width 300 height 135
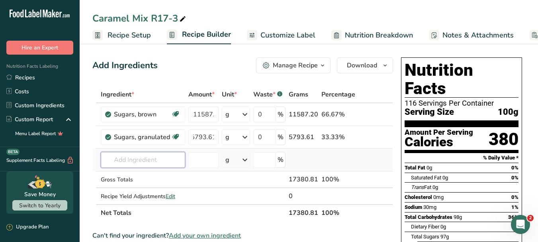
click at [170, 162] on div "Ingredient * Amount * Unit * Waste * .a-a{fill:#347362;}.b-a{fill:#fff;} Grams …" at bounding box center [242, 153] width 300 height 135
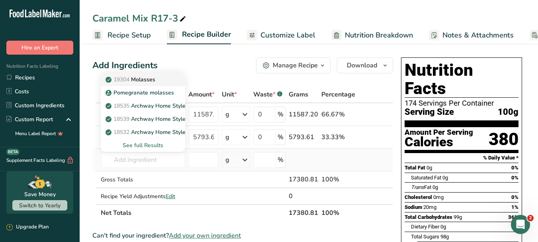
click at [151, 80] on p "19304 [GEOGRAPHIC_DATA]" at bounding box center [131, 79] width 48 height 8
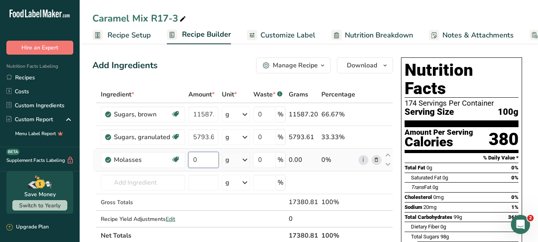
click at [200, 154] on input "0" at bounding box center [203, 160] width 30 height 16
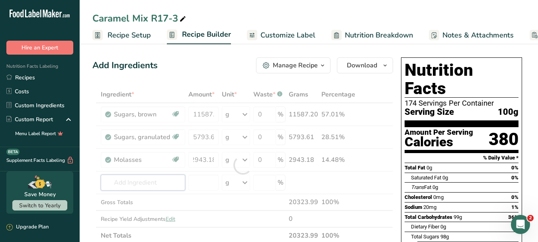
drag, startPoint x: 158, startPoint y: 177, endPoint x: 219, endPoint y: 224, distance: 76.6
click at [159, 177] on div "Ingredient * Amount * Unit * Waste * .a-a{fill:#347362;}.b-a{fill:#fff;} Grams …" at bounding box center [242, 165] width 300 height 158
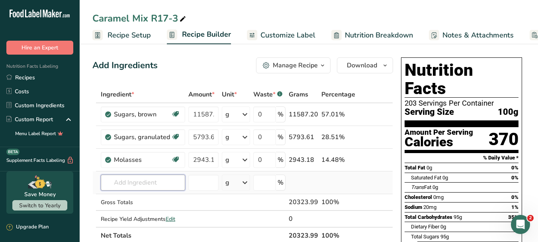
click at [168, 186] on input "text" at bounding box center [143, 182] width 84 height 16
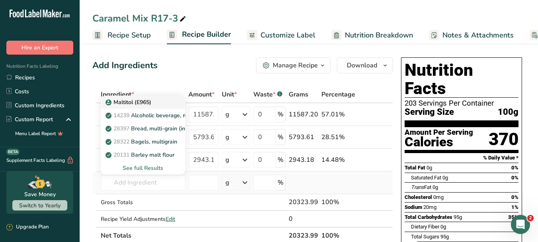
click at [159, 104] on div "Maltitol (E965)" at bounding box center [136, 102] width 59 height 8
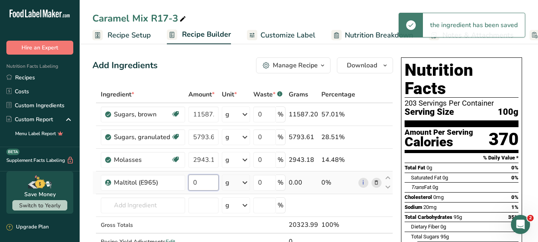
click at [208, 183] on input "0" at bounding box center [203, 182] width 30 height 16
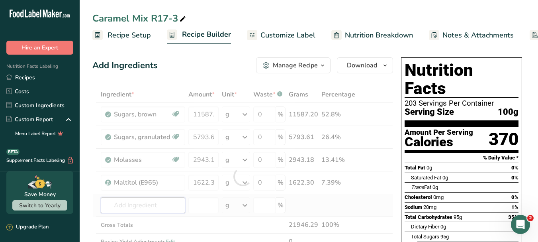
click at [146, 205] on div "Ingredient * Amount * Unit * Waste * .a-a{fill:#347362;}.b-a{fill:#fff;} Grams …" at bounding box center [242, 176] width 300 height 180
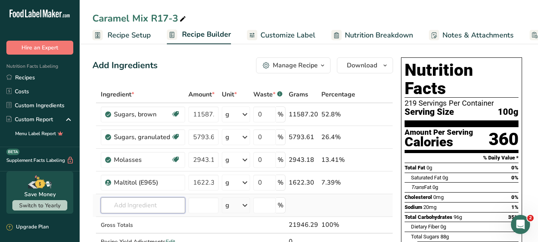
click at [152, 206] on input "text" at bounding box center [143, 205] width 84 height 16
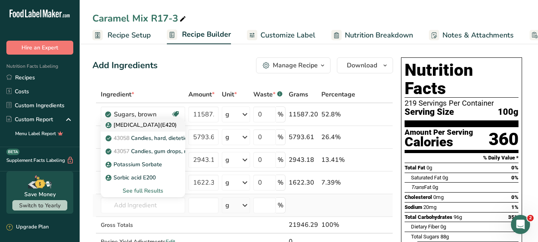
click at [151, 124] on div "[MEDICAL_DATA](E420)" at bounding box center [136, 125] width 59 height 8
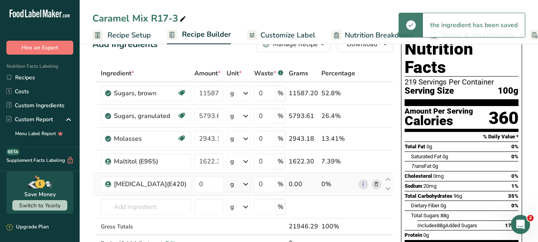
scroll to position [40, 0]
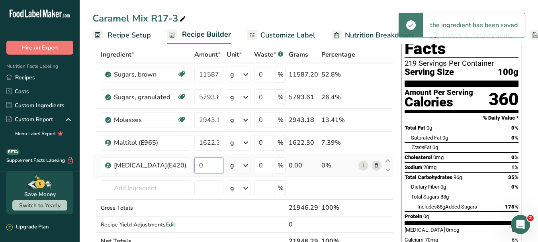
click at [205, 167] on input "0" at bounding box center [208, 165] width 29 height 16
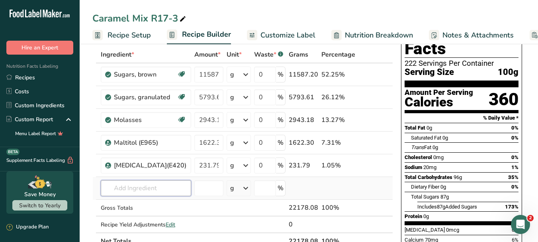
click at [152, 186] on div "Ingredient * Amount * Unit * Waste * .a-a{fill:#347362;}.b-a{fill:#fff;} Grams …" at bounding box center [242, 147] width 300 height 203
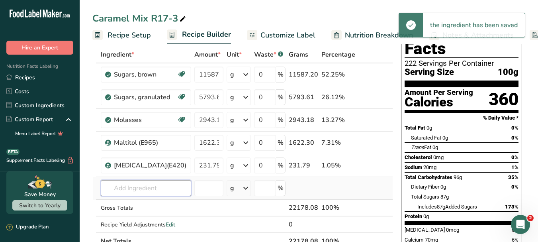
click at [143, 191] on input "text" at bounding box center [146, 188] width 90 height 16
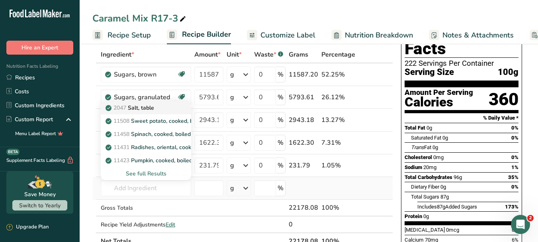
click at [152, 108] on p "2047 Salt, table" at bounding box center [130, 107] width 47 height 8
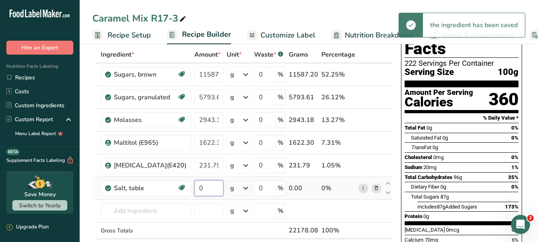
click at [199, 188] on input "0" at bounding box center [208, 188] width 29 height 16
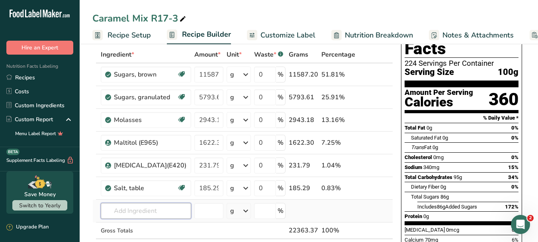
click at [154, 213] on div "Ingredient * Amount * Unit * Waste * .a-a{fill:#347362;}.b-a{fill:#fff;} Grams …" at bounding box center [242, 159] width 300 height 226
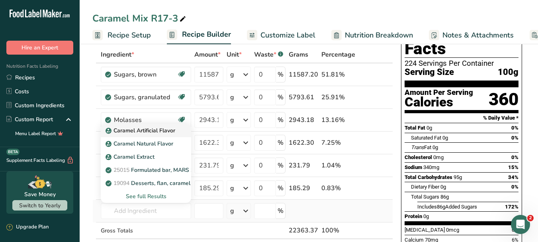
click at [156, 131] on p "Caramel Artificial Flavor" at bounding box center [141, 130] width 68 height 8
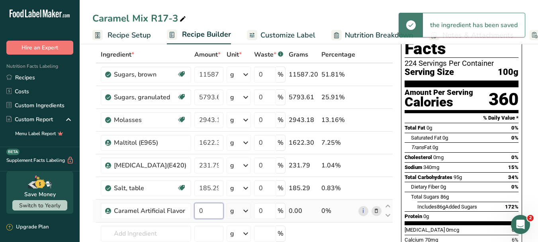
click at [204, 210] on input "0" at bounding box center [208, 211] width 29 height 16
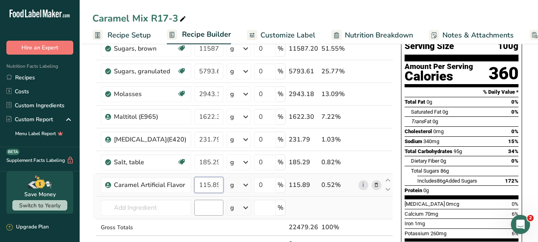
scroll to position [80, 0]
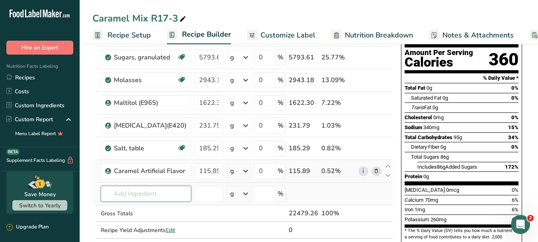
click at [170, 191] on div "Ingredient * Amount * Unit * Waste * .a-a{fill:#347362;}.b-a{fill:#fff;} Grams …" at bounding box center [242, 130] width 300 height 248
click at [162, 189] on input "text" at bounding box center [146, 193] width 90 height 16
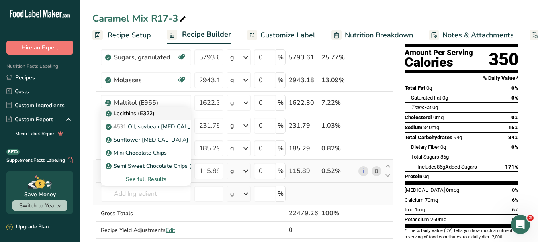
click at [148, 115] on p "Lecithins (E322)" at bounding box center [130, 113] width 47 height 8
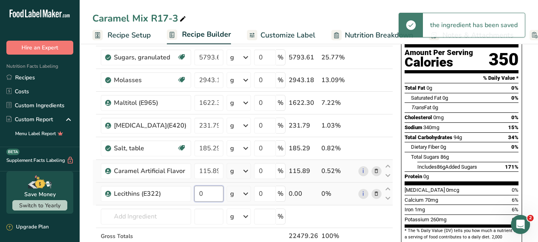
click at [216, 191] on input "0" at bounding box center [208, 193] width 29 height 16
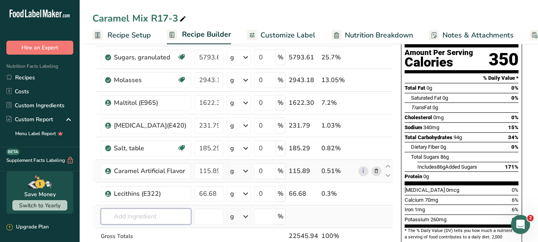
click at [162, 217] on div "Ingredient * Amount * Unit * Waste * .a-a{fill:#347362;}.b-a{fill:#fff;} Grams …" at bounding box center [242, 141] width 300 height 271
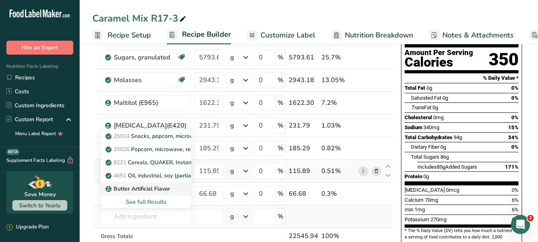
click at [168, 186] on p "Butter Artificial Flavor" at bounding box center [138, 188] width 63 height 8
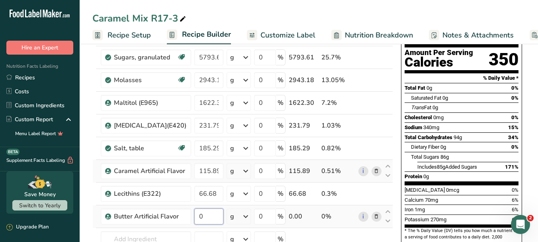
click at [206, 212] on input "0" at bounding box center [208, 216] width 29 height 16
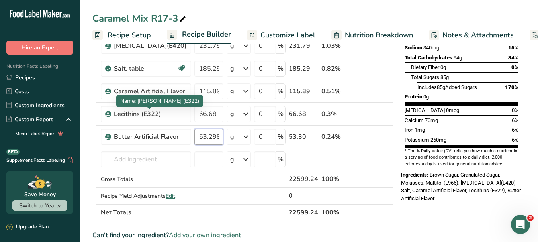
scroll to position [119, 0]
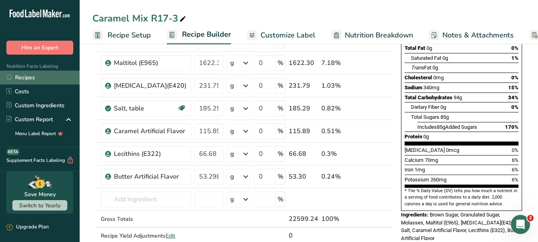
click at [30, 78] on link "Recipes" at bounding box center [40, 77] width 80 height 14
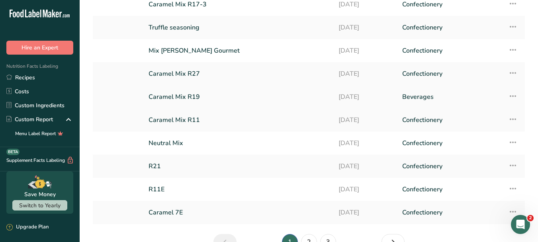
scroll to position [80, 0]
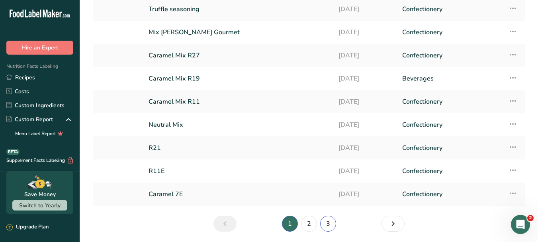
click at [329, 222] on link "3" at bounding box center [328, 223] width 16 height 16
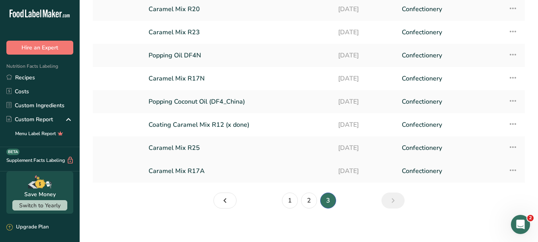
click at [205, 169] on link "Caramel Mix R17A" at bounding box center [238, 170] width 180 height 17
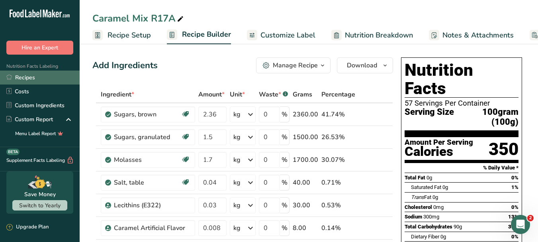
click at [35, 78] on link "Recipes" at bounding box center [40, 77] width 80 height 14
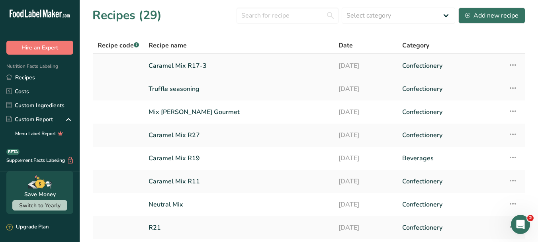
click at [202, 63] on link "Caramel Mix R17-3" at bounding box center [238, 65] width 180 height 17
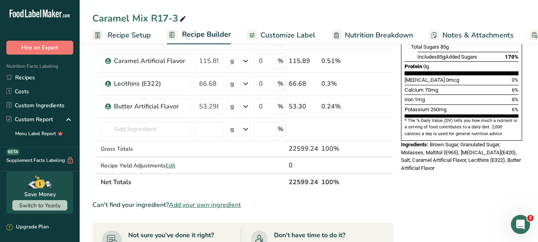
scroll to position [199, 0]
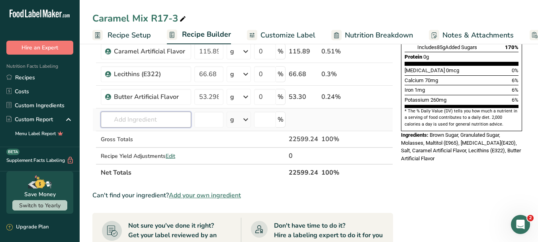
click at [141, 119] on input "text" at bounding box center [146, 119] width 90 height 16
click at [144, 131] on p "Sunset Yellow FCF (E110)" at bounding box center [143, 135] width 73 height 8
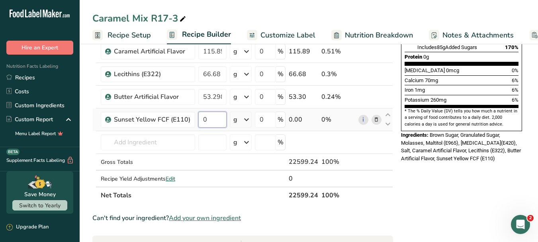
click at [213, 121] on input "0" at bounding box center [212, 119] width 28 height 16
click at [479, 205] on div "Nutrition Facts 226 Servings Per Container Serving Size 100g Amount Per Serving…" at bounding box center [460, 165] width 127 height 620
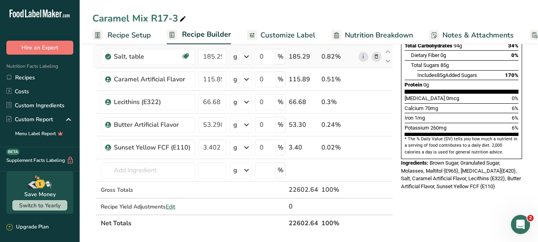
scroll to position [159, 0]
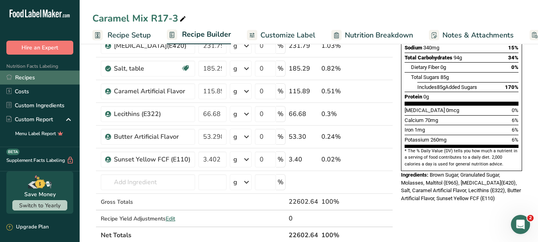
click at [23, 80] on link "Recipes" at bounding box center [40, 77] width 80 height 14
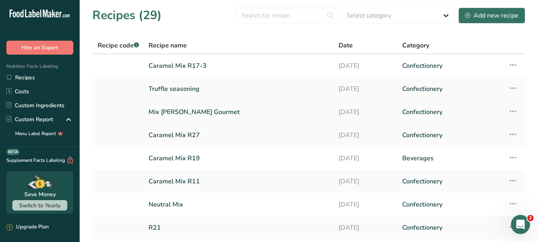
click at [511, 108] on icon at bounding box center [513, 111] width 10 height 14
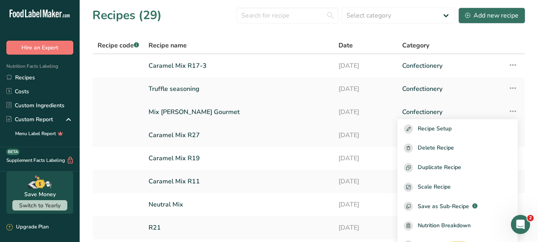
click at [182, 111] on link "Mix [PERSON_NAME] Gourmet" at bounding box center [238, 111] width 180 height 17
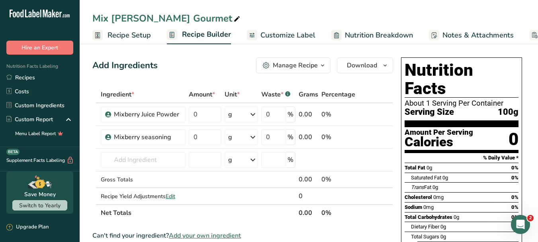
click at [233, 19] on icon at bounding box center [236, 19] width 7 height 11
click at [209, 119] on input "0" at bounding box center [205, 114] width 33 height 16
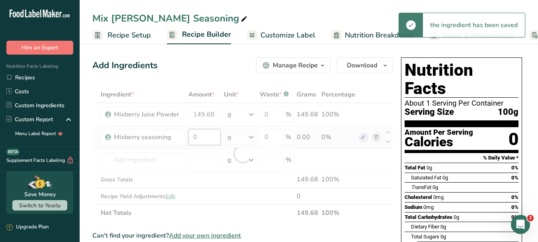
click at [206, 137] on div "Ingredient * Amount * Unit * Waste * .a-a{fill:#347362;}.b-a{fill:#fff;} Grams …" at bounding box center [242, 153] width 300 height 135
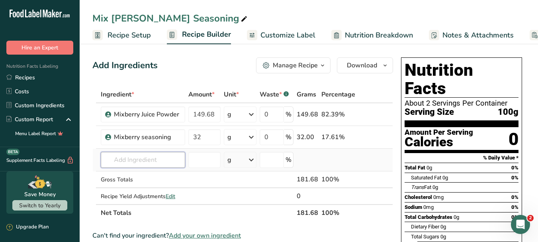
click at [154, 157] on div "Ingredient * Amount * Unit * Waste * .a-a{fill:#347362;}.b-a{fill:#fff;} Grams …" at bounding box center [242, 153] width 300 height 135
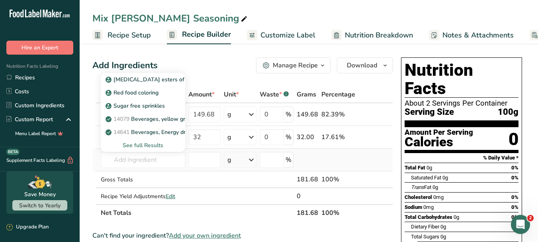
click at [154, 145] on div "See full Results" at bounding box center [143, 145] width 72 height 8
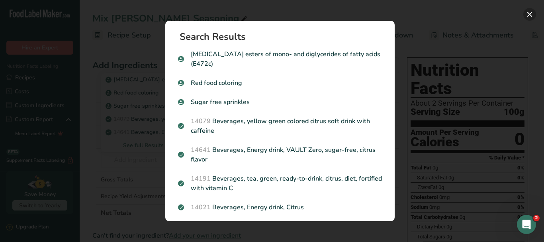
click at [530, 12] on button "Search results modal" at bounding box center [529, 14] width 13 height 13
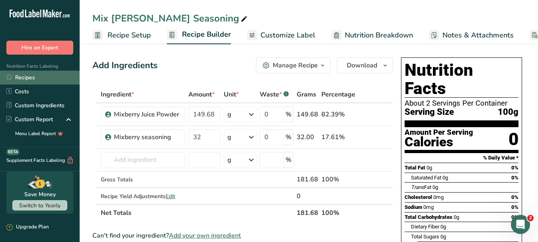
click at [33, 78] on link "Recipes" at bounding box center [40, 77] width 80 height 14
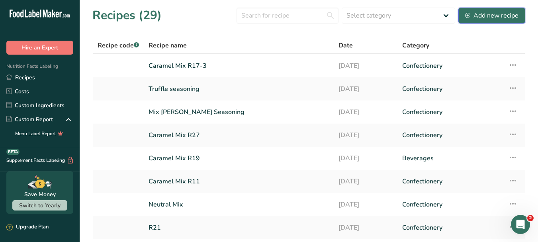
click at [498, 13] on div "Add new recipe" at bounding box center [491, 16] width 53 height 10
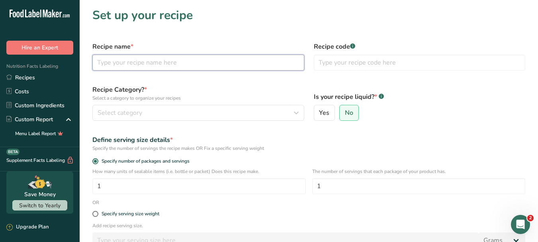
click at [171, 64] on input "text" at bounding box center [198, 63] width 212 height 16
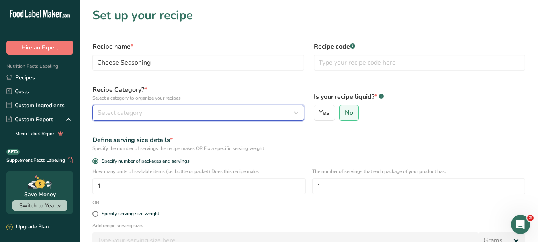
click at [297, 111] on icon "button" at bounding box center [296, 112] width 10 height 14
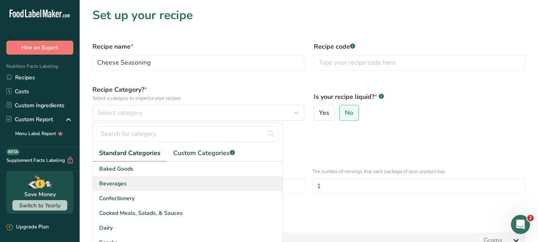
drag, startPoint x: 154, startPoint y: 197, endPoint x: 166, endPoint y: 185, distance: 16.0
click at [154, 196] on div "Confectionery" at bounding box center [187, 198] width 189 height 15
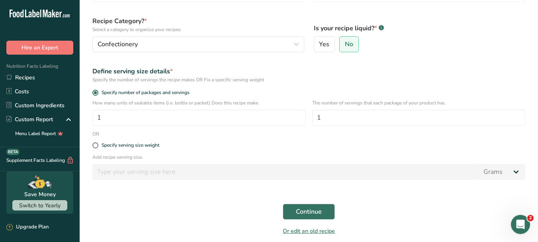
scroll to position [80, 0]
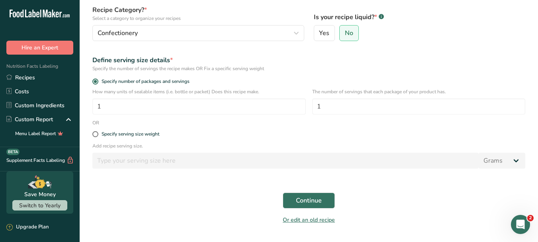
drag, startPoint x: 259, startPoint y: 142, endPoint x: 247, endPoint y: 138, distance: 12.5
click at [261, 142] on p "Add recipe serving size." at bounding box center [308, 145] width 433 height 7
click at [92, 133] on div "Specify serving size weight" at bounding box center [309, 134] width 442 height 16
click at [97, 134] on span at bounding box center [95, 134] width 6 height 6
click at [97, 134] on input "Specify serving size weight" at bounding box center [94, 133] width 5 height 5
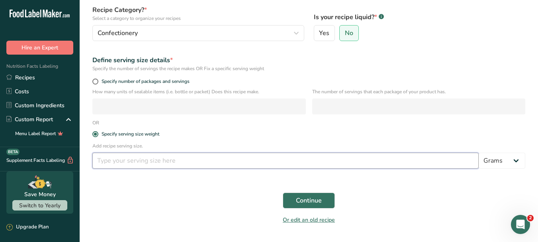
click at [129, 158] on input "number" at bounding box center [285, 160] width 386 height 16
click at [301, 200] on span "Continue" at bounding box center [309, 200] width 26 height 10
